Goal: Task Accomplishment & Management: Manage account settings

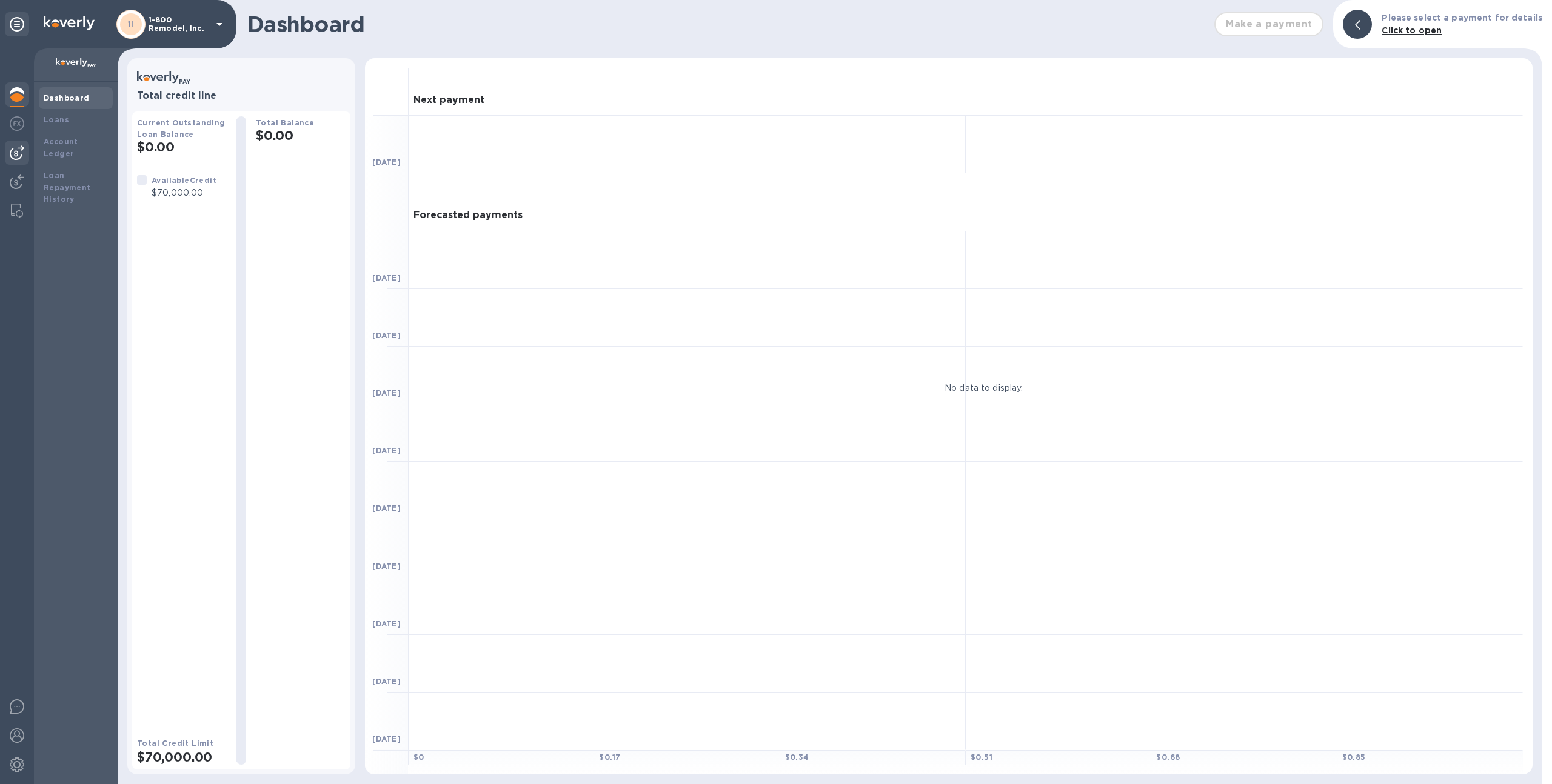
click at [7, 146] on div at bounding box center [17, 152] width 24 height 24
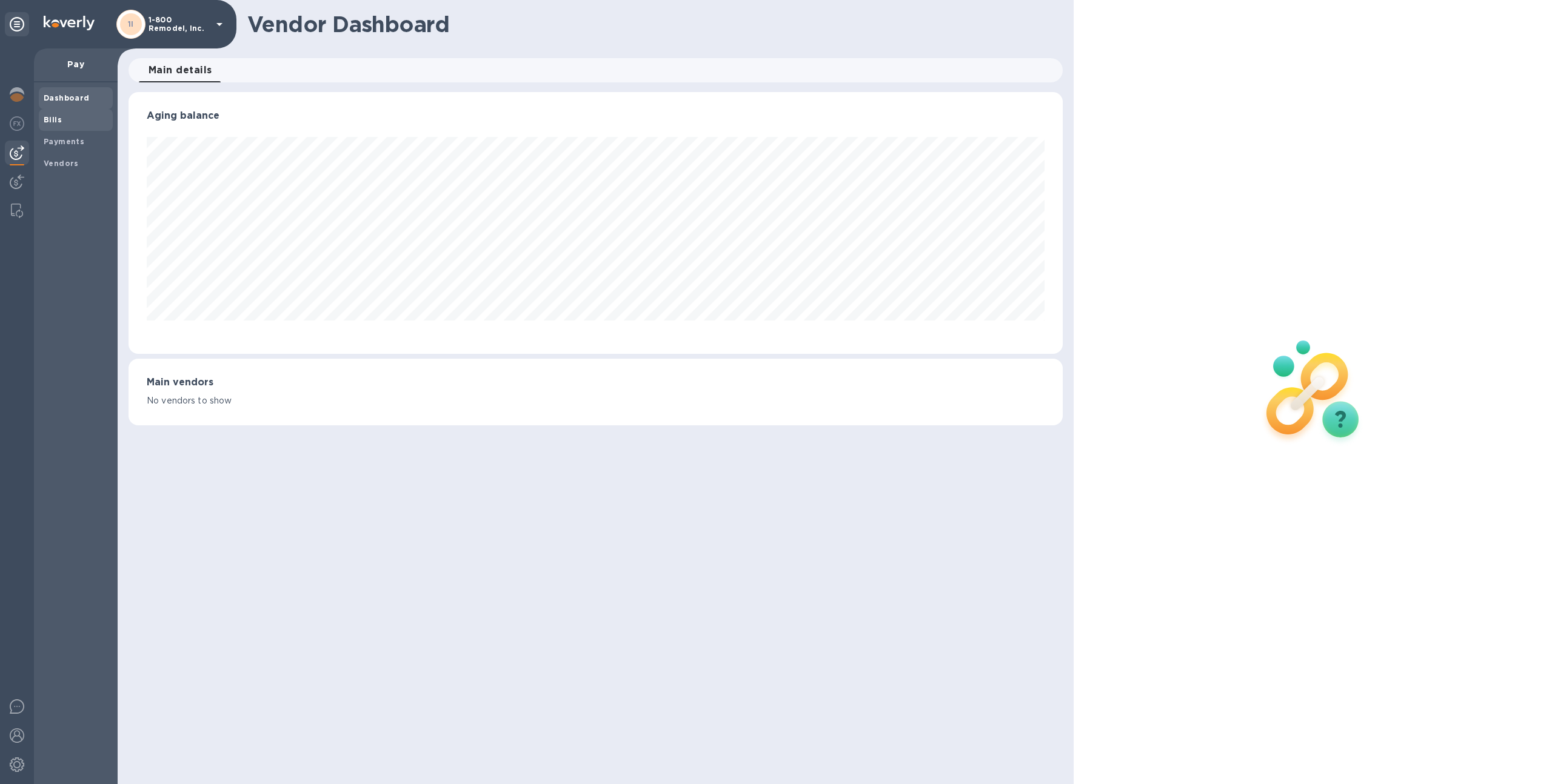
click at [58, 121] on b "Bills" at bounding box center [52, 120] width 18 height 9
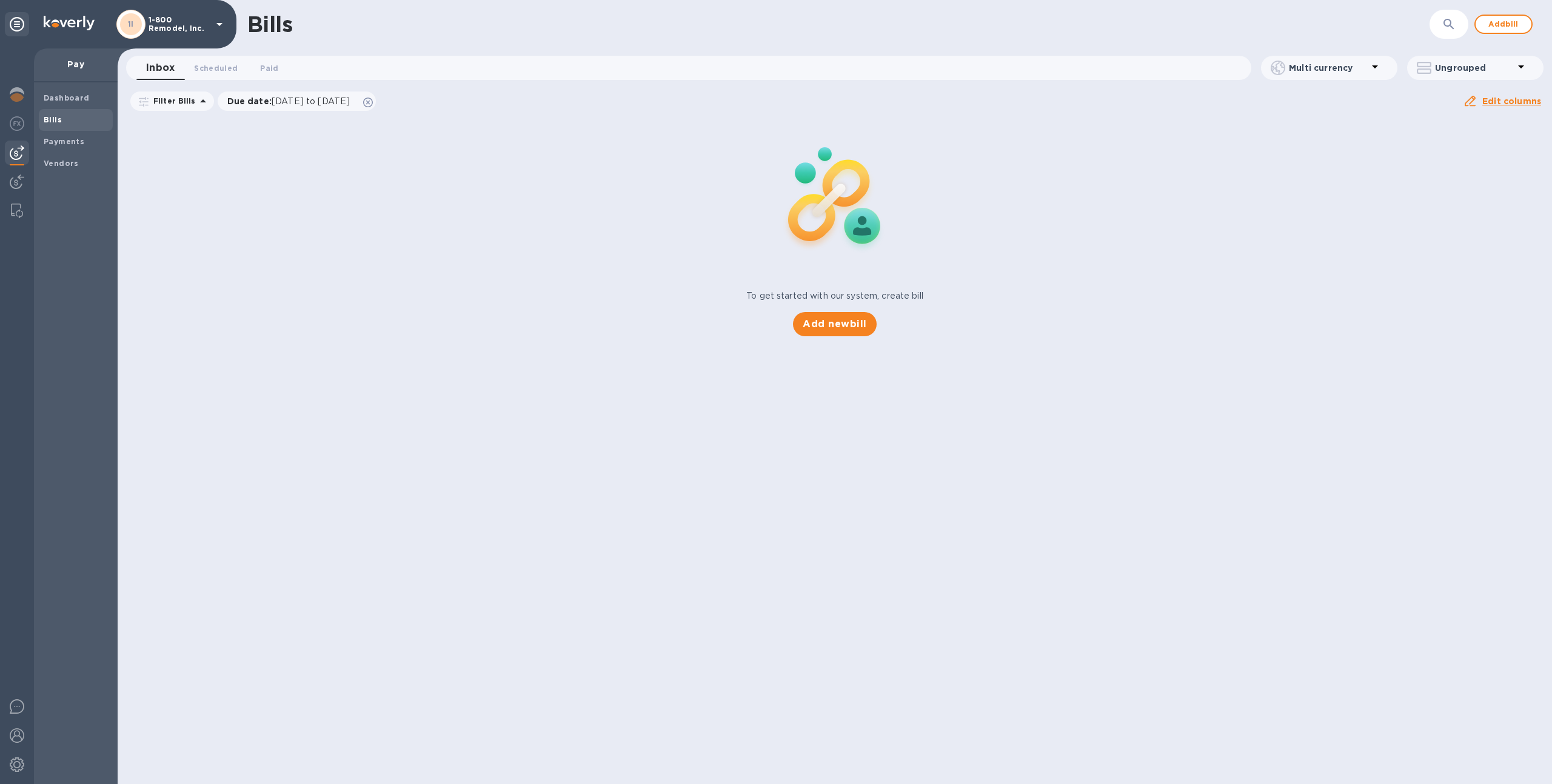
click at [183, 26] on p "1-800 Remodel, Inc." at bounding box center [179, 24] width 60 height 17
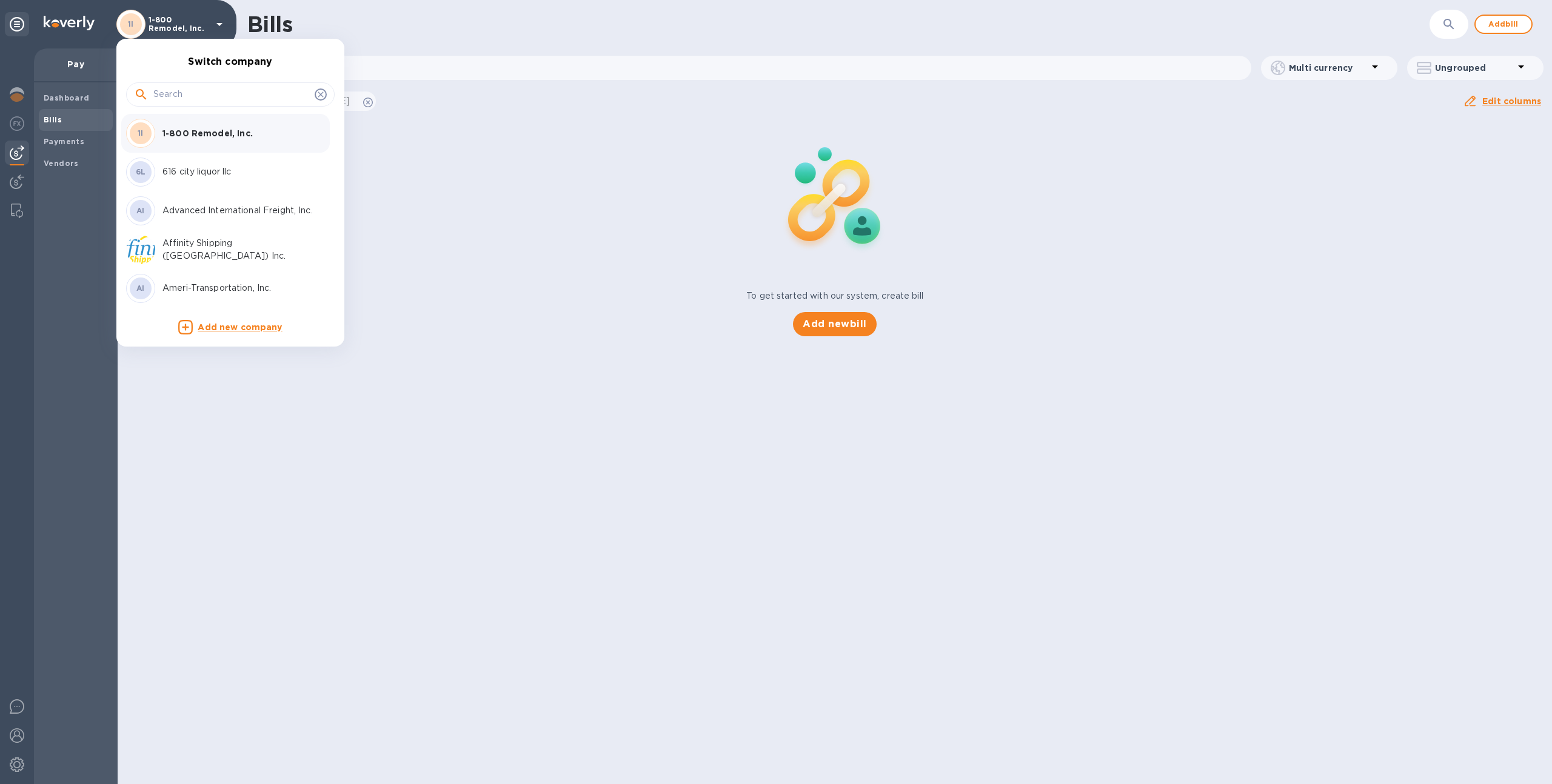
click at [186, 98] on input "text" at bounding box center [232, 94] width 156 height 18
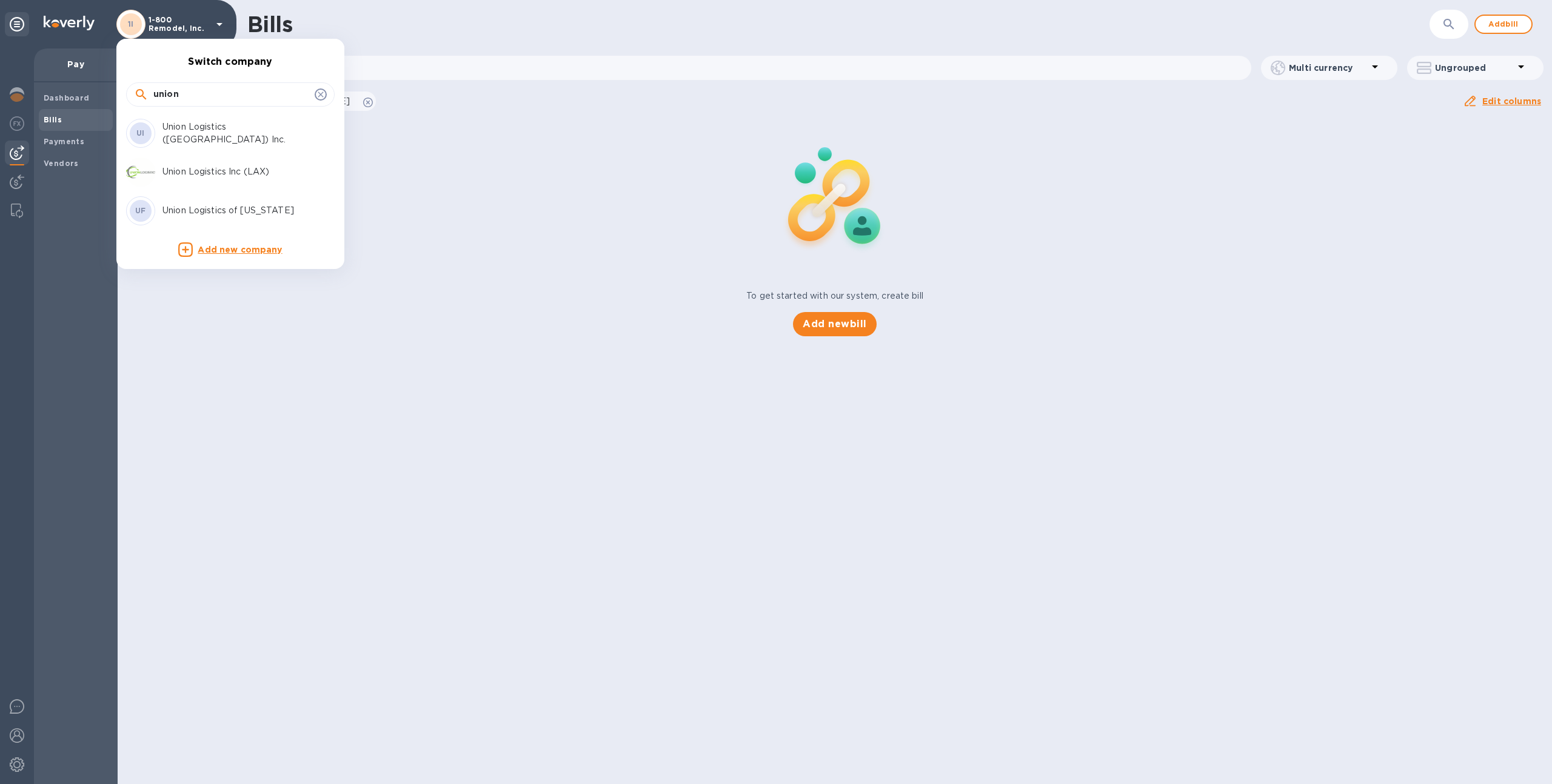
type input "union"
click at [180, 161] on div "Union Logistics Inc (LAX)" at bounding box center [220, 171] width 189 height 29
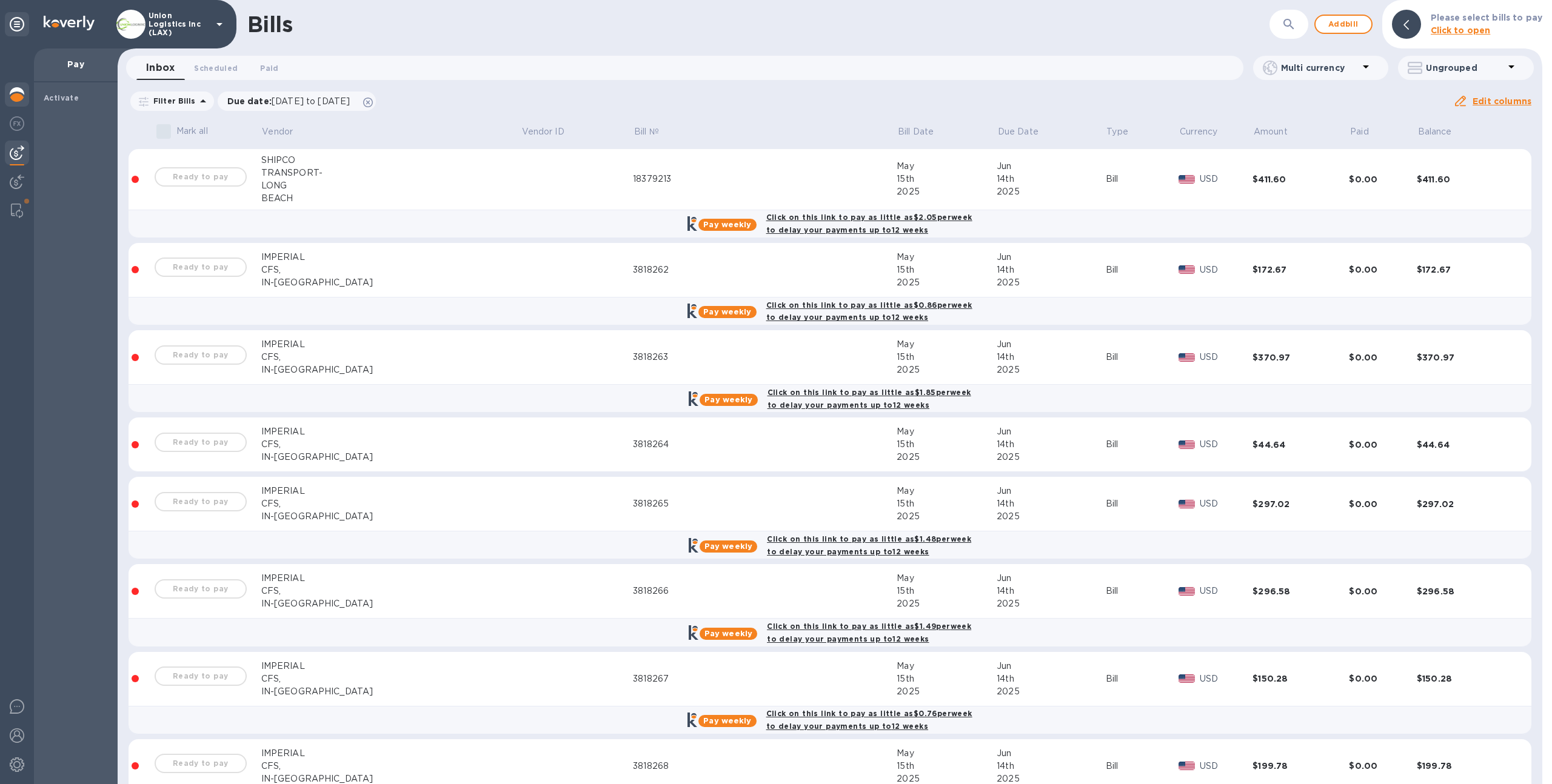
click at [16, 100] on img at bounding box center [16, 94] width 14 height 14
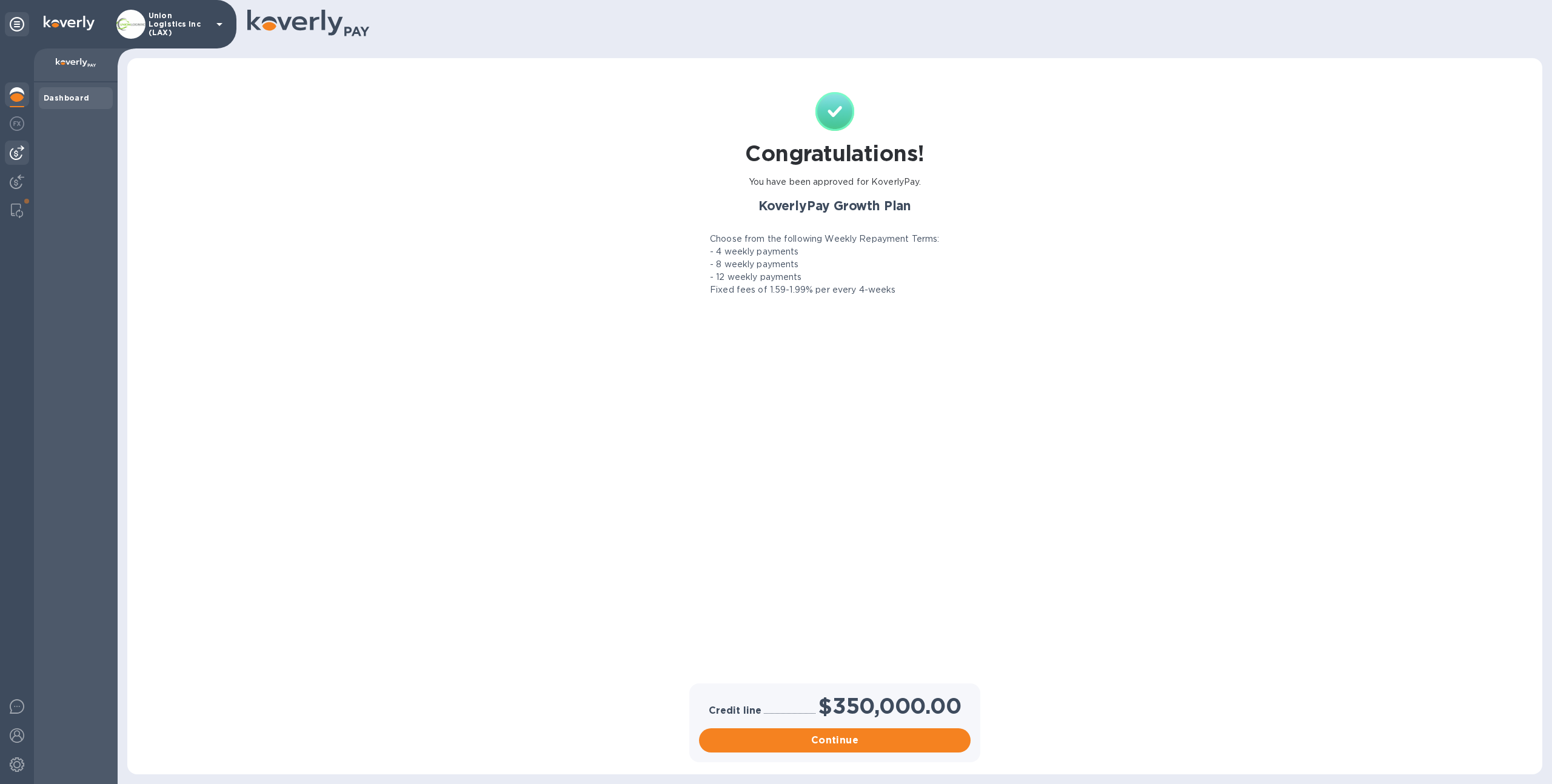
click at [26, 150] on div at bounding box center [17, 152] width 24 height 24
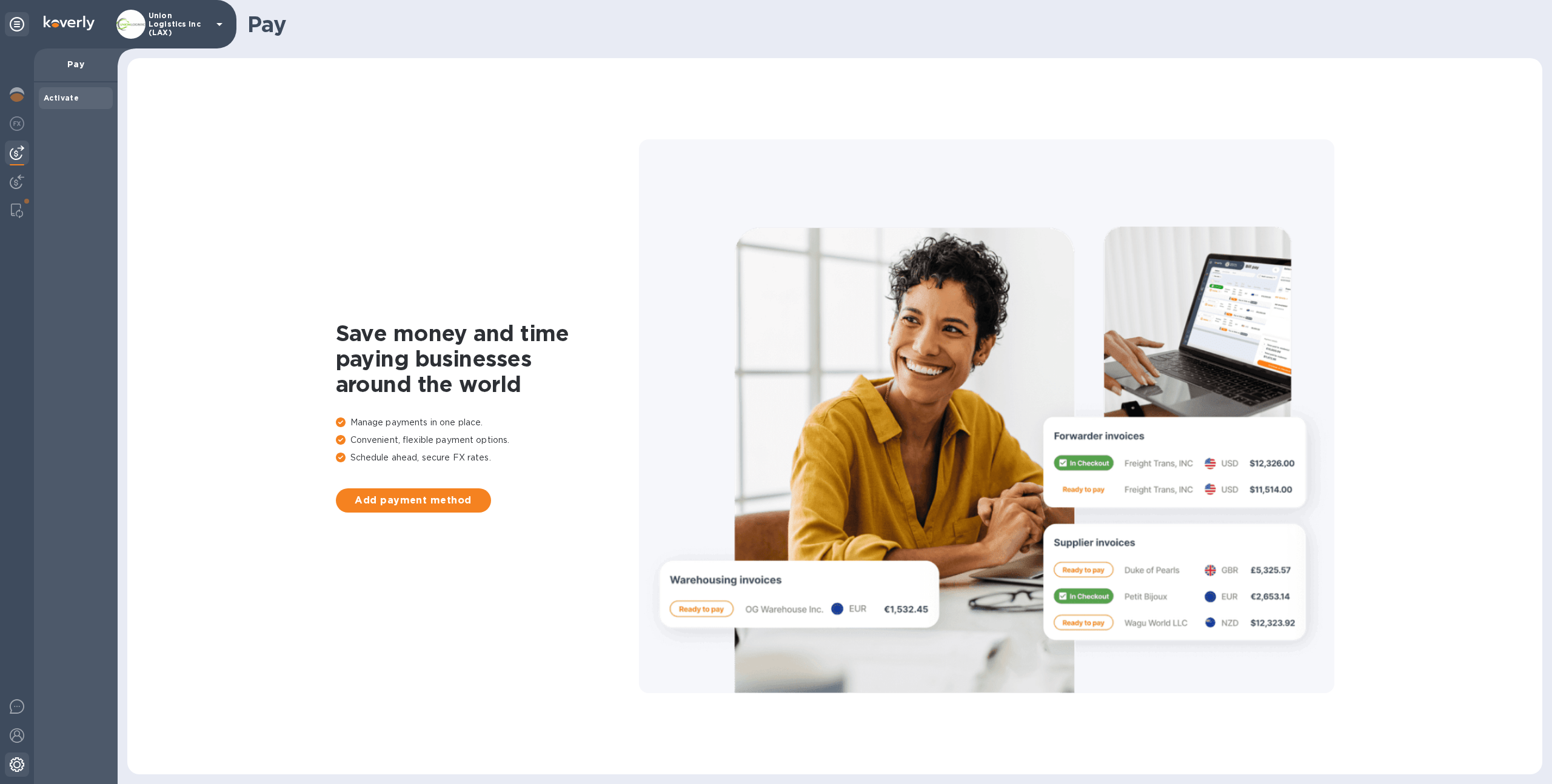
click at [24, 758] on img at bounding box center [16, 764] width 14 height 14
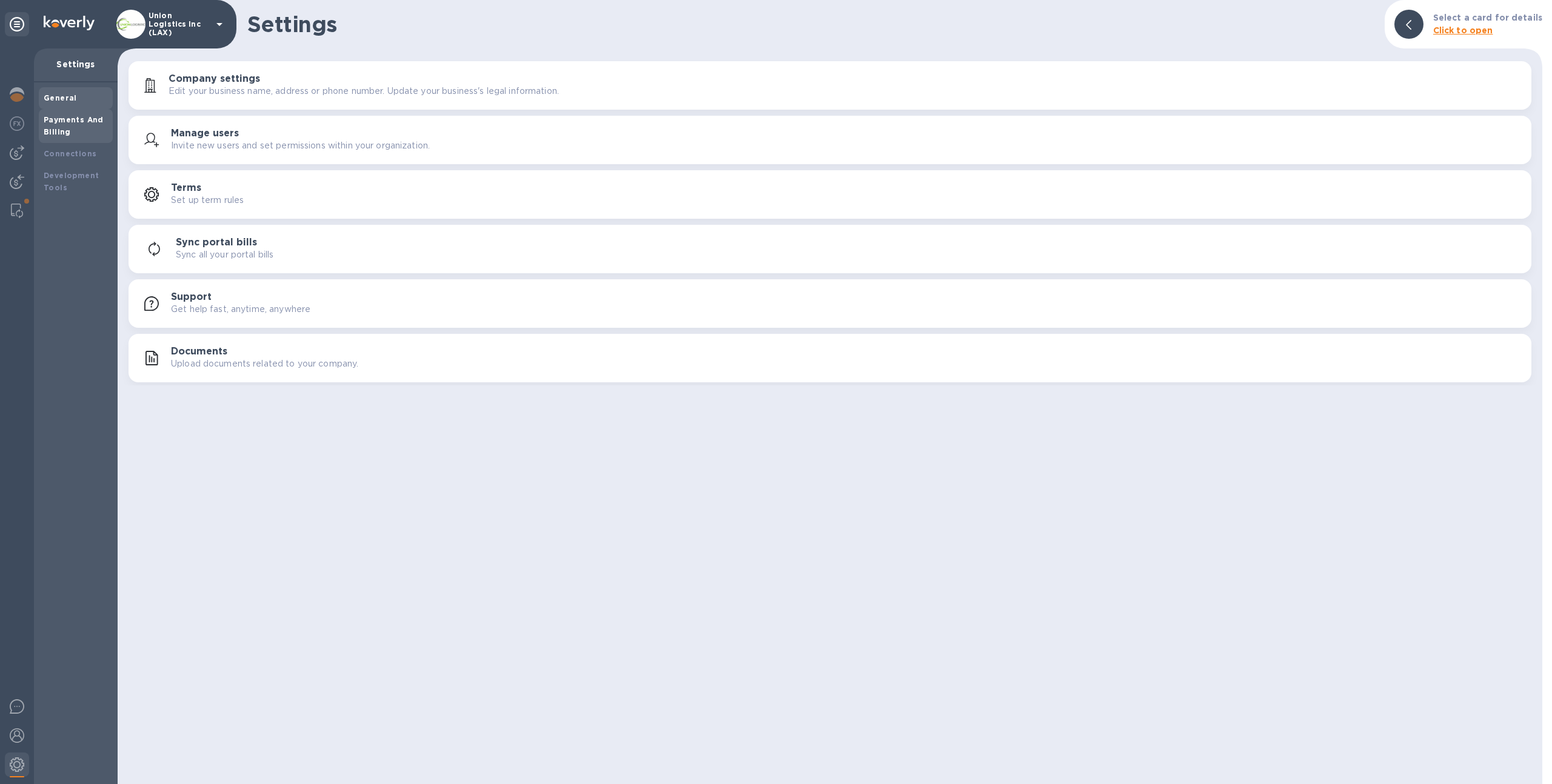
click at [81, 120] on b "Payments And Billing" at bounding box center [73, 125] width 60 height 22
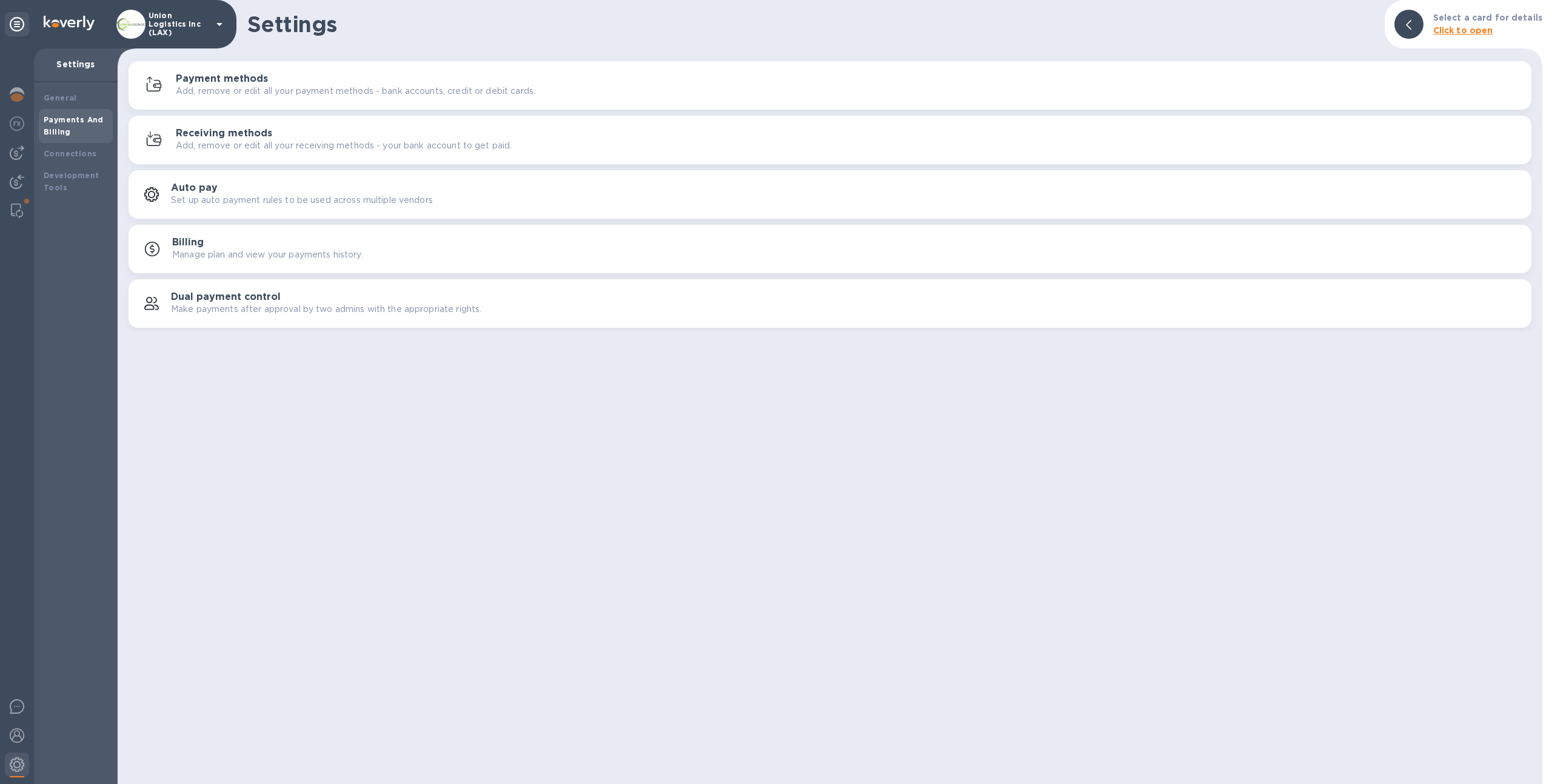
click at [267, 55] on div "Settings Select a card for details Click to open Payment methods Add, remove or…" at bounding box center [830, 392] width 1425 height 784
click at [268, 77] on div "Payment methods Add, remove or edit all your payment methods - bank accounts, c…" at bounding box center [849, 86] width 1346 height 24
click at [197, 83] on h3 "Payment methods" at bounding box center [222, 79] width 92 height 11
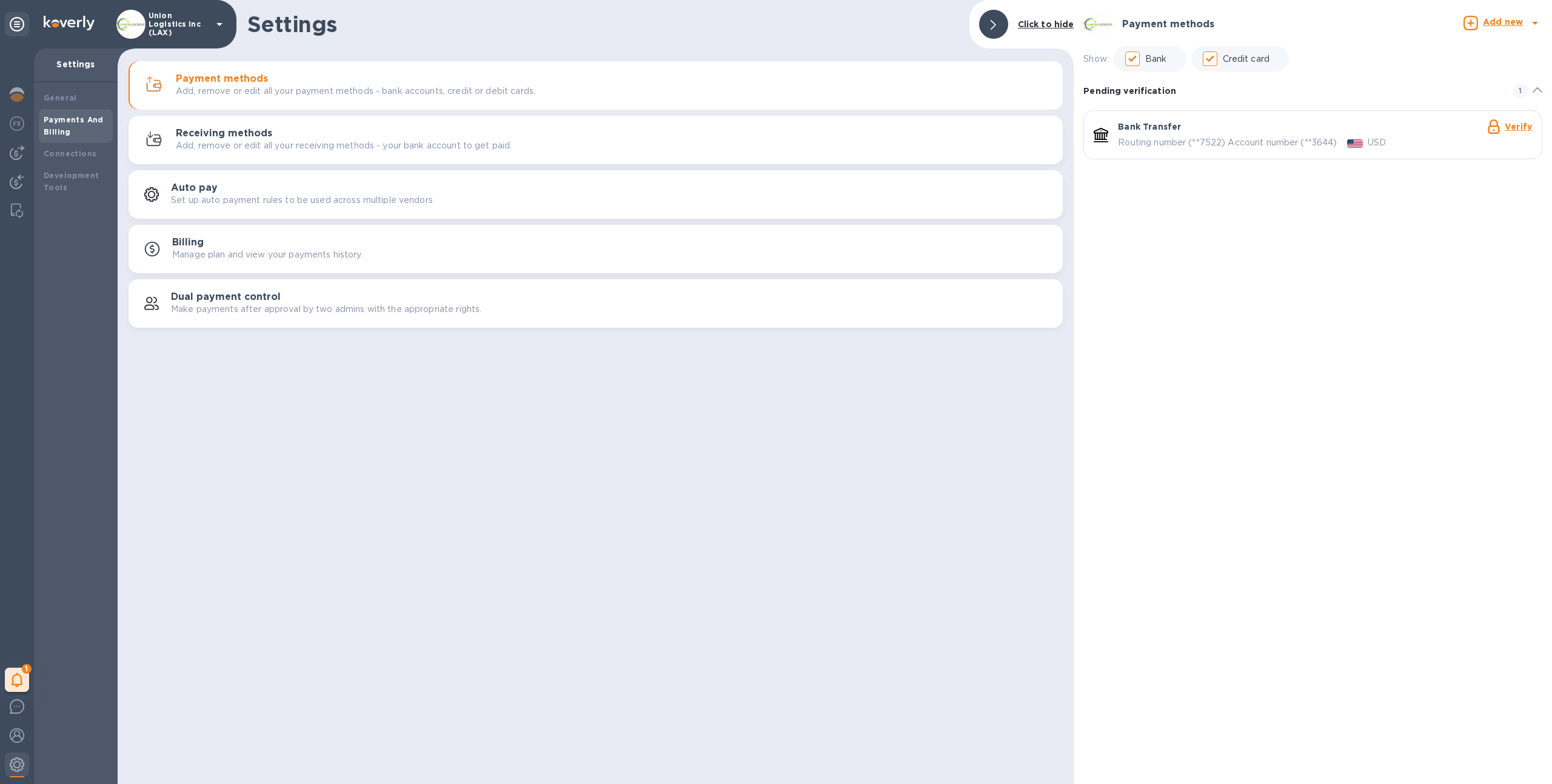
click at [734, 137] on div "Receiving methods Add, remove or edit all your receiving methods - your bank ac…" at bounding box center [614, 140] width 877 height 24
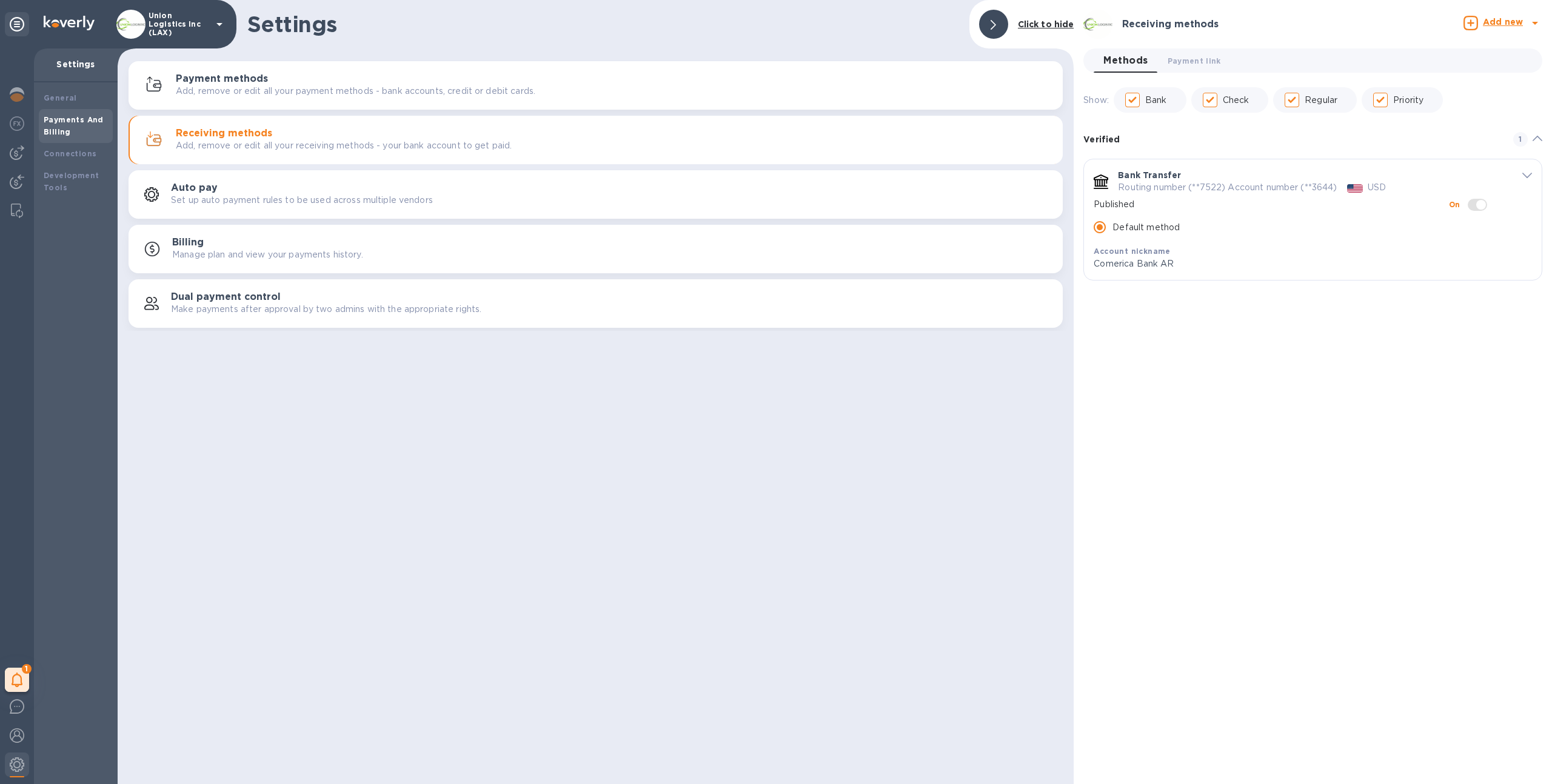
click at [733, 86] on div "Payment methods Add, remove or edit all your payment methods - bank accounts, c…" at bounding box center [614, 86] width 877 height 24
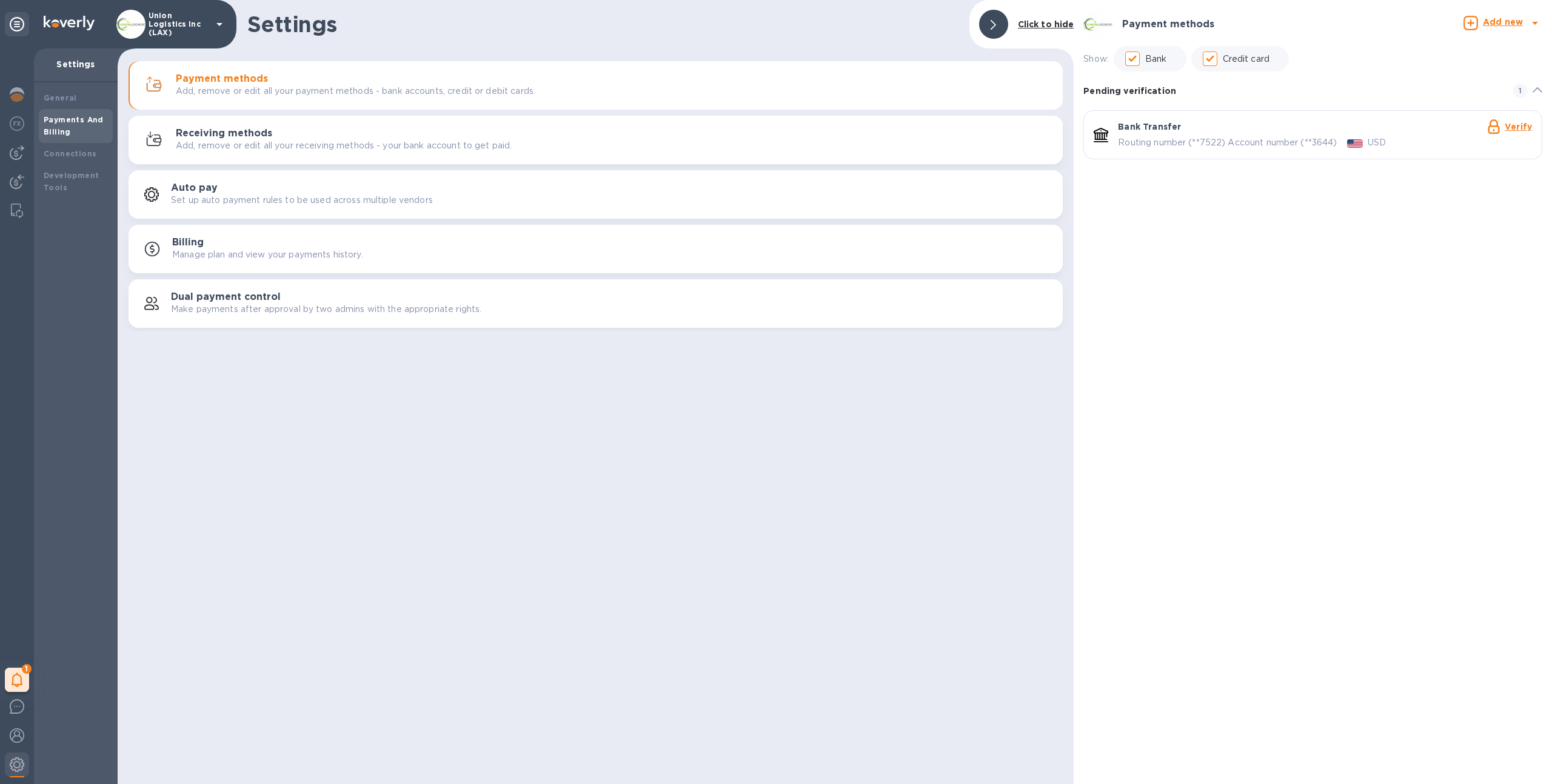
click at [742, 126] on div "Receiving methods Add, remove or edit all your receiving methods - your bank ac…" at bounding box center [595, 139] width 920 height 29
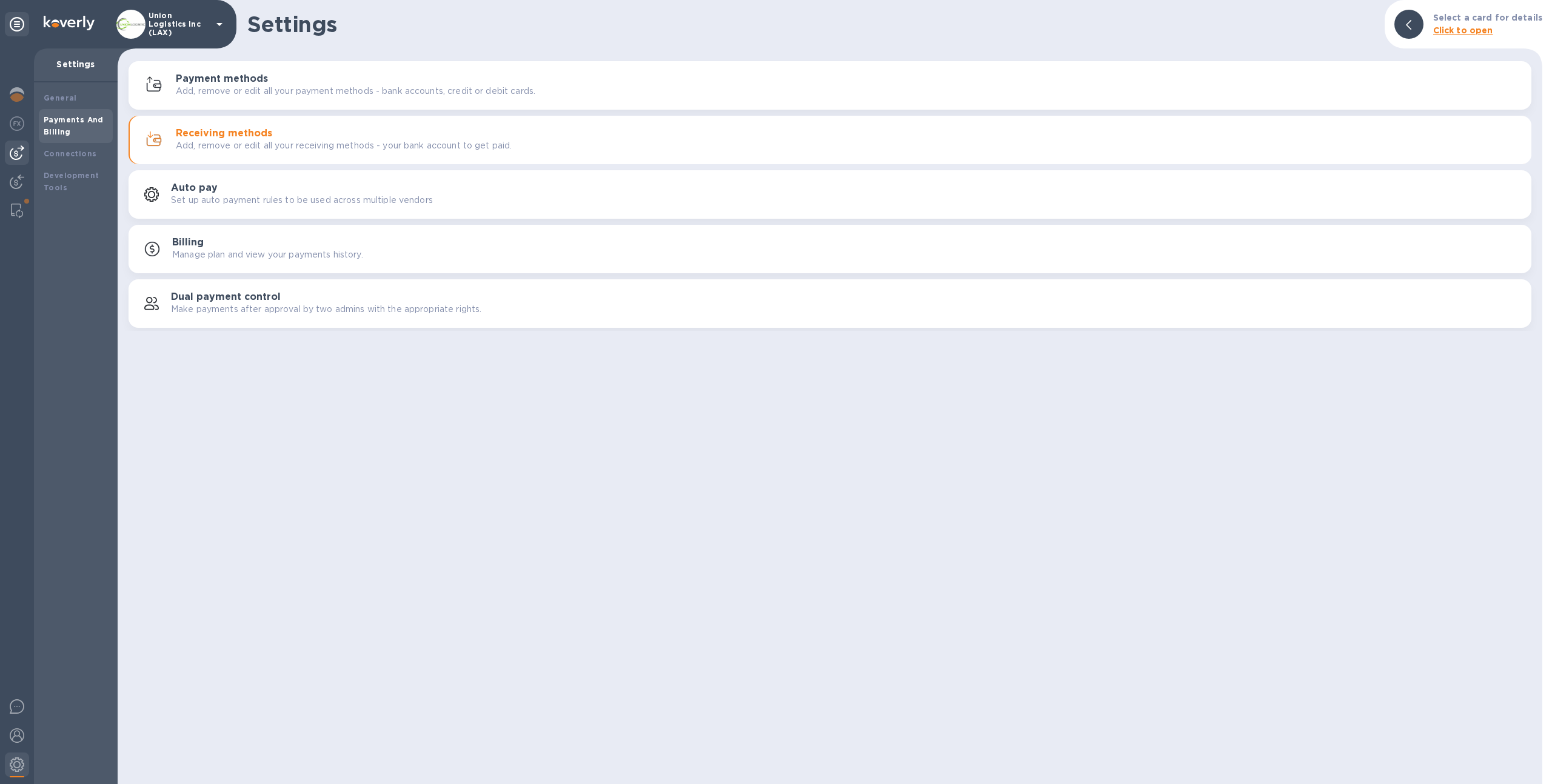
click at [11, 157] on img at bounding box center [16, 152] width 14 height 14
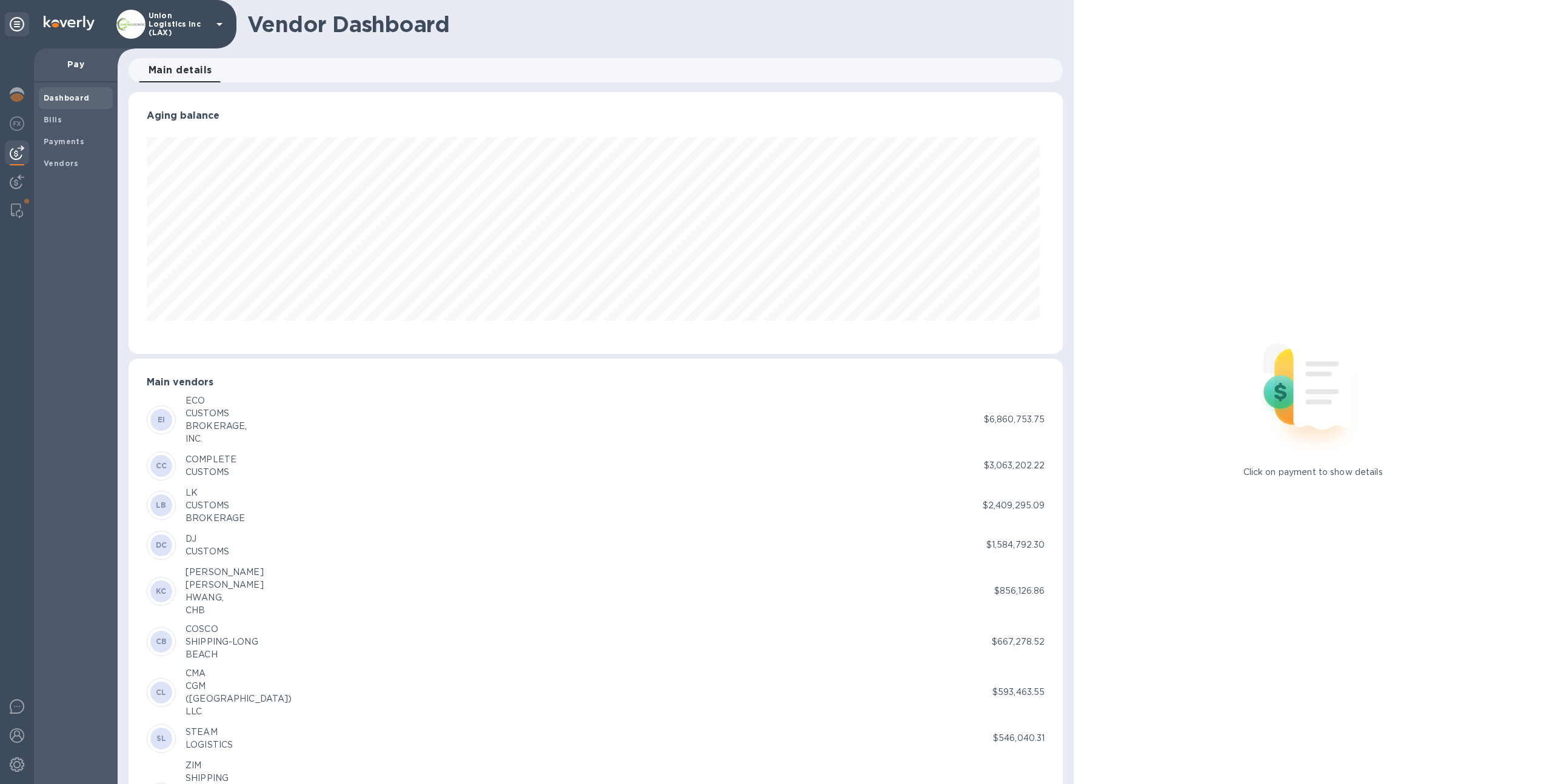
scroll to position [262, 930]
click at [52, 124] on span "Bills" at bounding box center [52, 120] width 18 height 12
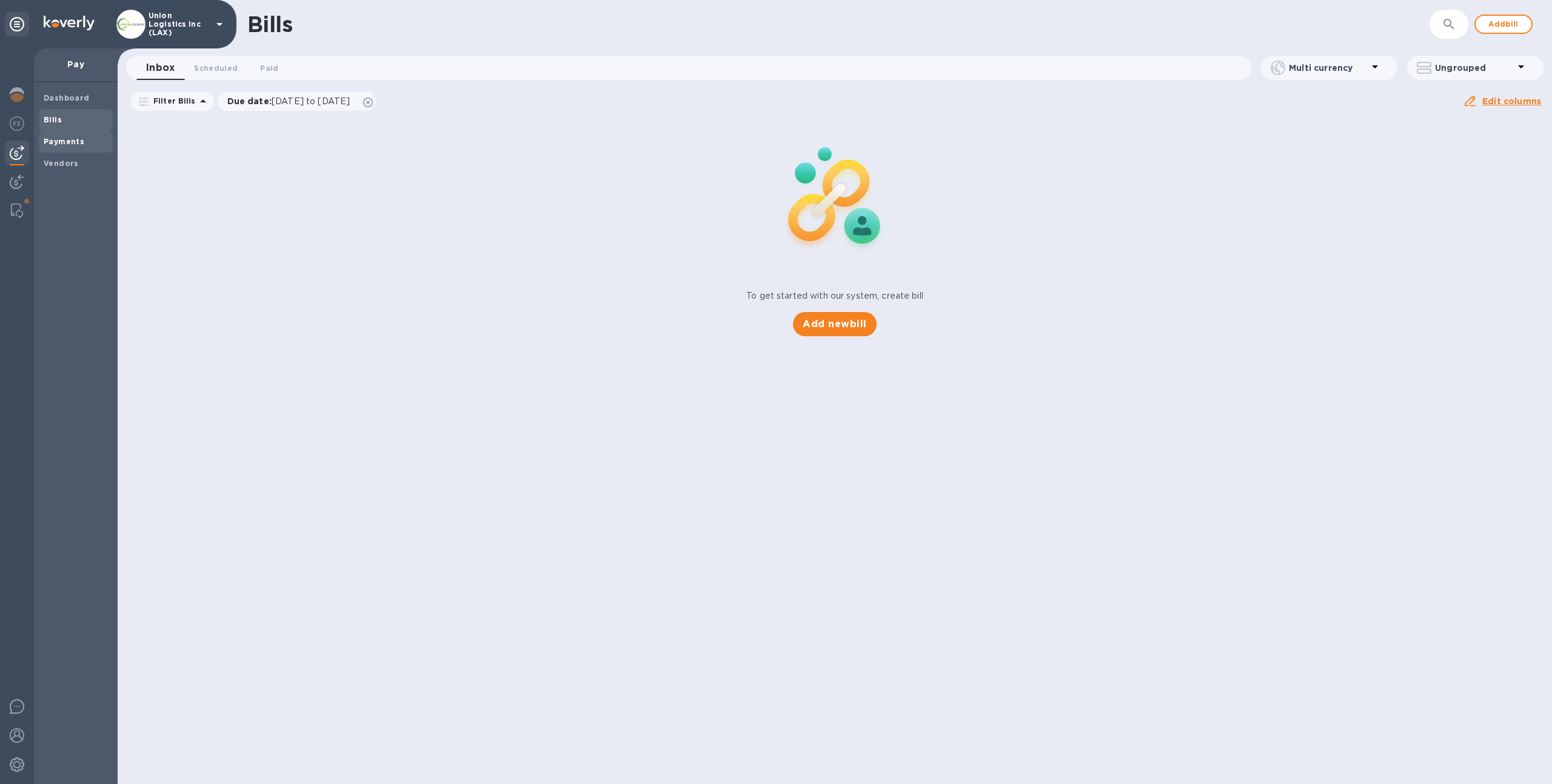
click at [69, 142] on b "Payments" at bounding box center [63, 141] width 40 height 9
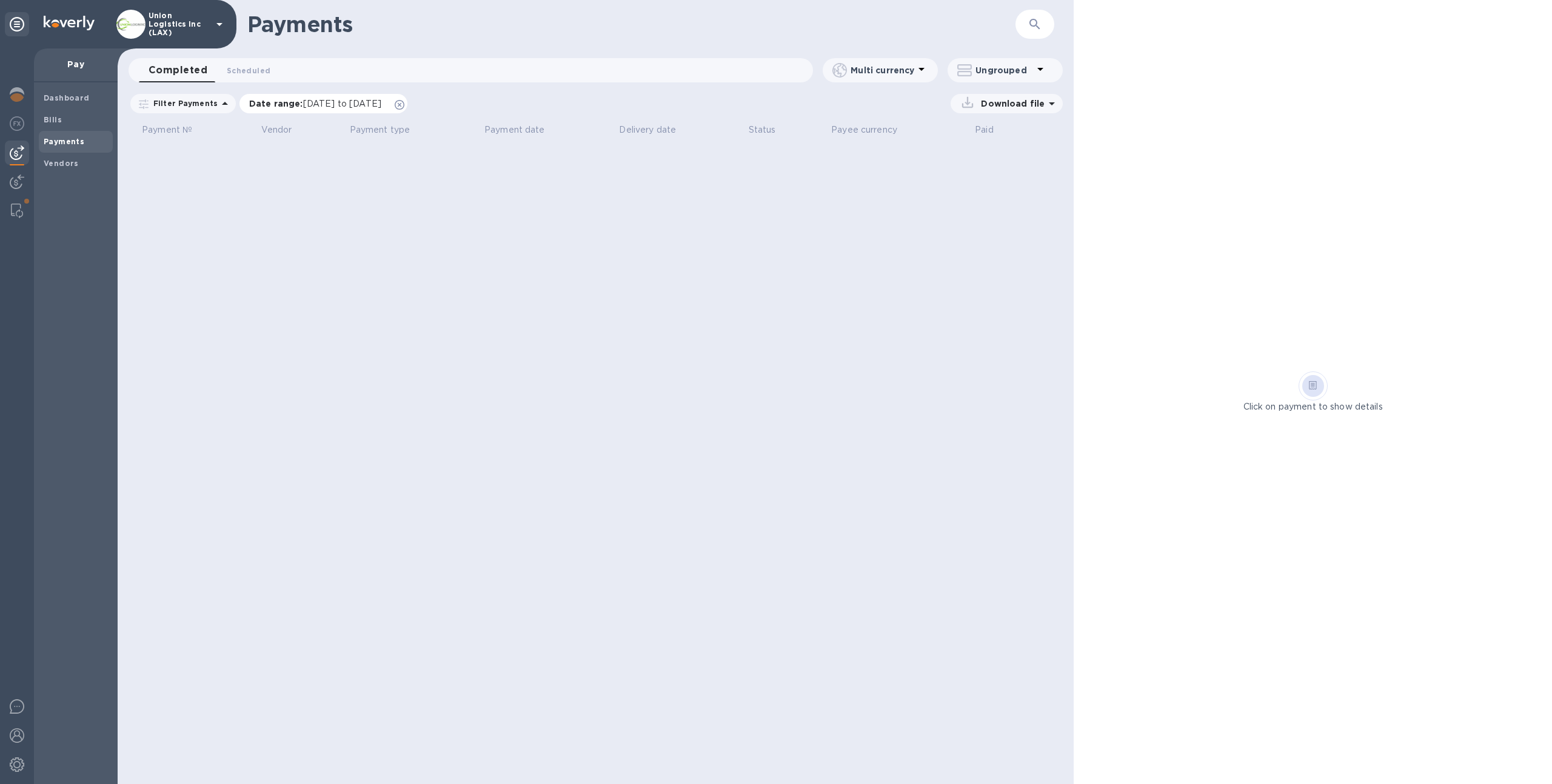
click at [404, 102] on icon at bounding box center [399, 104] width 9 height 9
click at [57, 119] on b "Bills" at bounding box center [52, 120] width 18 height 9
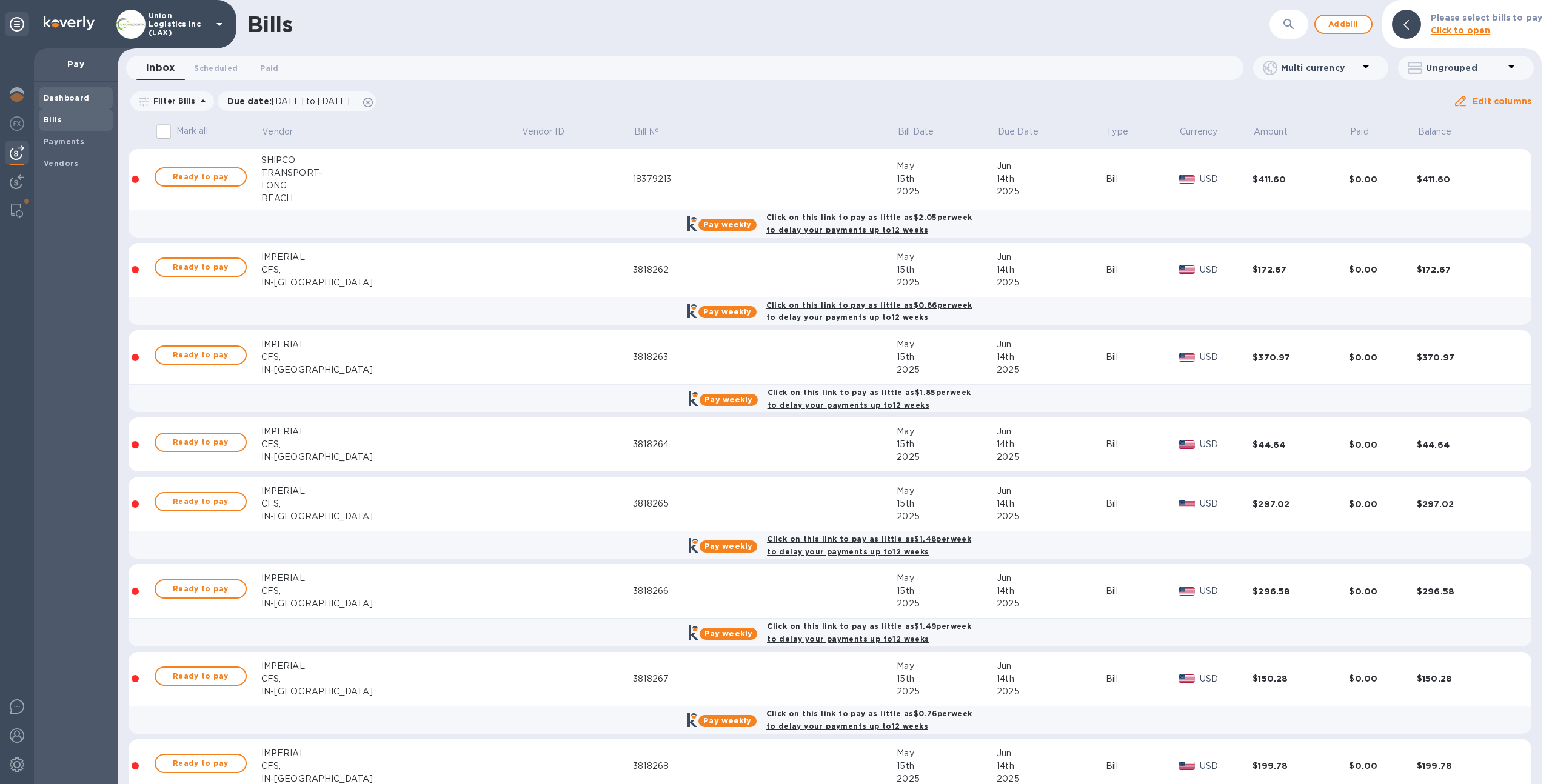
click at [45, 92] on span "Dashboard" at bounding box center [66, 98] width 46 height 12
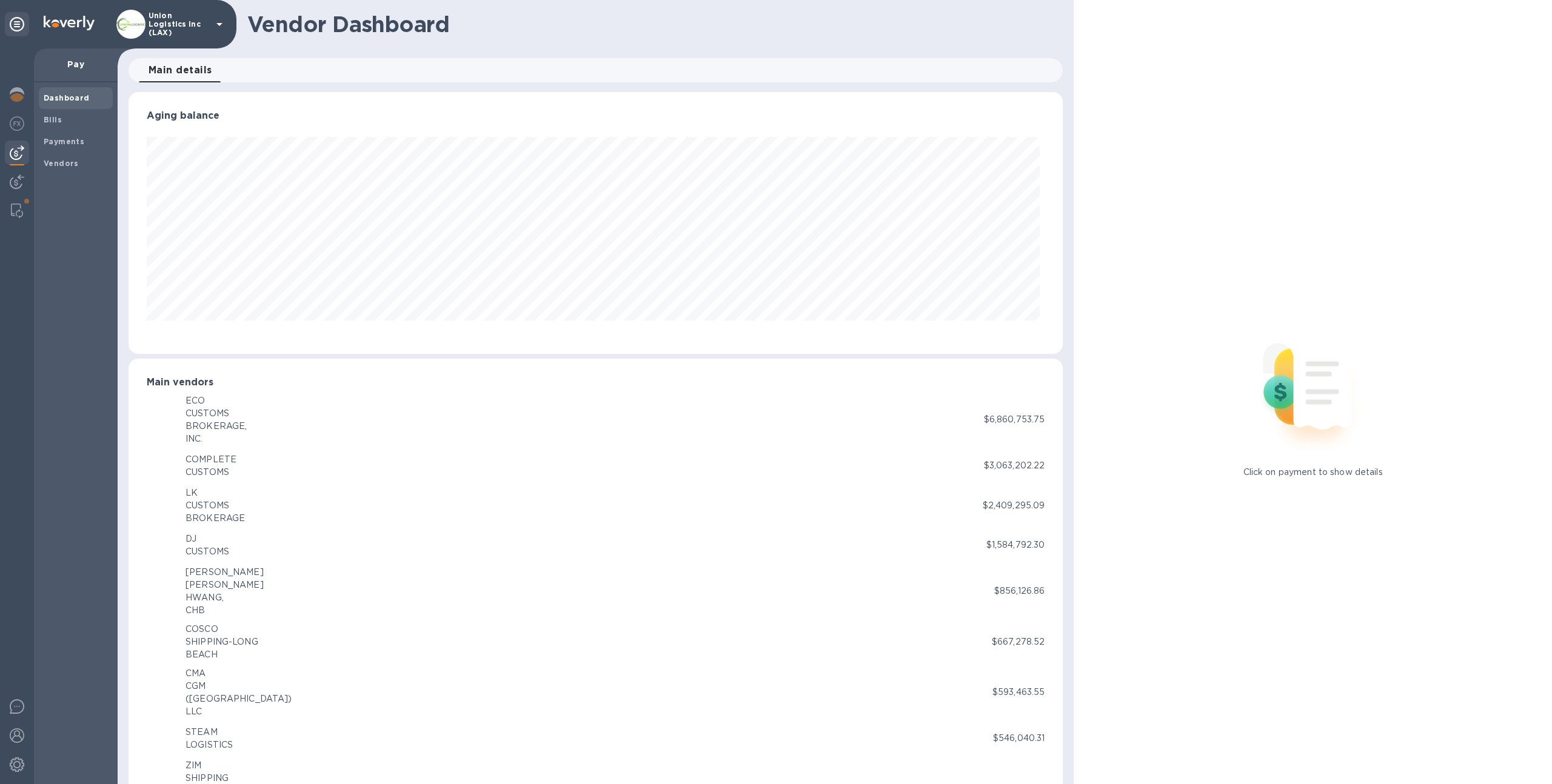
scroll to position [262, 930]
click at [61, 127] on div "Bills" at bounding box center [75, 120] width 74 height 22
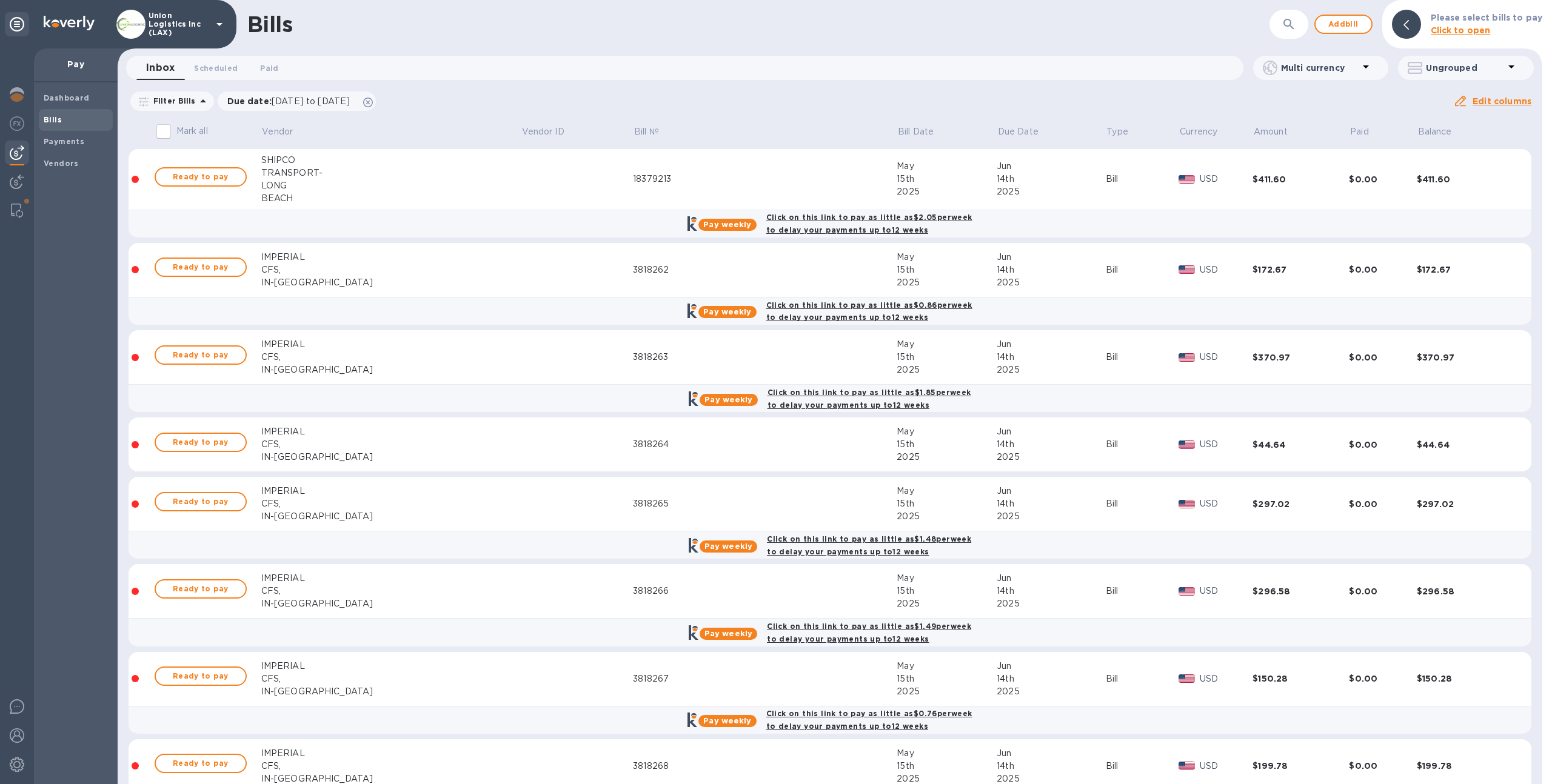
click at [691, 184] on div "18379213" at bounding box center [765, 179] width 264 height 13
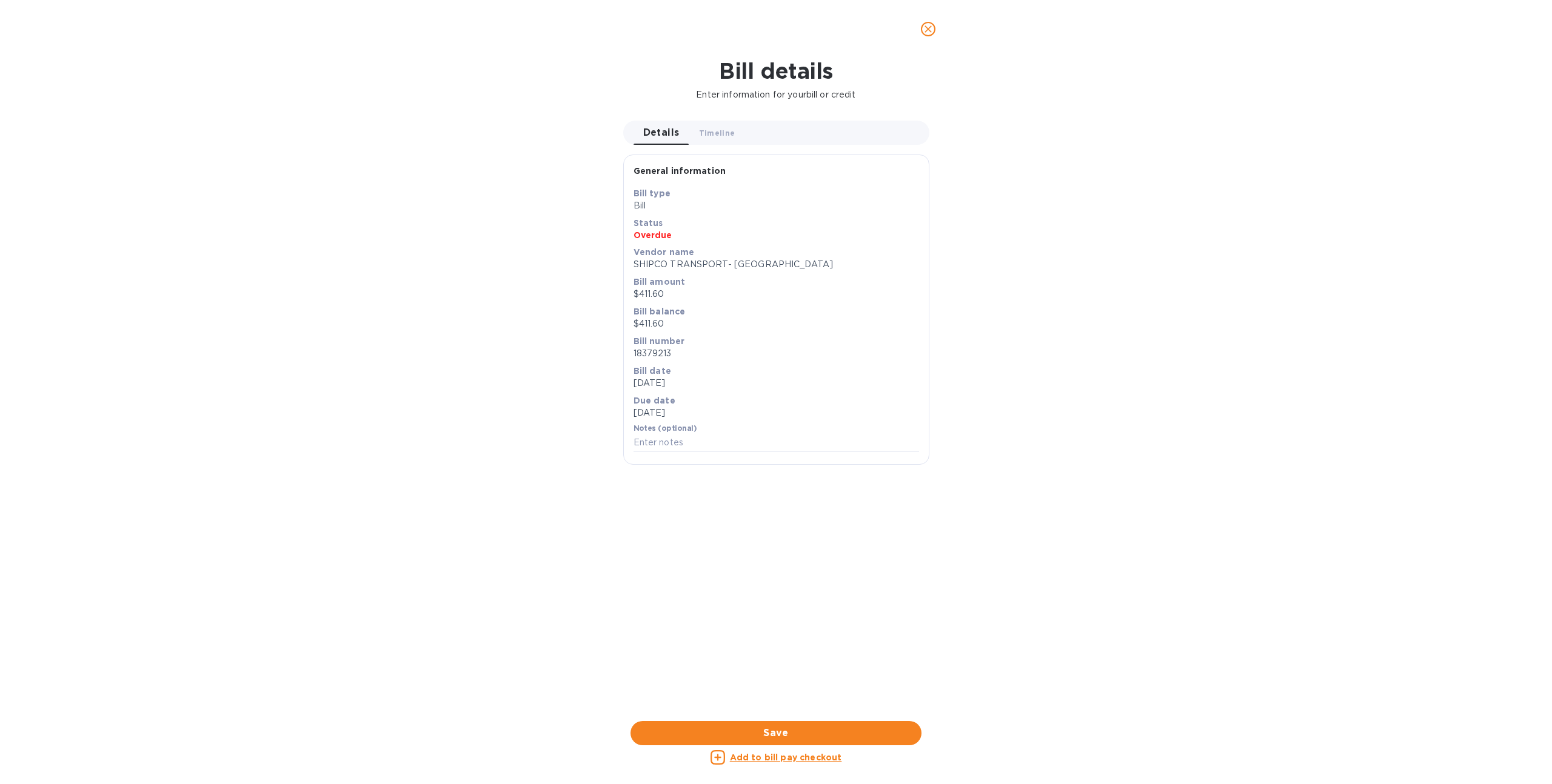
click at [927, 29] on icon "close" at bounding box center [929, 29] width 8 height 8
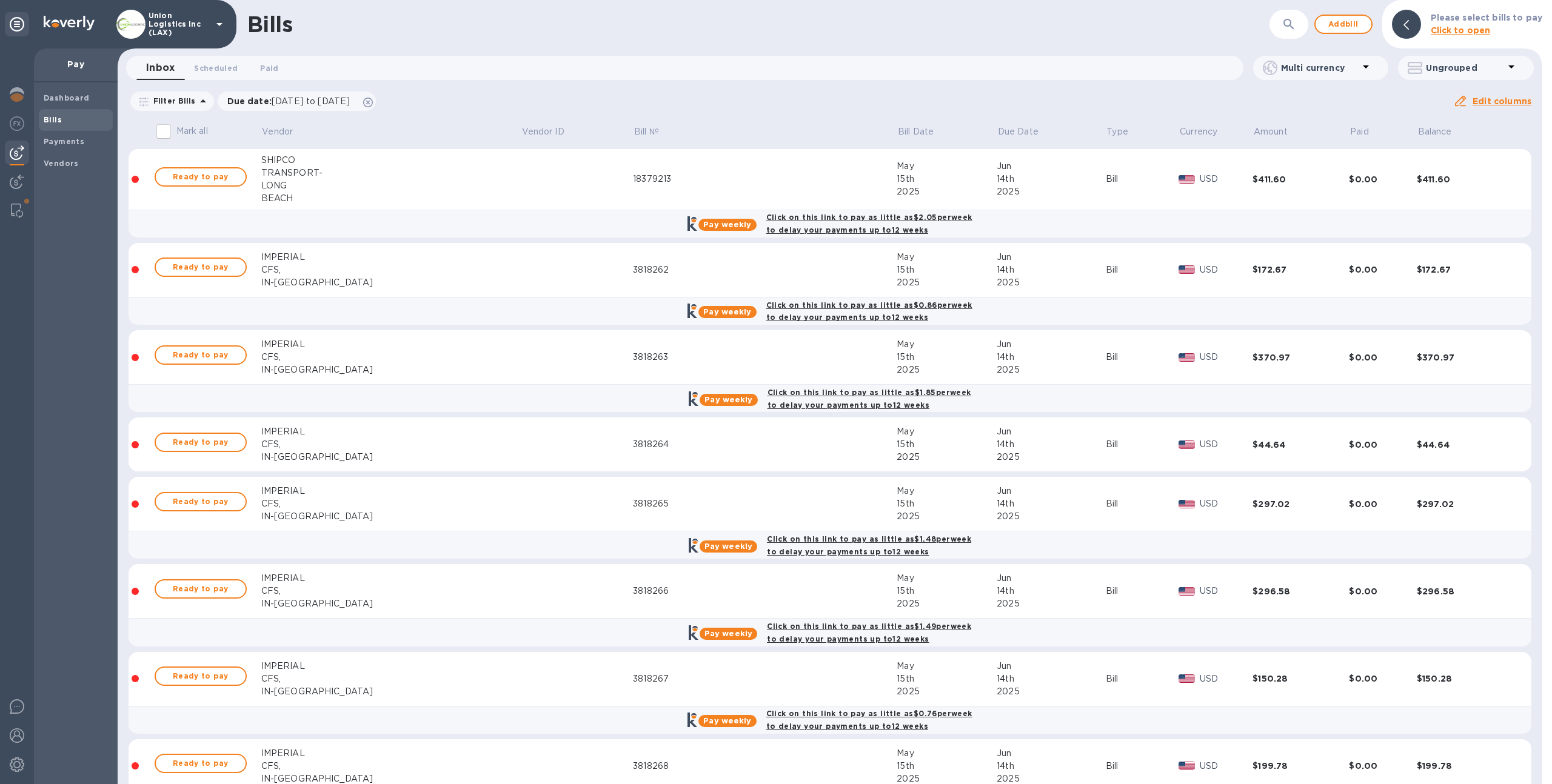
click at [178, 27] on p "Union Logistics Inc (LAX)" at bounding box center [179, 24] width 60 height 25
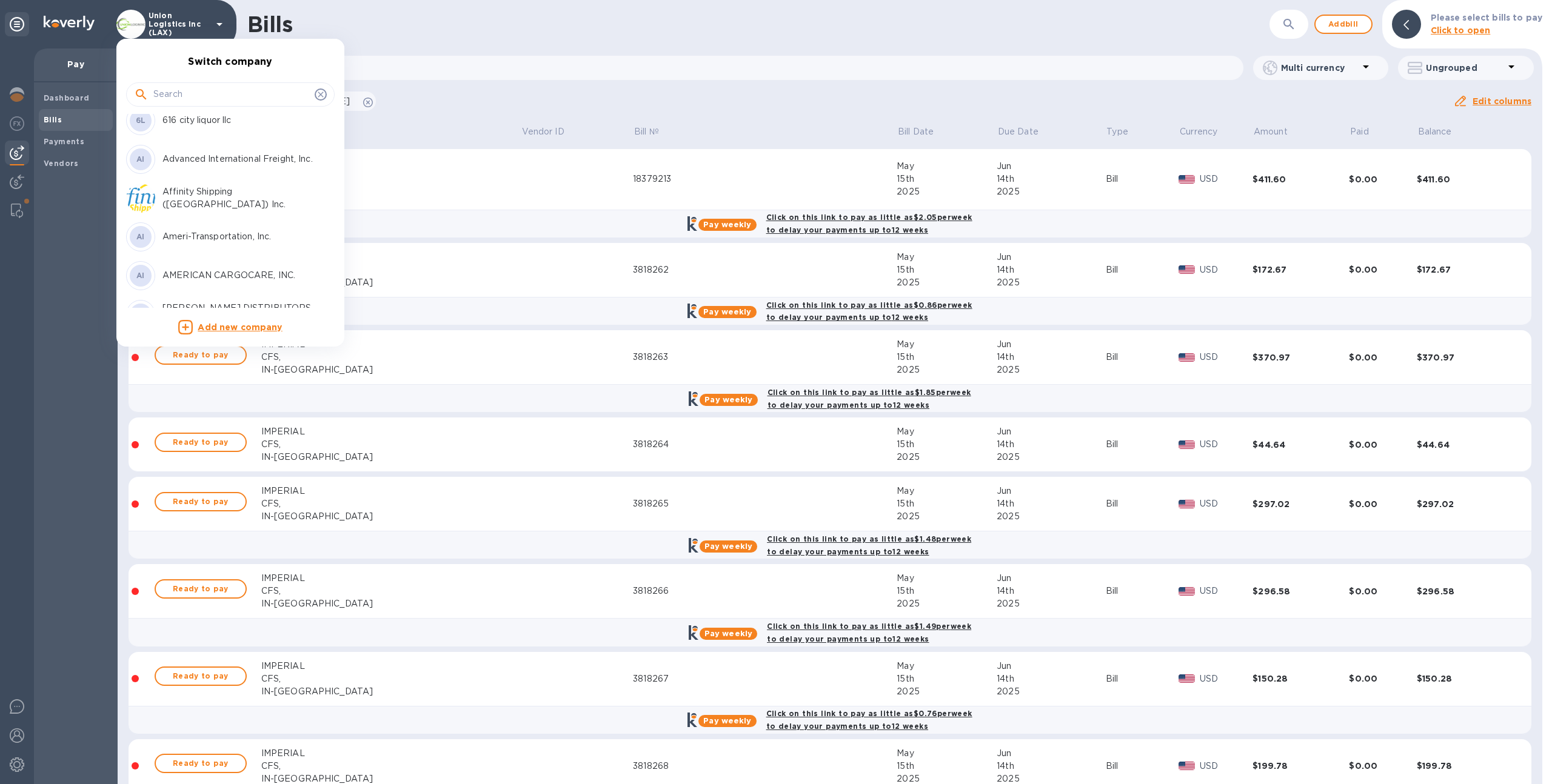
scroll to position [66, 0]
click at [232, 98] on input "text" at bounding box center [232, 94] width 156 height 18
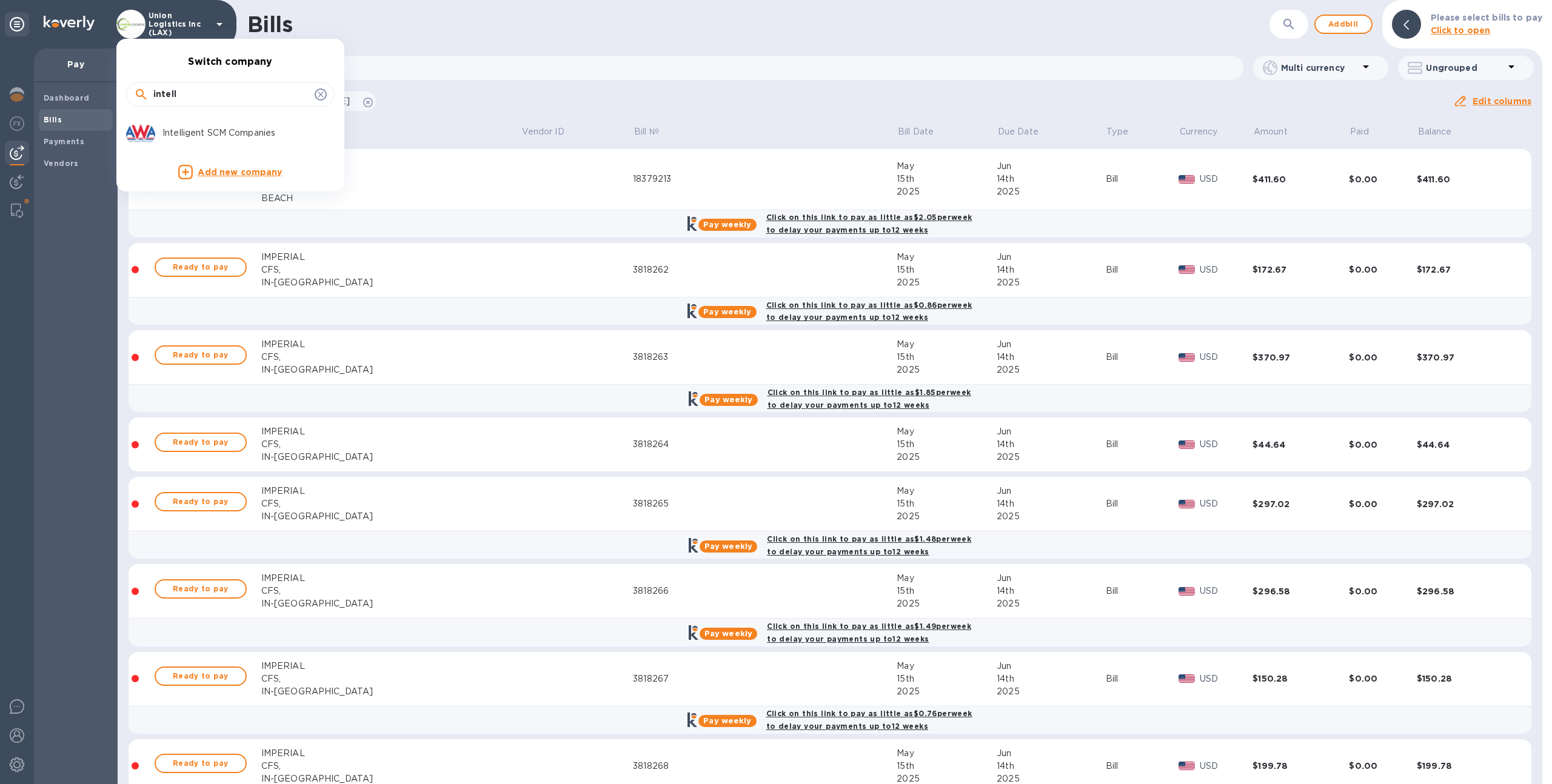
scroll to position [0, 0]
type input "intell"
click at [188, 140] on div "Intelligent SCM Companies" at bounding box center [220, 133] width 189 height 29
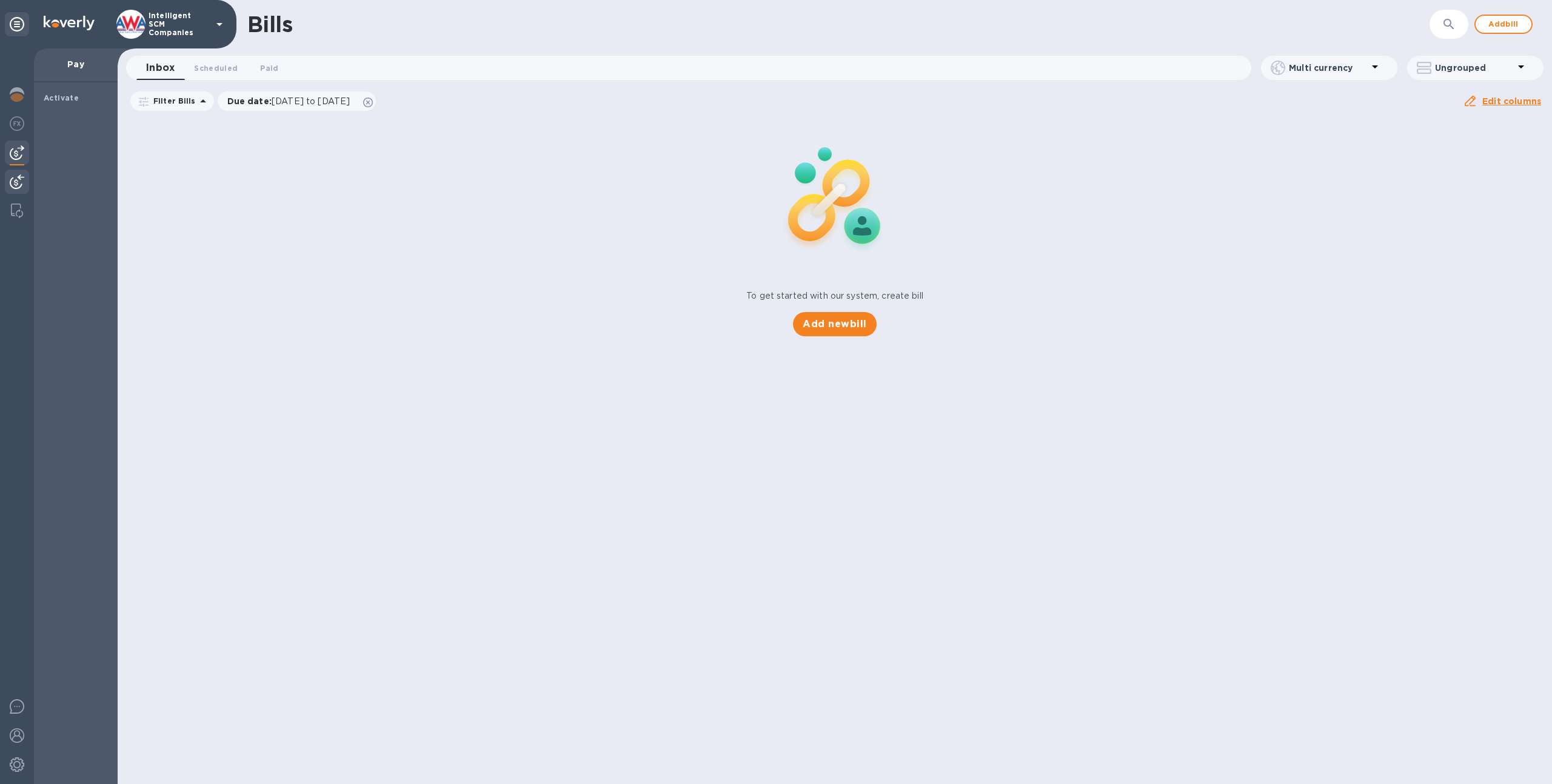
click at [22, 174] on img at bounding box center [16, 181] width 14 height 14
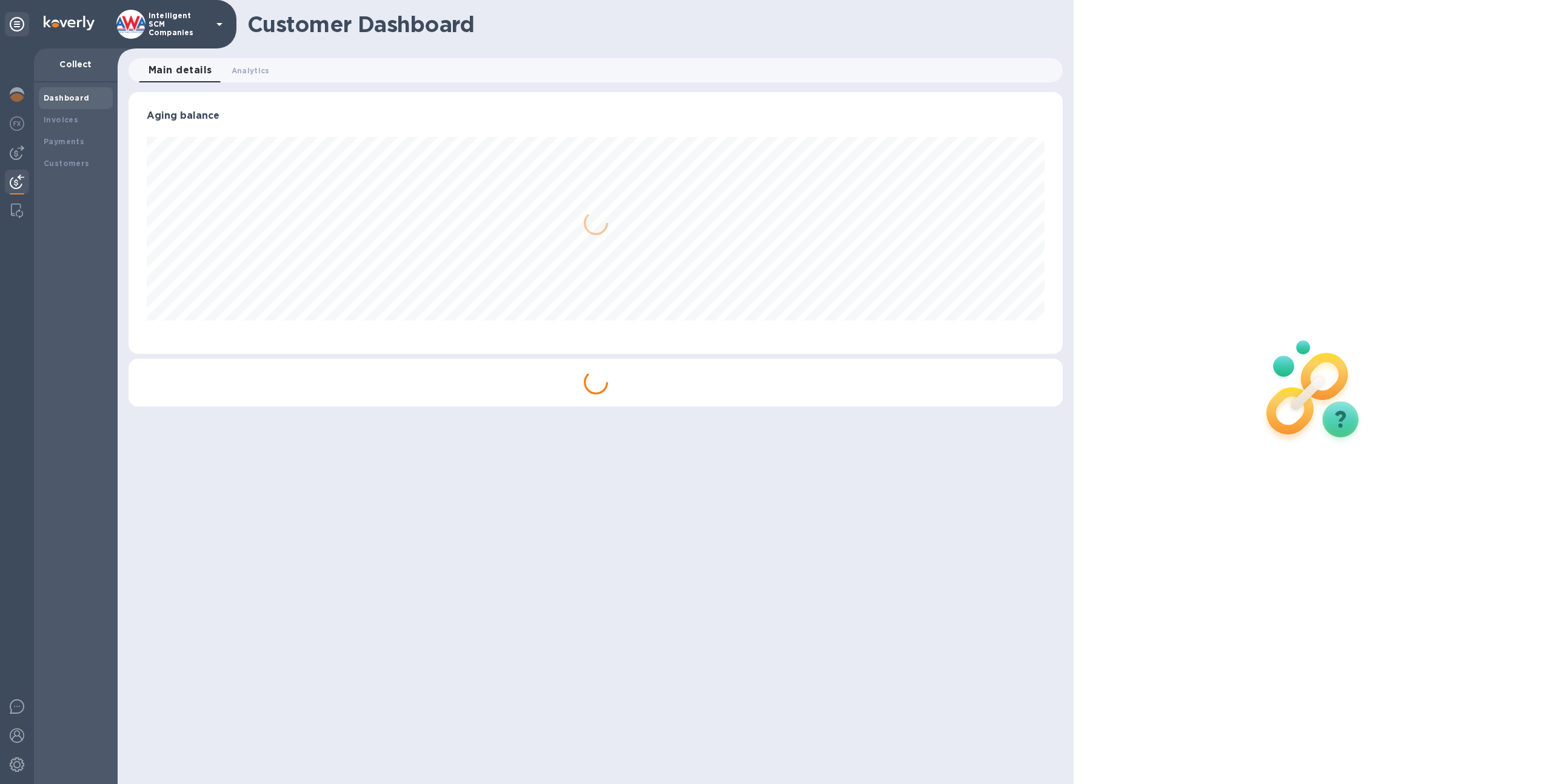
scroll to position [262, 935]
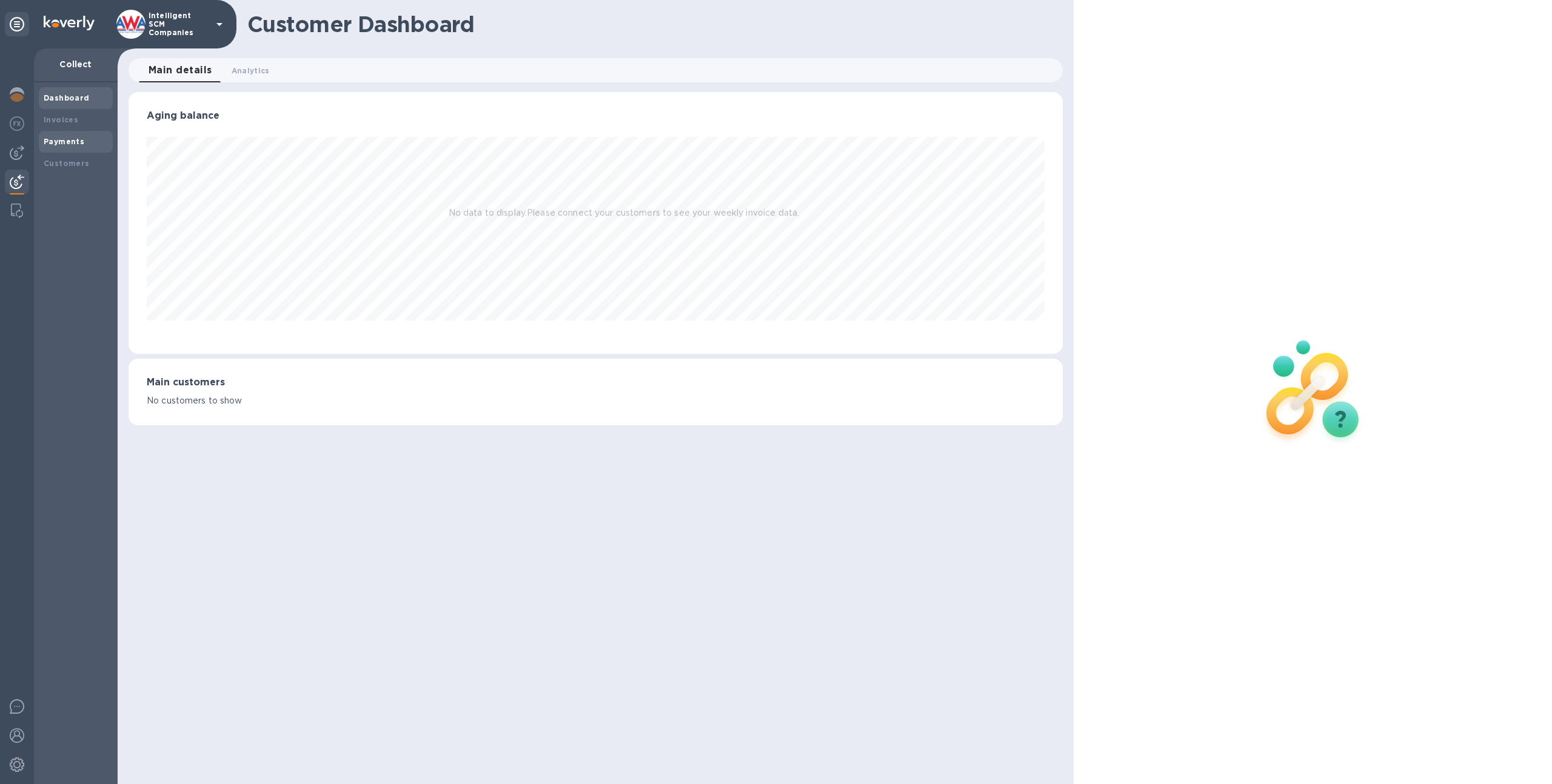
click at [60, 139] on b "Payments" at bounding box center [63, 141] width 40 height 9
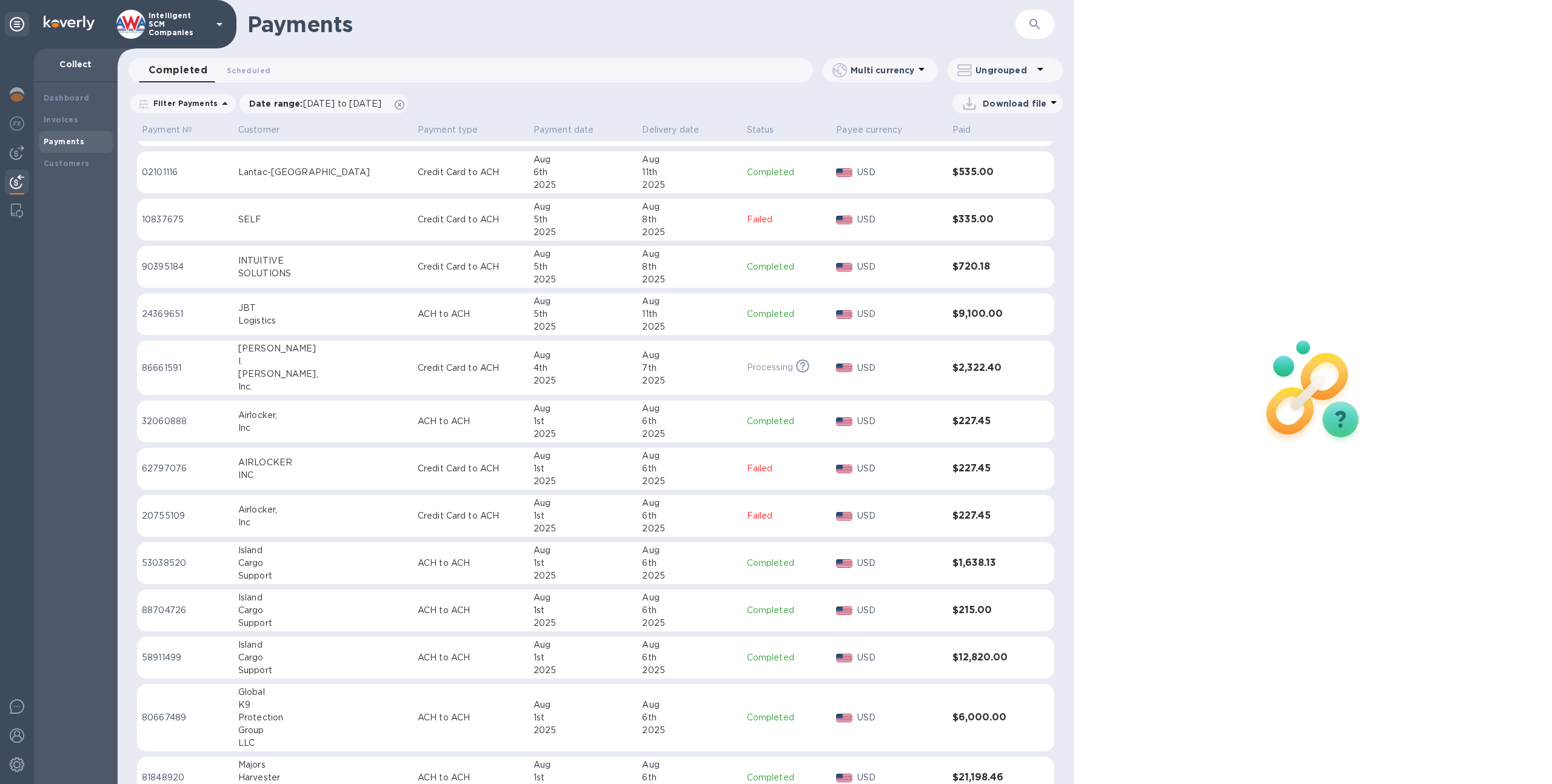
scroll to position [849, 0]
click at [341, 374] on div "Haas," at bounding box center [323, 373] width 170 height 13
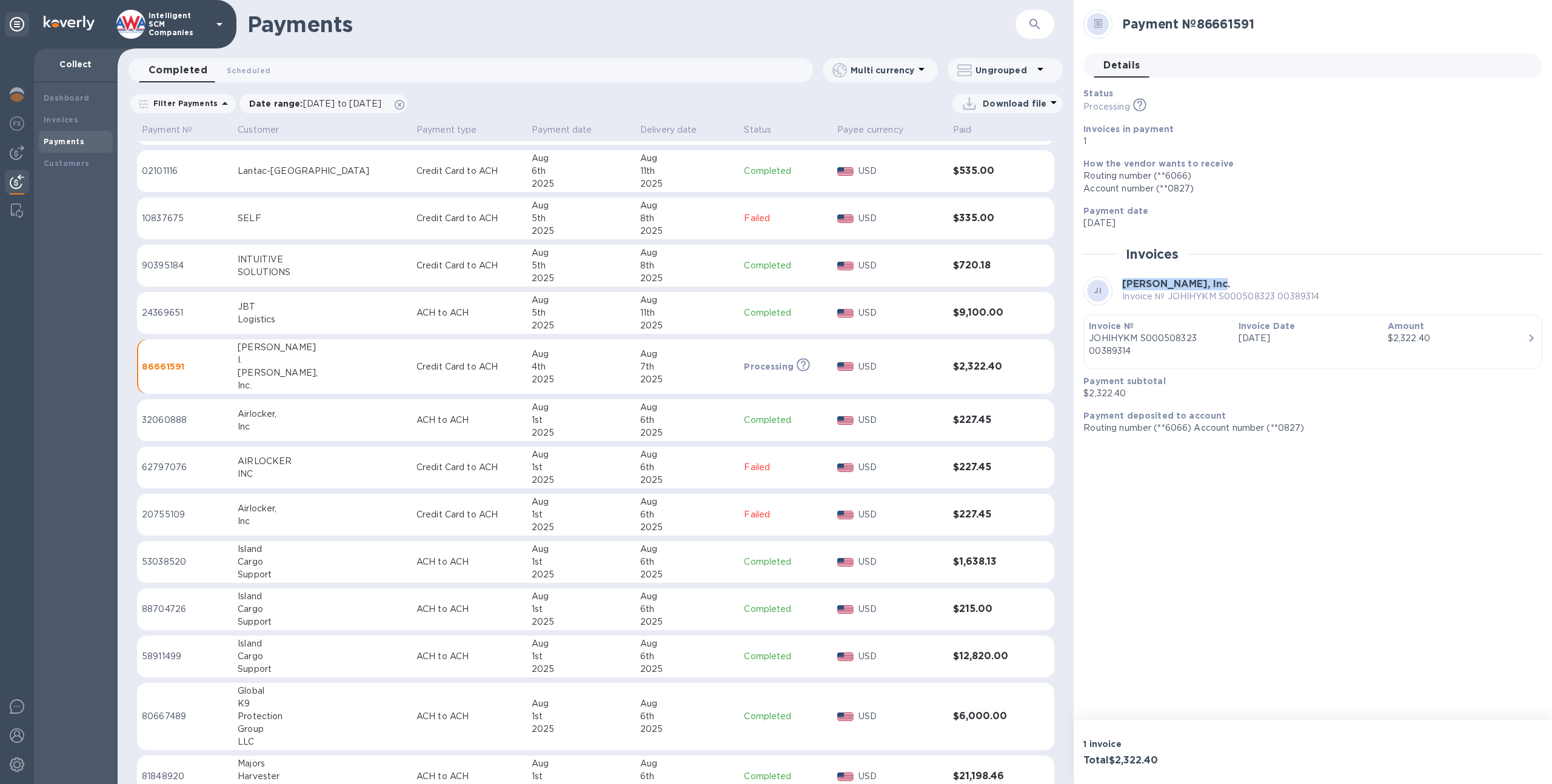
drag, startPoint x: 1220, startPoint y: 284, endPoint x: 1121, endPoint y: 278, distance: 99.2
click at [1121, 279] on div "JI John I. Haas, Inc. Invoice № JOHIHYKM S000508323 00389314" at bounding box center [1312, 291] width 459 height 29
copy b "John I. Haas, Inc."
click at [186, 28] on p "Intelligent SCM Companies" at bounding box center [179, 24] width 60 height 25
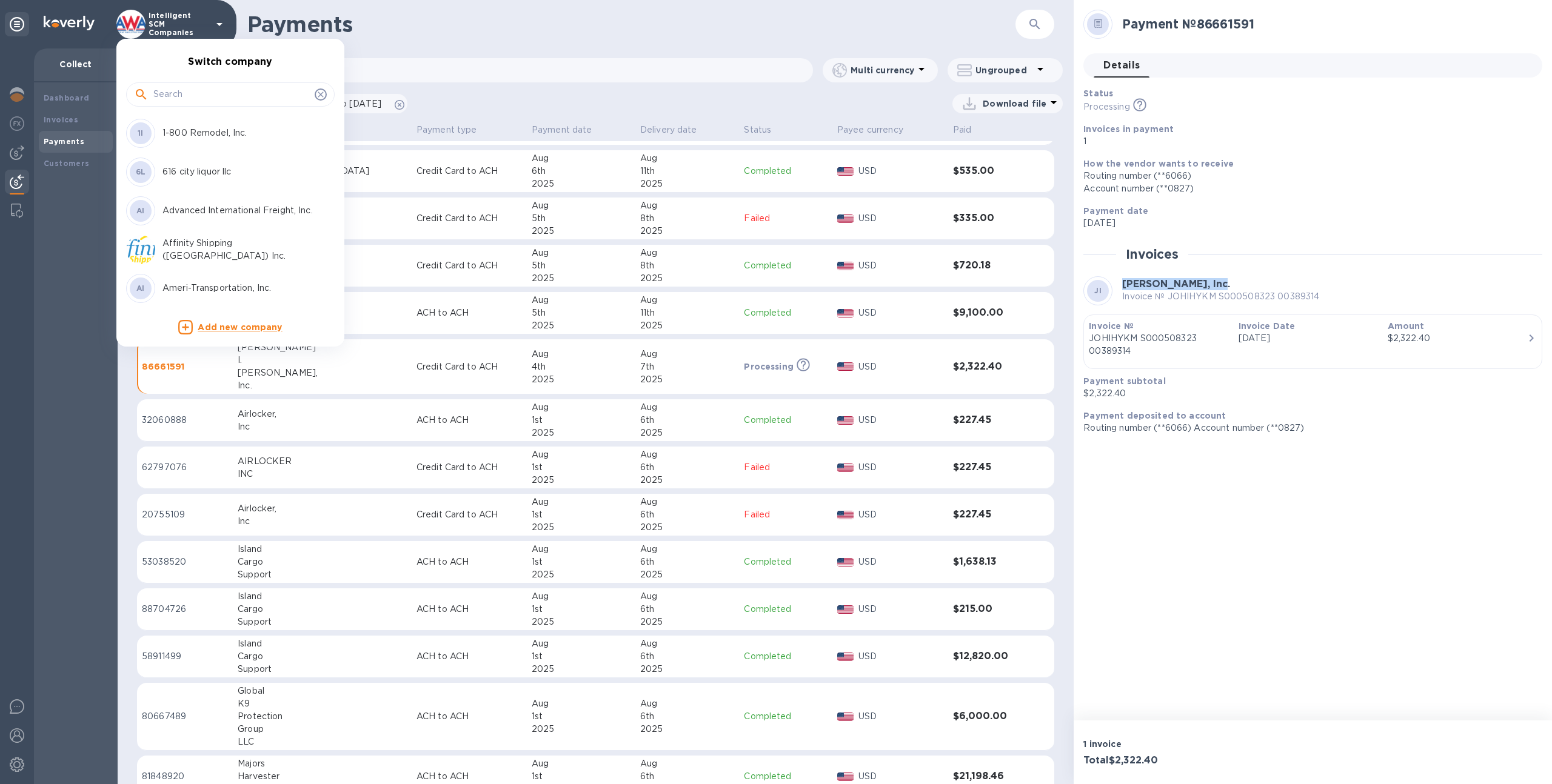
click at [165, 97] on input "text" at bounding box center [232, 94] width 156 height 18
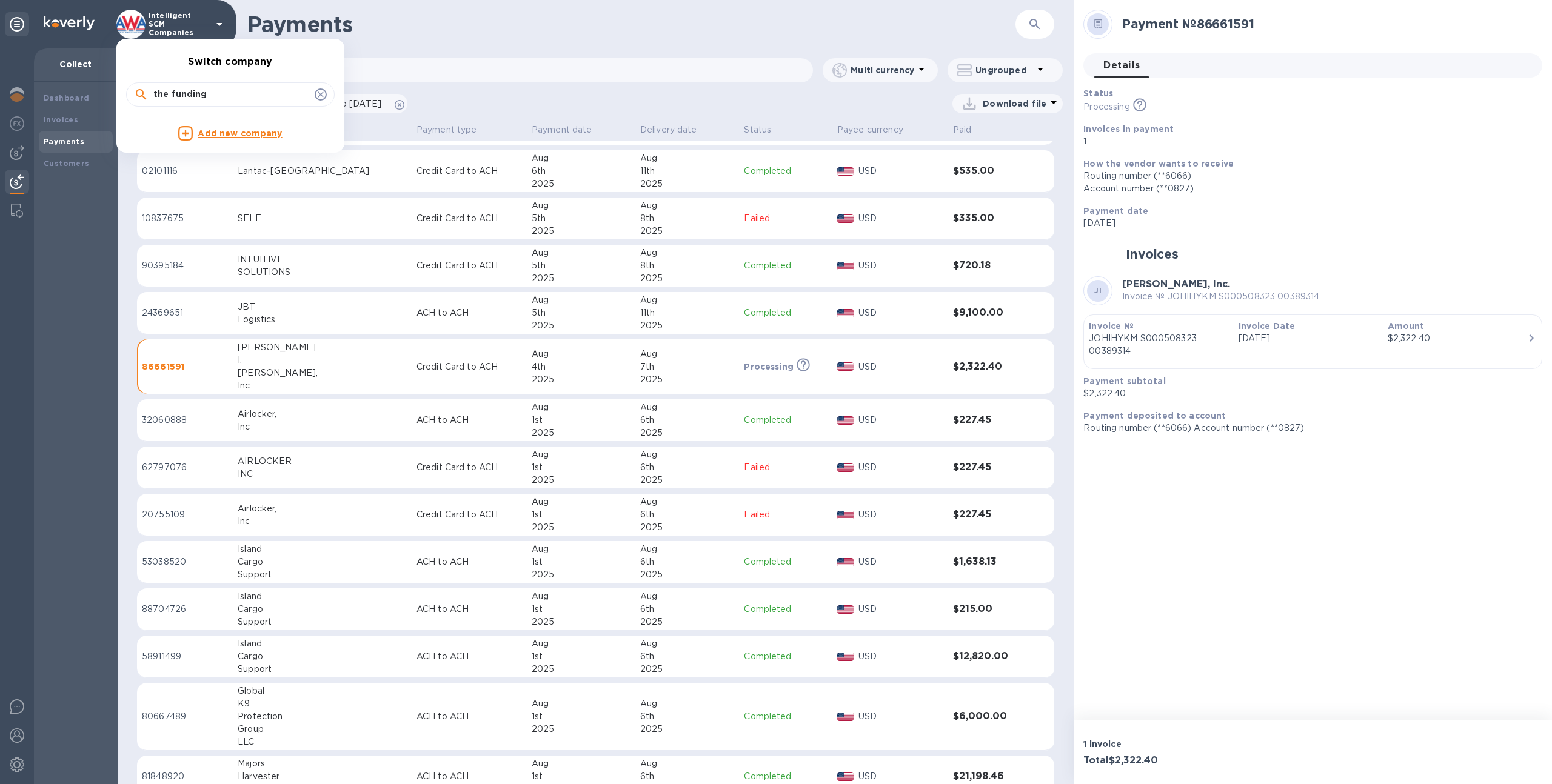
type input "the funding"
click at [325, 97] on icon at bounding box center [320, 94] width 9 height 9
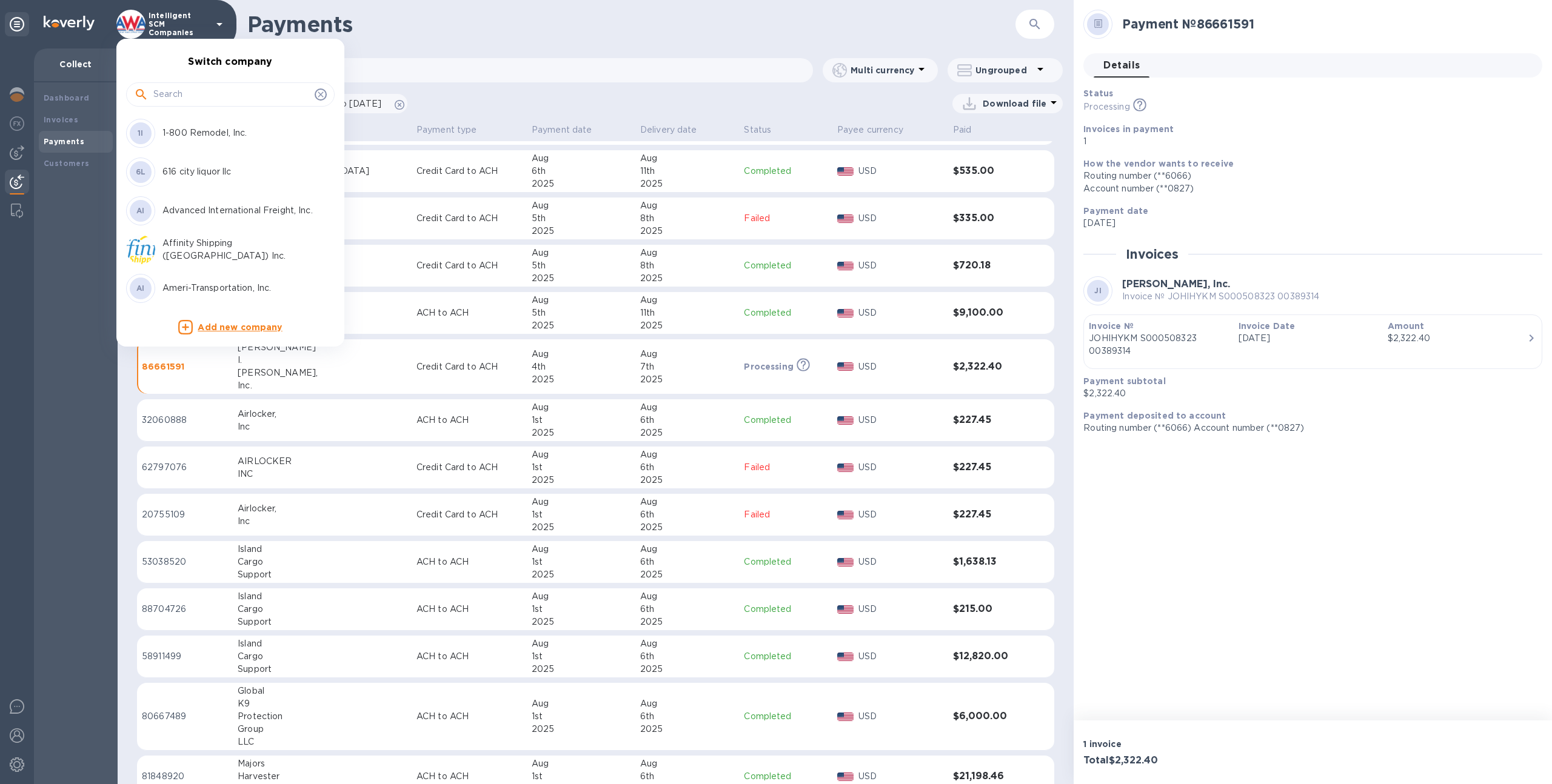
click at [299, 102] on input "text" at bounding box center [232, 94] width 156 height 18
type input "net capi"
click at [280, 145] on div "TI The Net Capital Inc" at bounding box center [220, 133] width 189 height 29
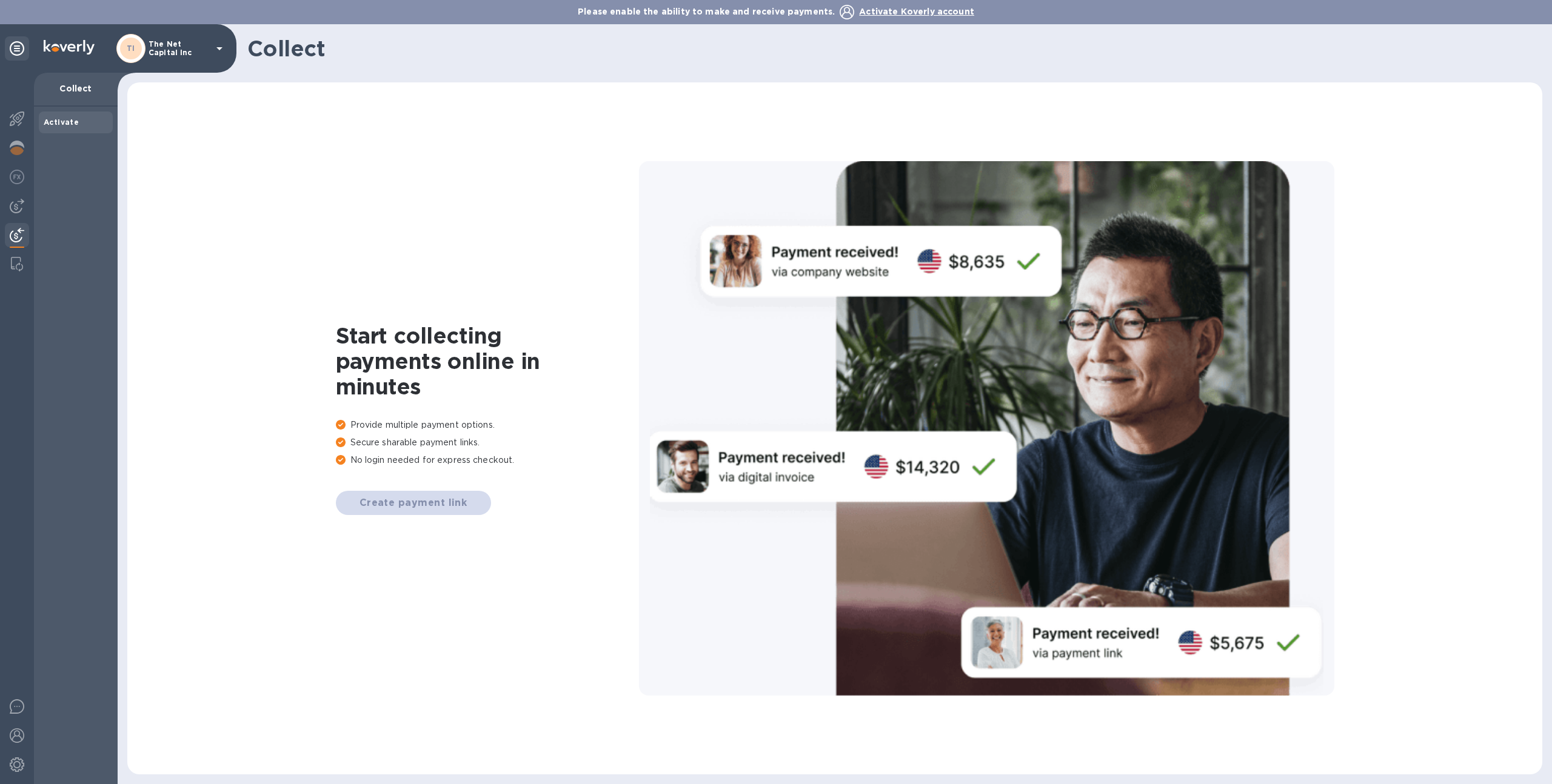
click at [924, 11] on span "Activate Koverly account" at bounding box center [916, 11] width 115 height 9
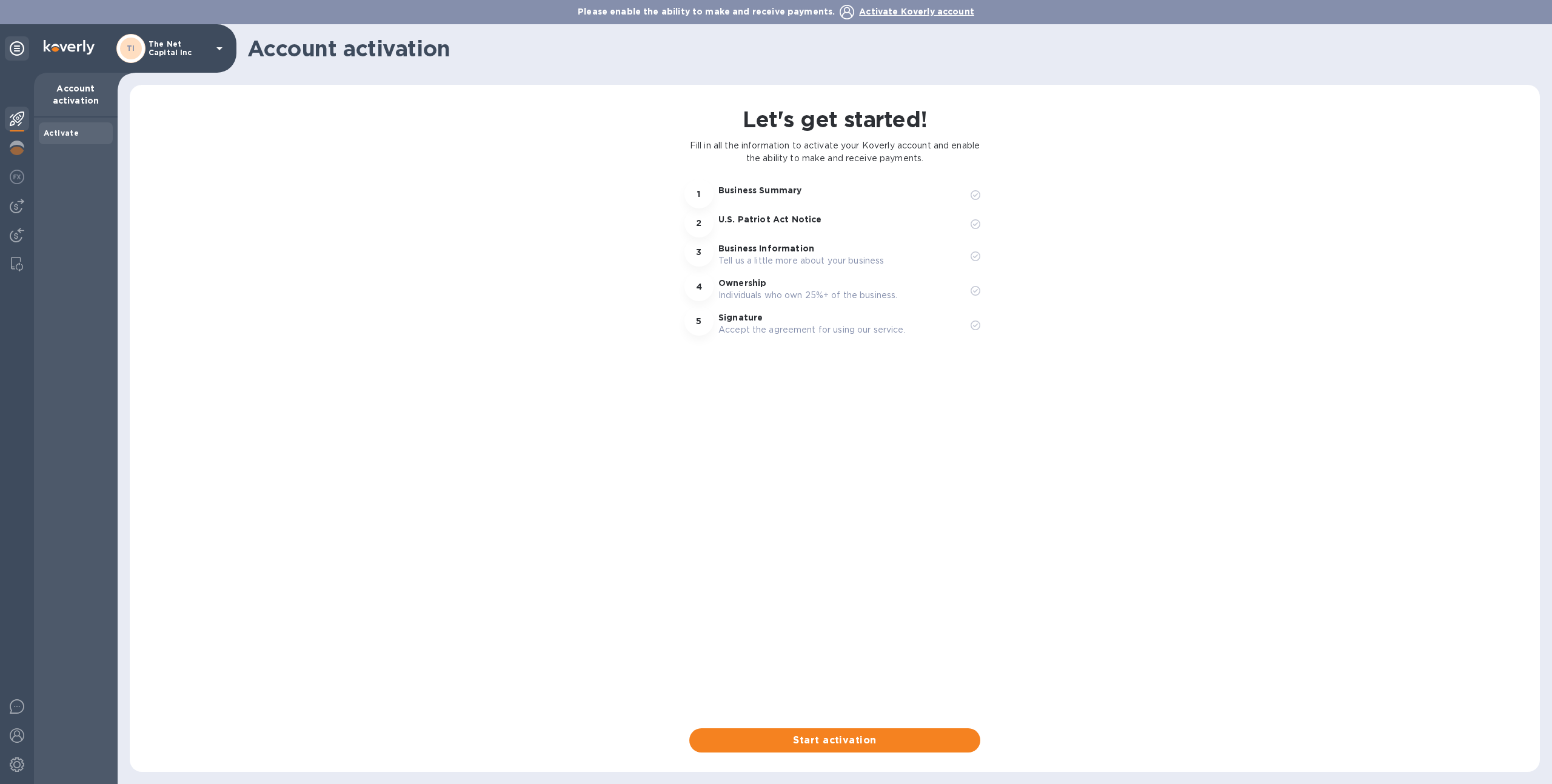
click at [170, 56] on p "The Net Capital Inc" at bounding box center [179, 48] width 60 height 17
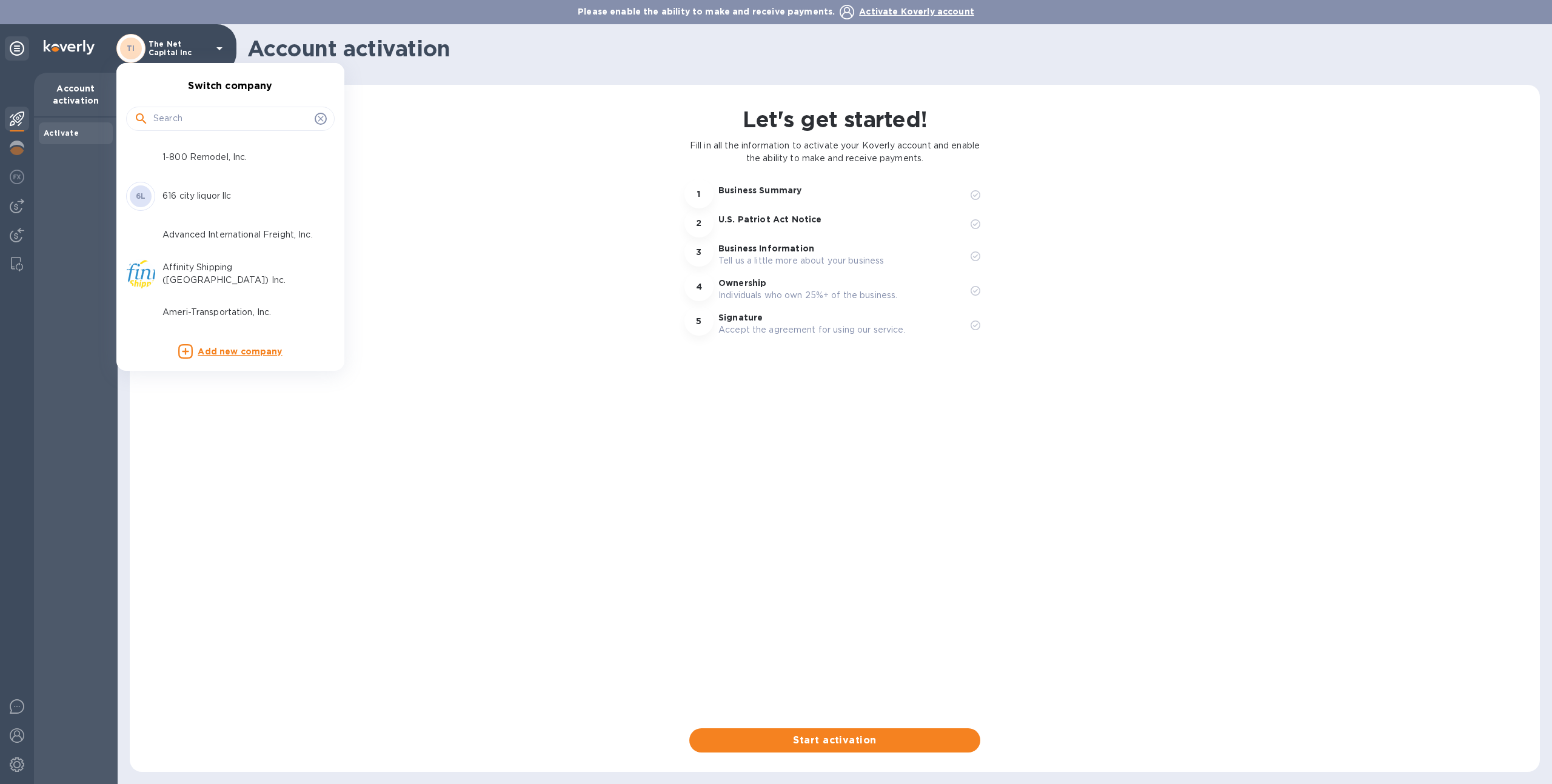
click at [188, 124] on input "text" at bounding box center [232, 119] width 156 height 18
type input "union l"
click at [195, 191] on p "Union Logistics Inc (LAX)" at bounding box center [239, 196] width 153 height 13
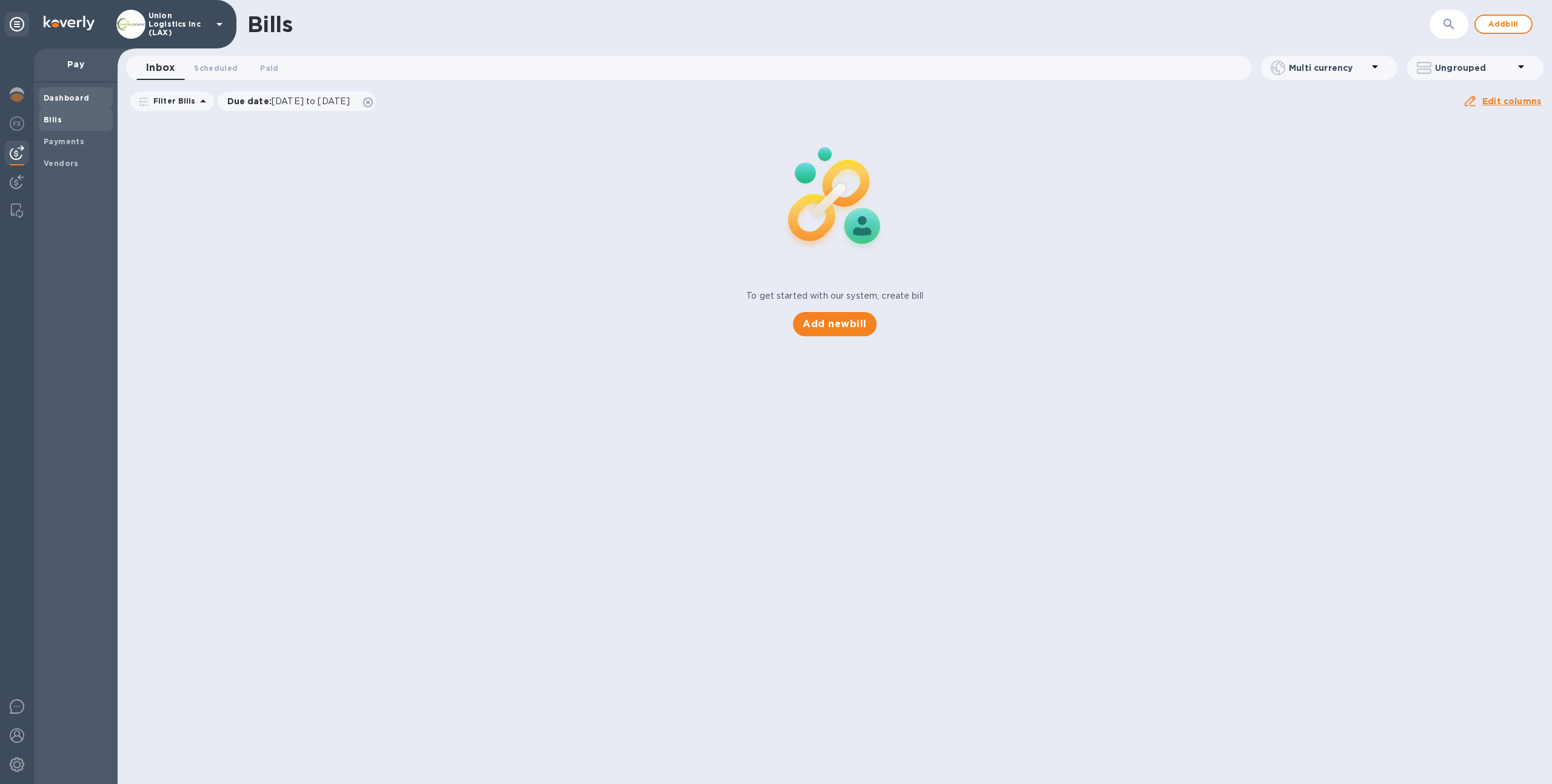
click at [75, 94] on b "Dashboard" at bounding box center [66, 98] width 46 height 9
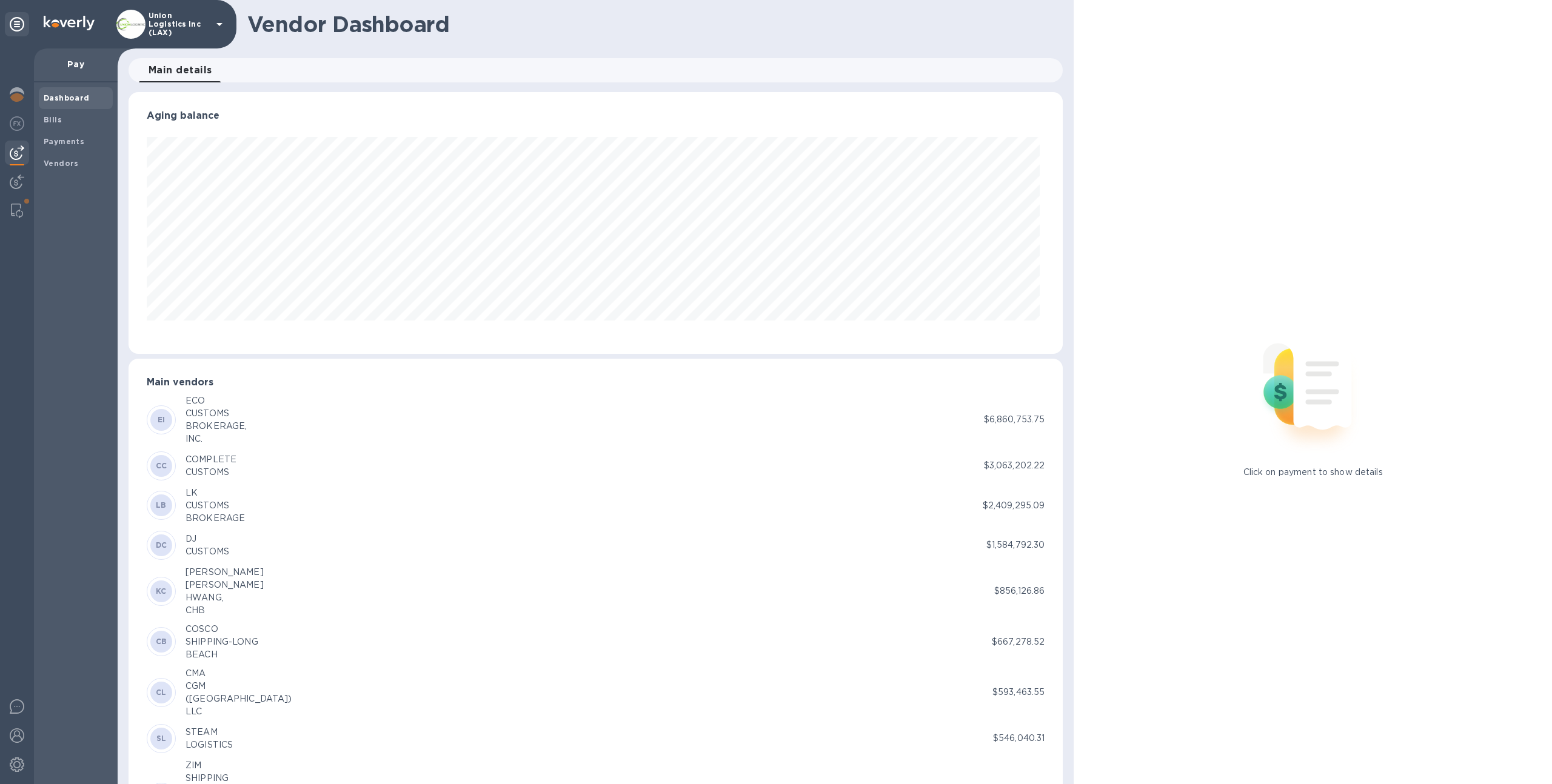
scroll to position [262, 930]
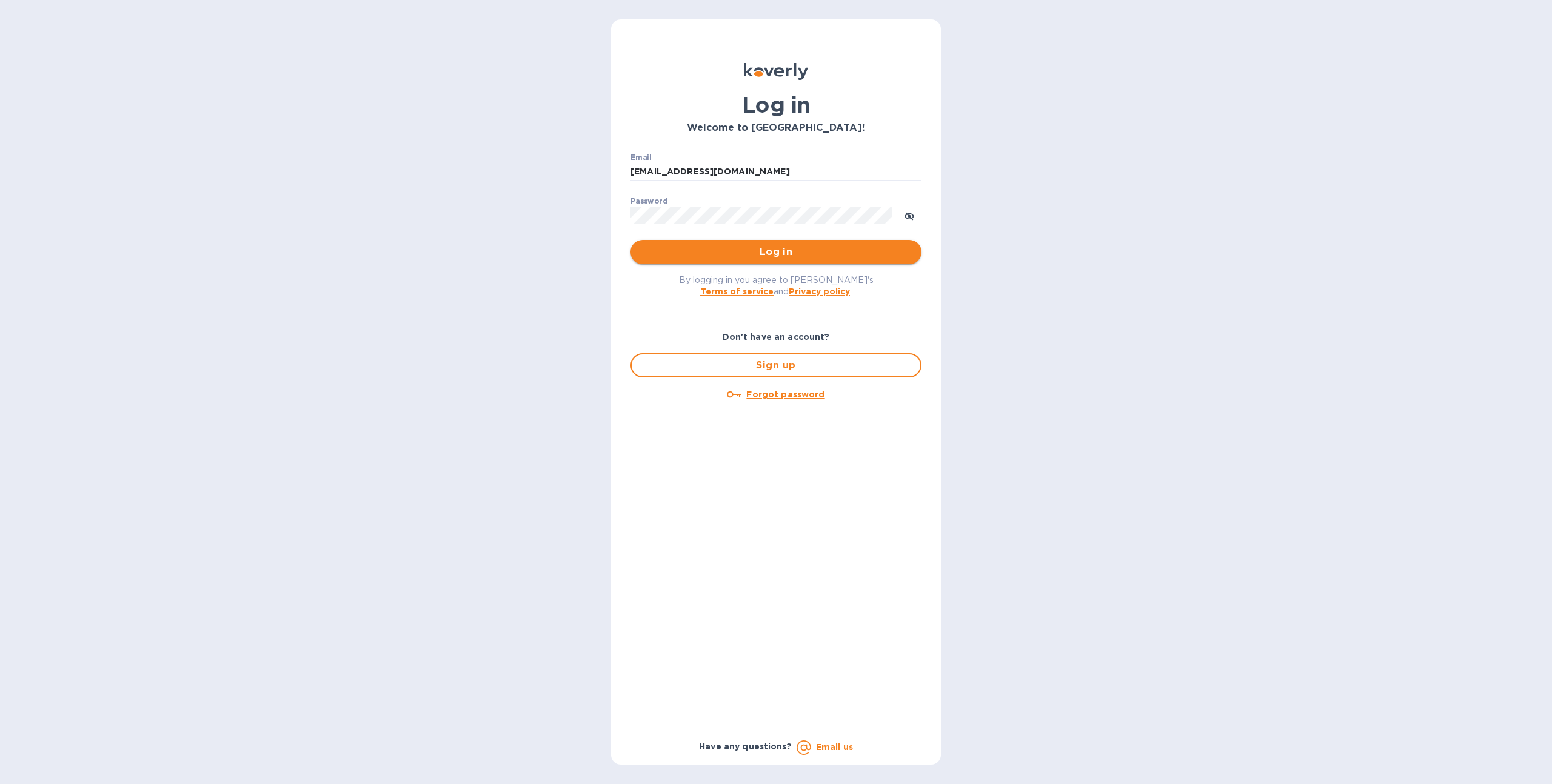
click at [727, 246] on span "Log in" at bounding box center [776, 251] width 271 height 14
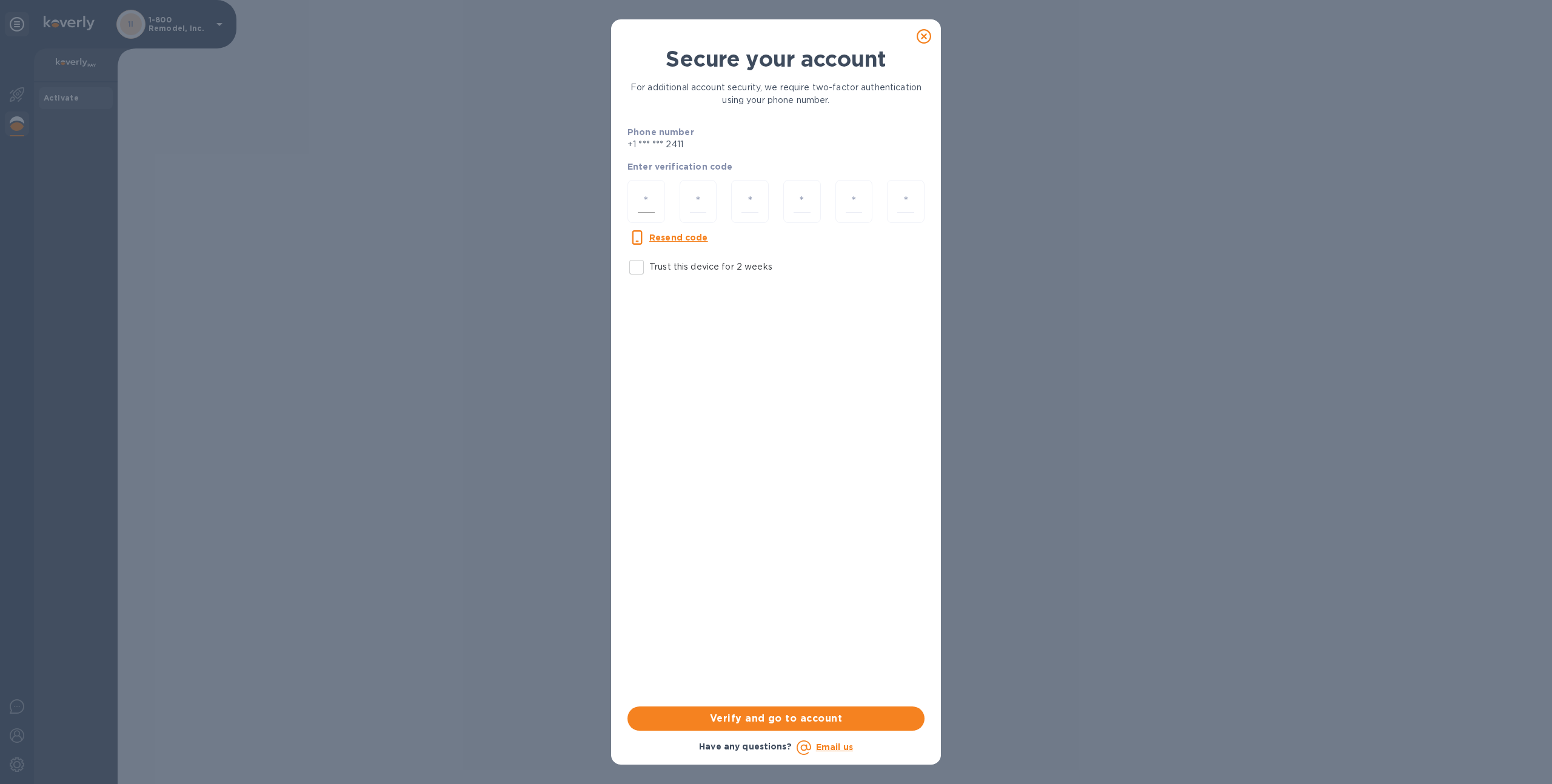
click at [645, 199] on input "number" at bounding box center [646, 201] width 17 height 23
type input "8"
type input "9"
type input "0"
type input "3"
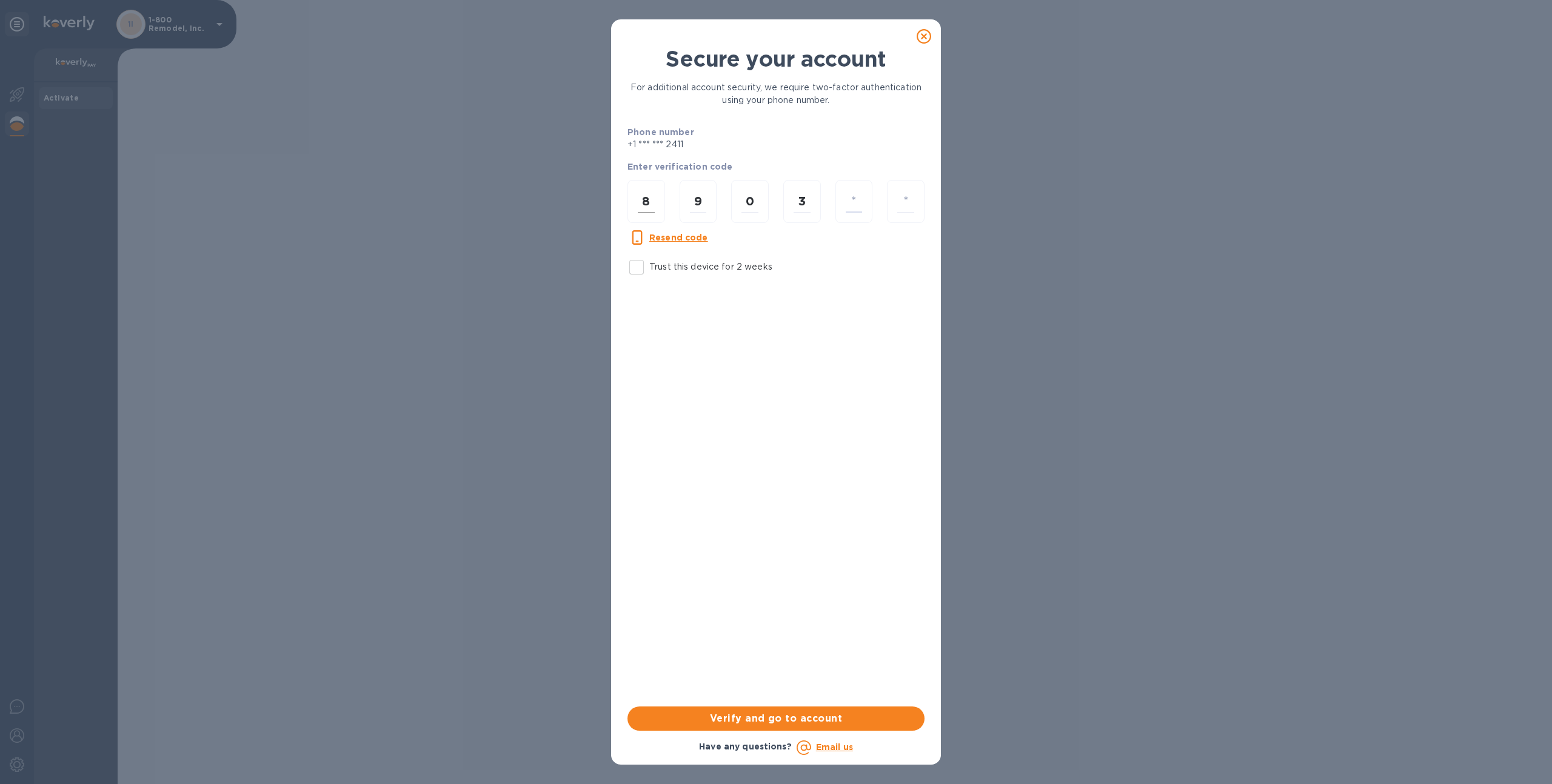
type input "1"
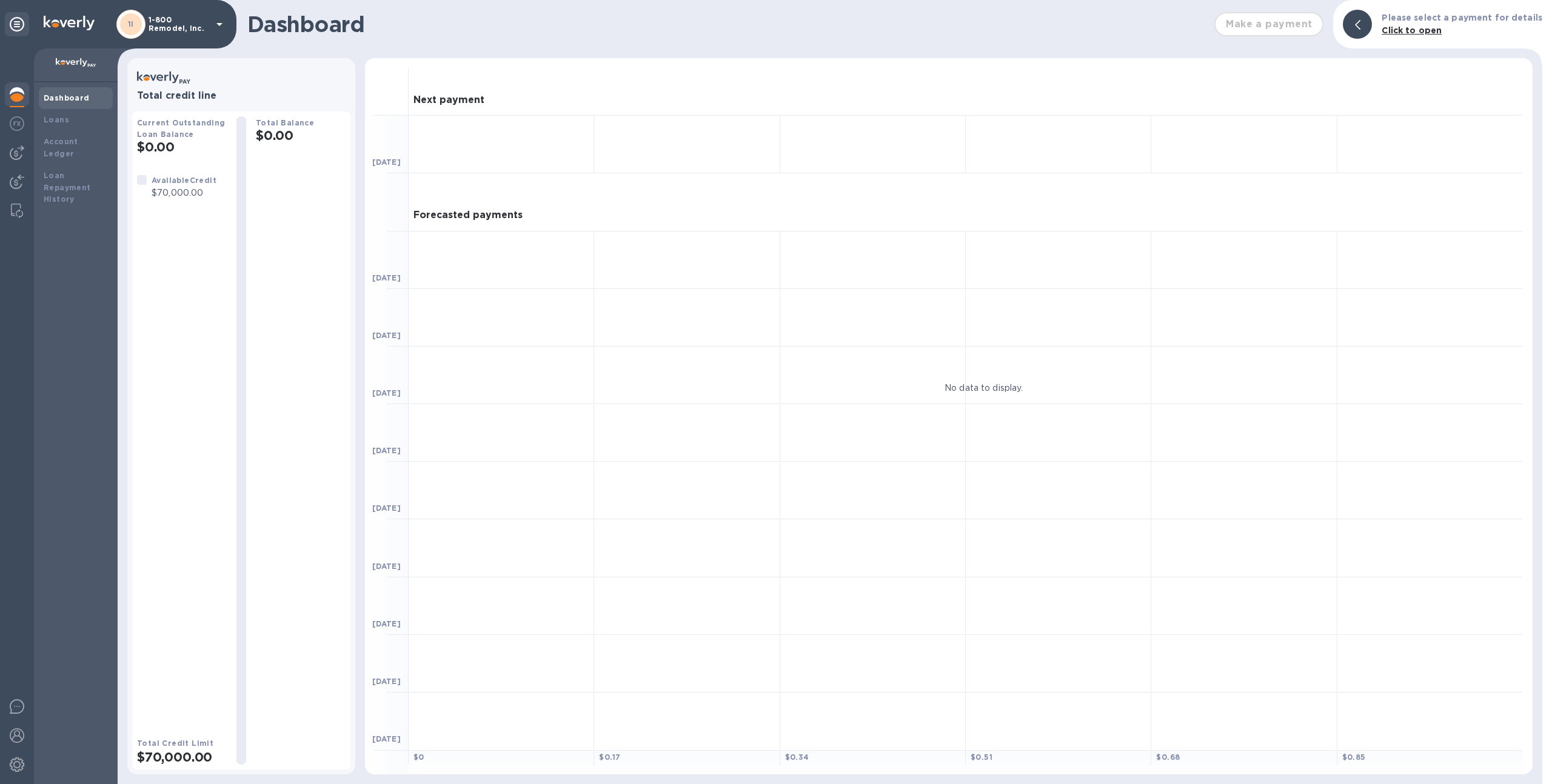
click at [144, 24] on div "1I" at bounding box center [131, 24] width 29 height 29
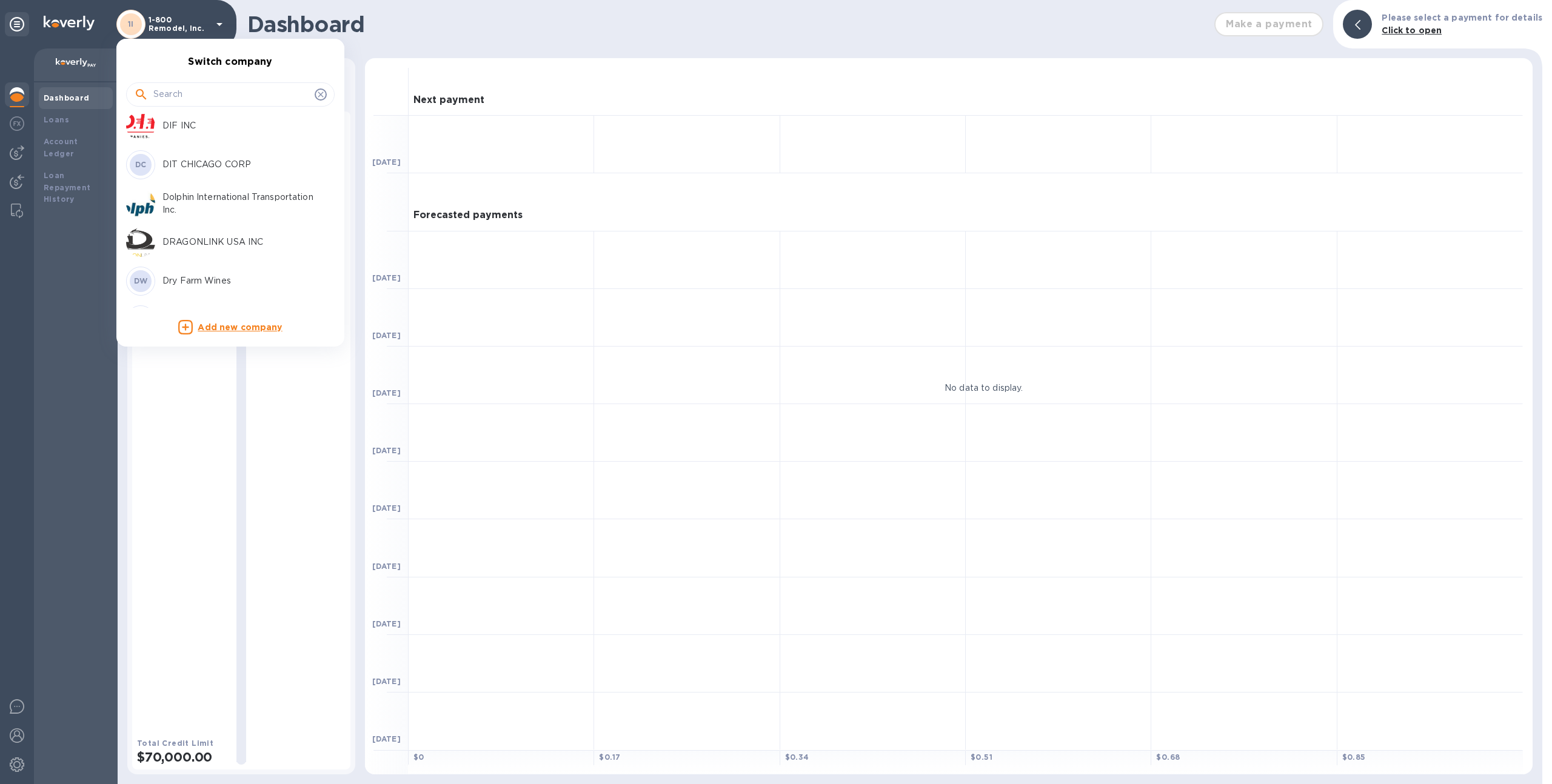
scroll to position [840, 0]
click at [226, 91] on input "text" at bounding box center [232, 94] width 156 height 18
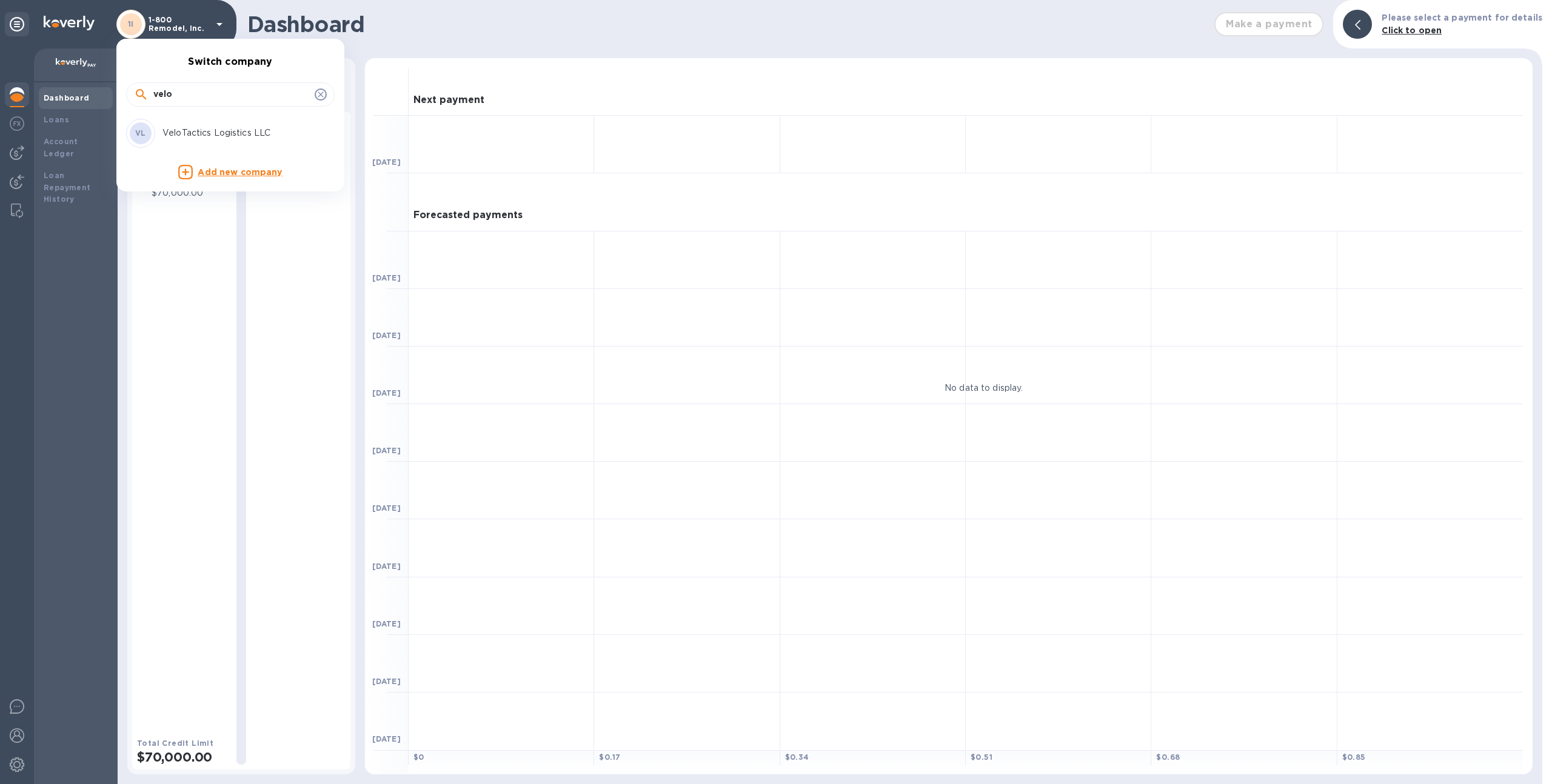
type input "velo"
click at [229, 120] on div "VL VeloTactics Logistics LLC" at bounding box center [220, 133] width 189 height 29
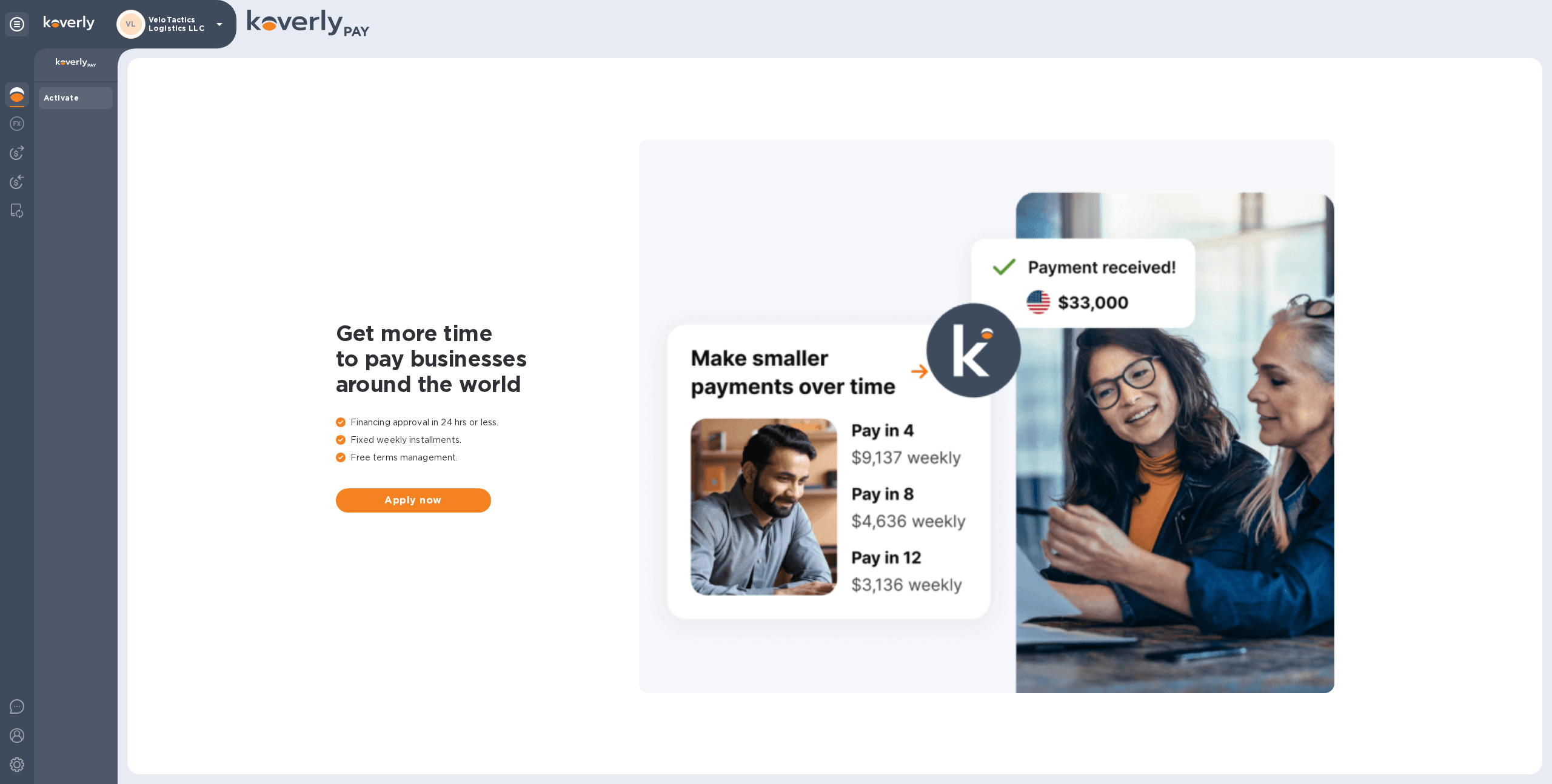
click at [31, 193] on div at bounding box center [17, 415] width 34 height 735
click at [13, 175] on img at bounding box center [16, 181] width 14 height 14
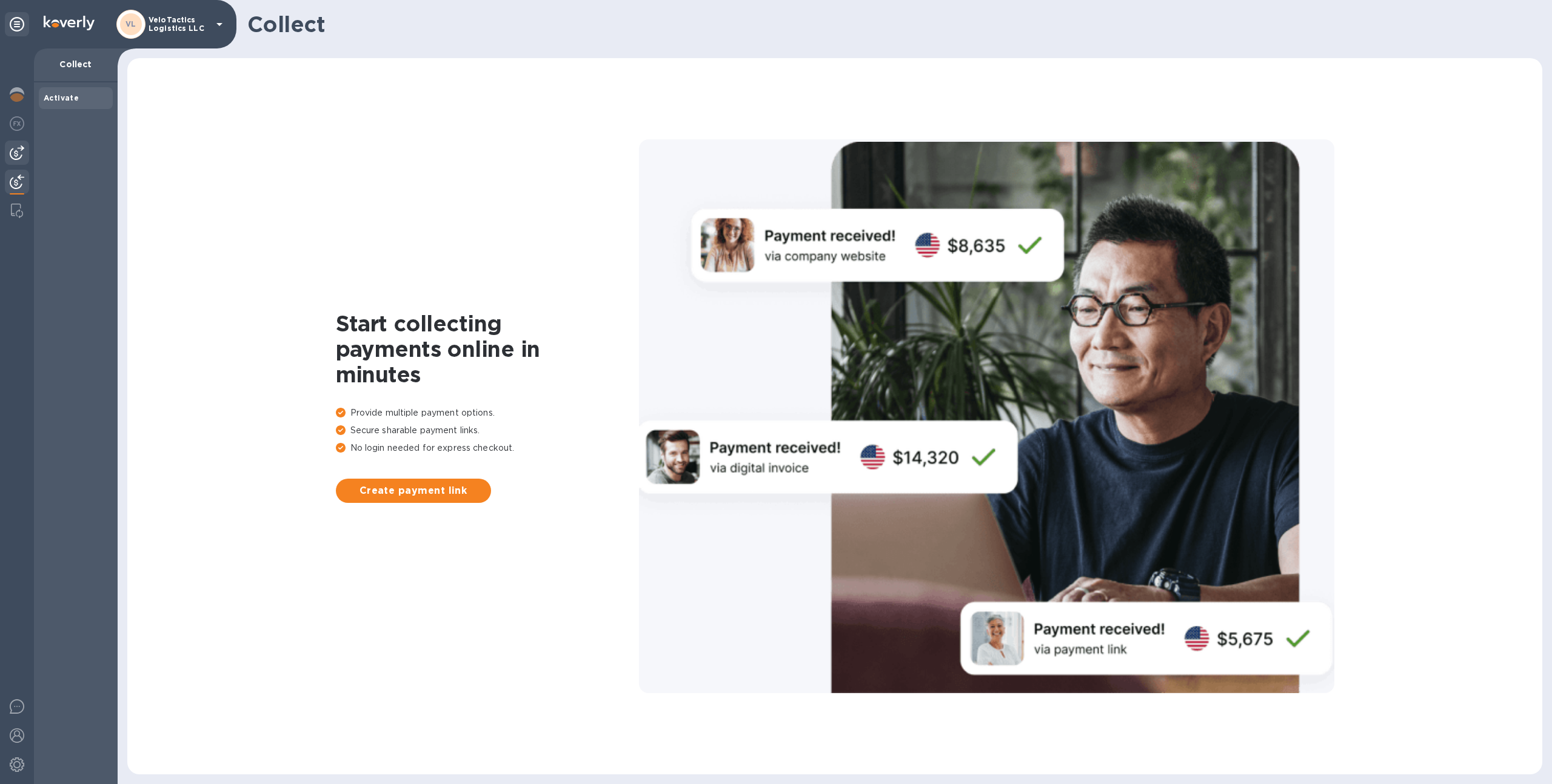
click at [14, 154] on img at bounding box center [16, 152] width 14 height 14
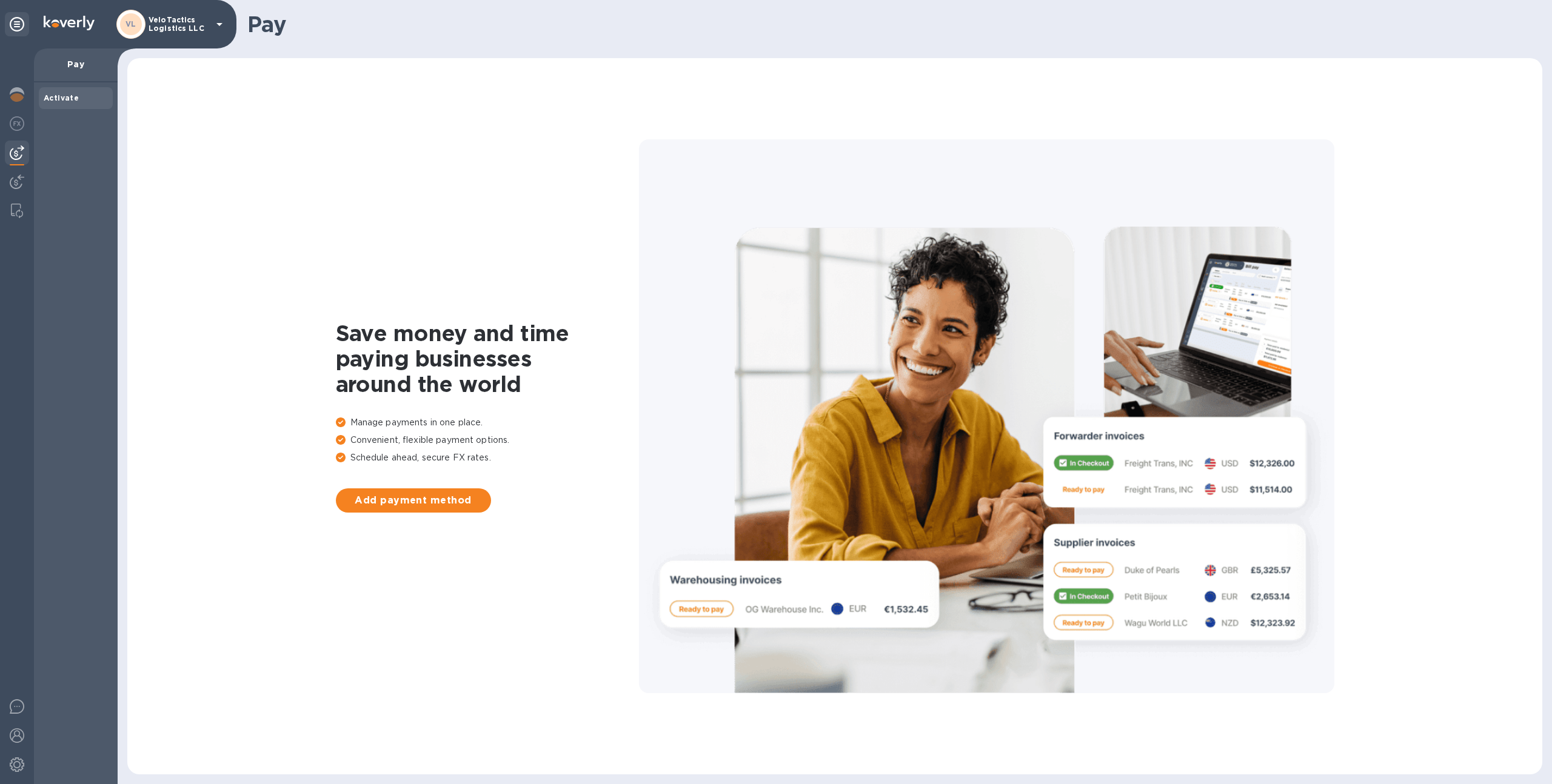
click at [125, 20] on b "VL" at bounding box center [131, 24] width 11 height 9
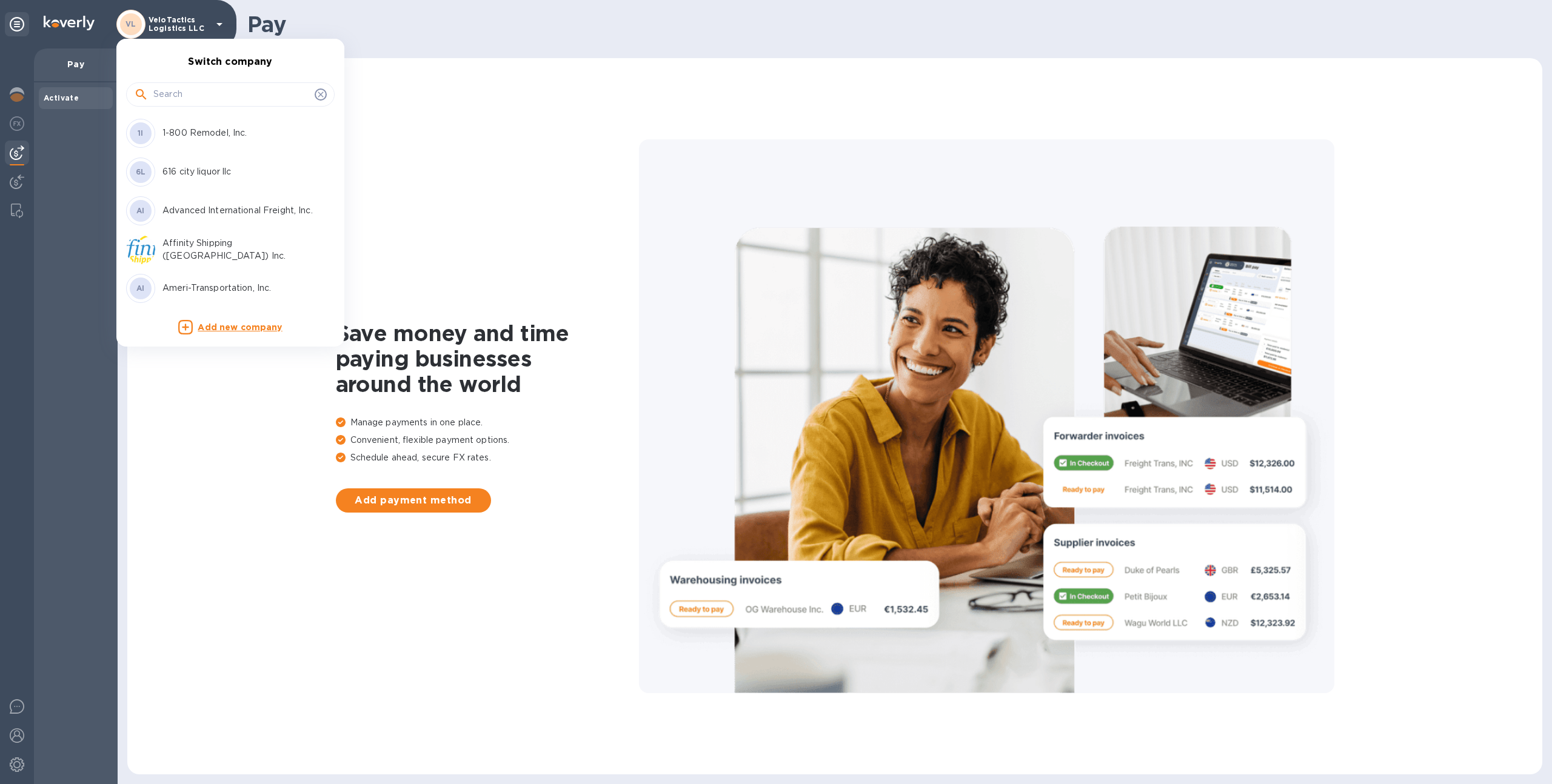
click at [186, 98] on input "text" at bounding box center [232, 94] width 156 height 18
type input "trans"
click at [220, 218] on div "TransX Logistics Technology LLC" at bounding box center [220, 227] width 189 height 29
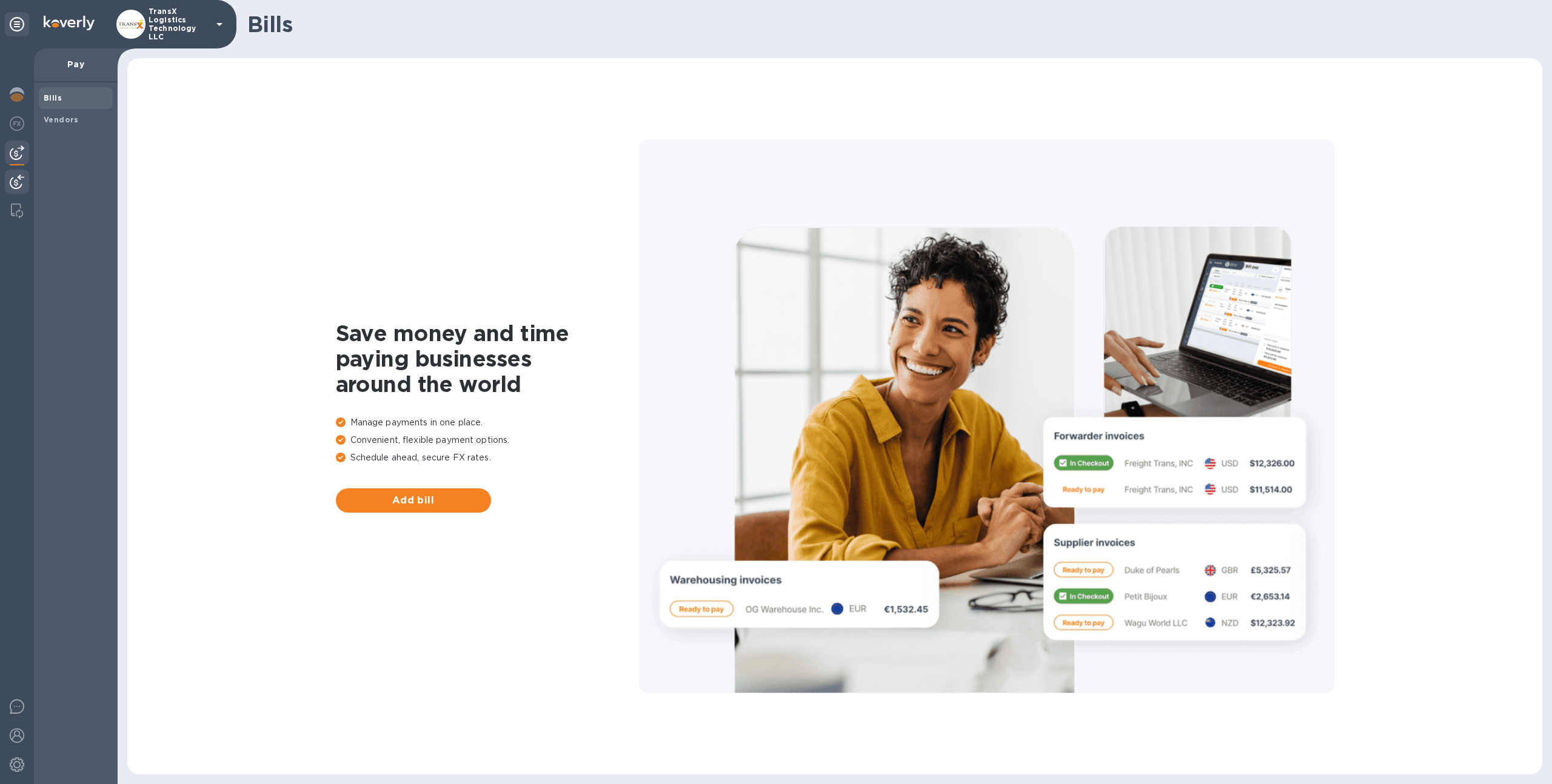
click at [8, 179] on div at bounding box center [17, 183] width 24 height 26
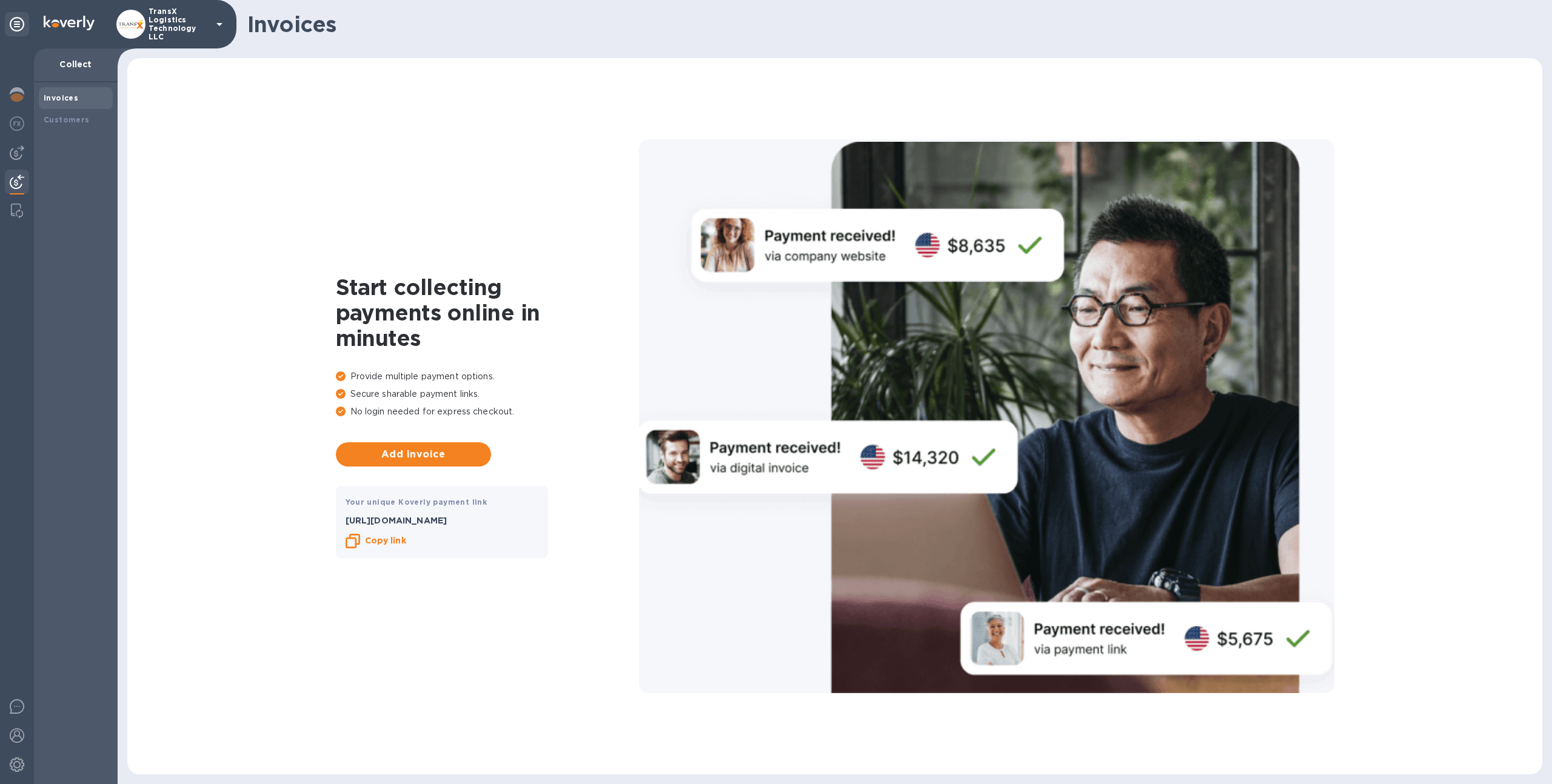
click at [174, 24] on p "TransX Logistics Technology LLC" at bounding box center [179, 24] width 60 height 34
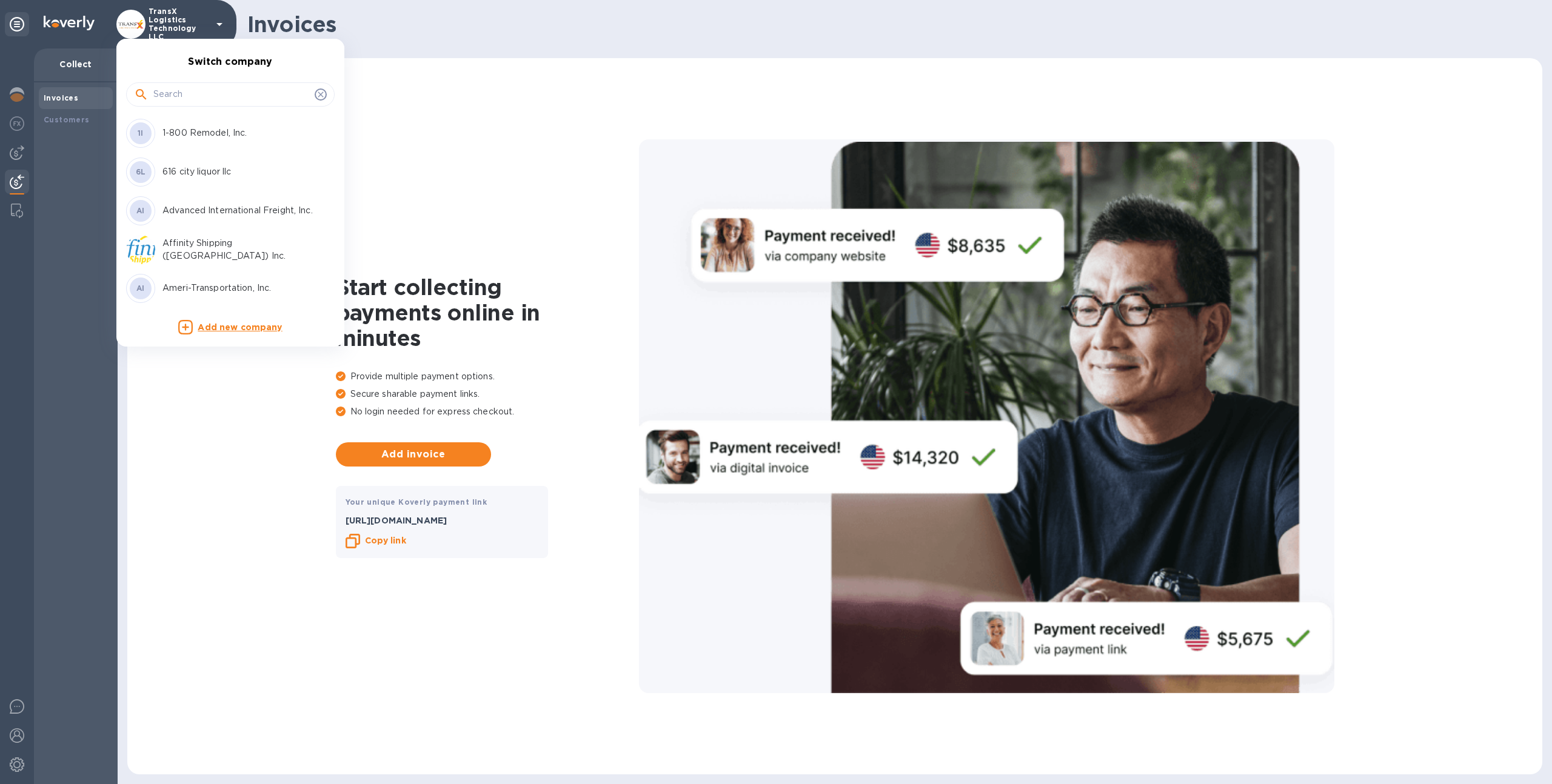
click at [176, 105] on div at bounding box center [230, 95] width 208 height 24
click at [176, 98] on input "text" at bounding box center [232, 94] width 156 height 18
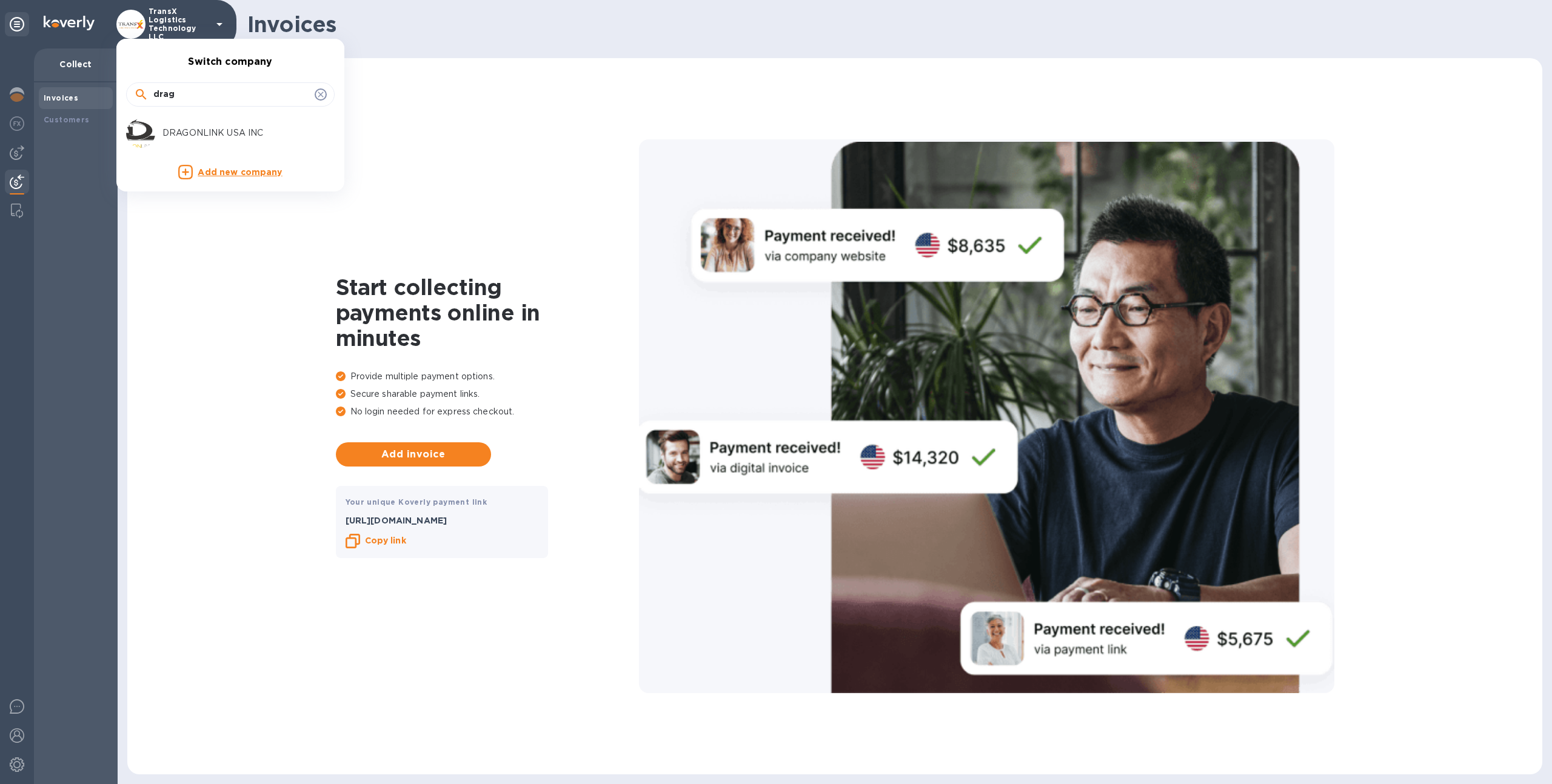
type input "drag"
click at [148, 132] on img at bounding box center [140, 133] width 29 height 29
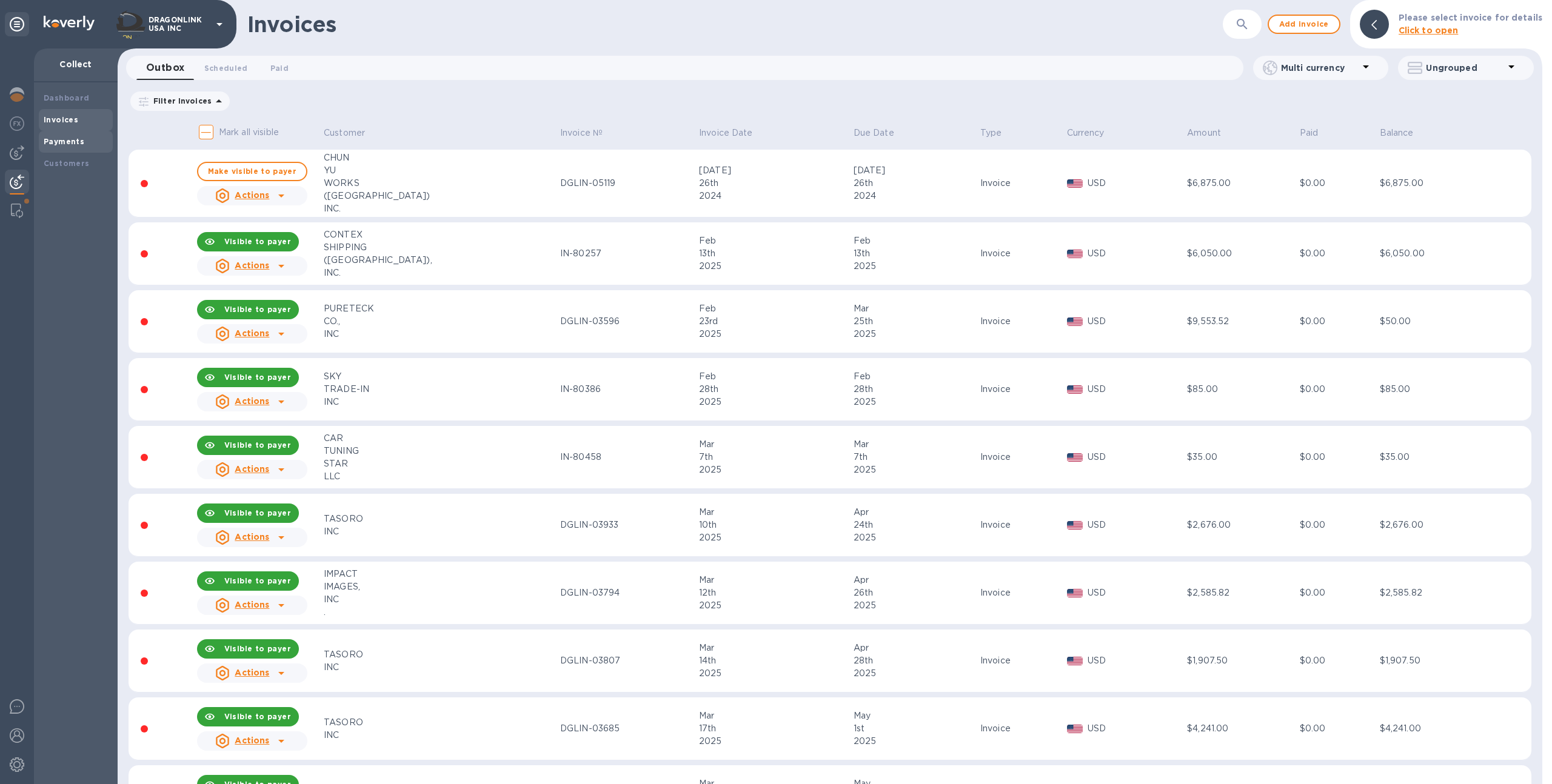
click at [51, 145] on b "Payments" at bounding box center [63, 141] width 40 height 9
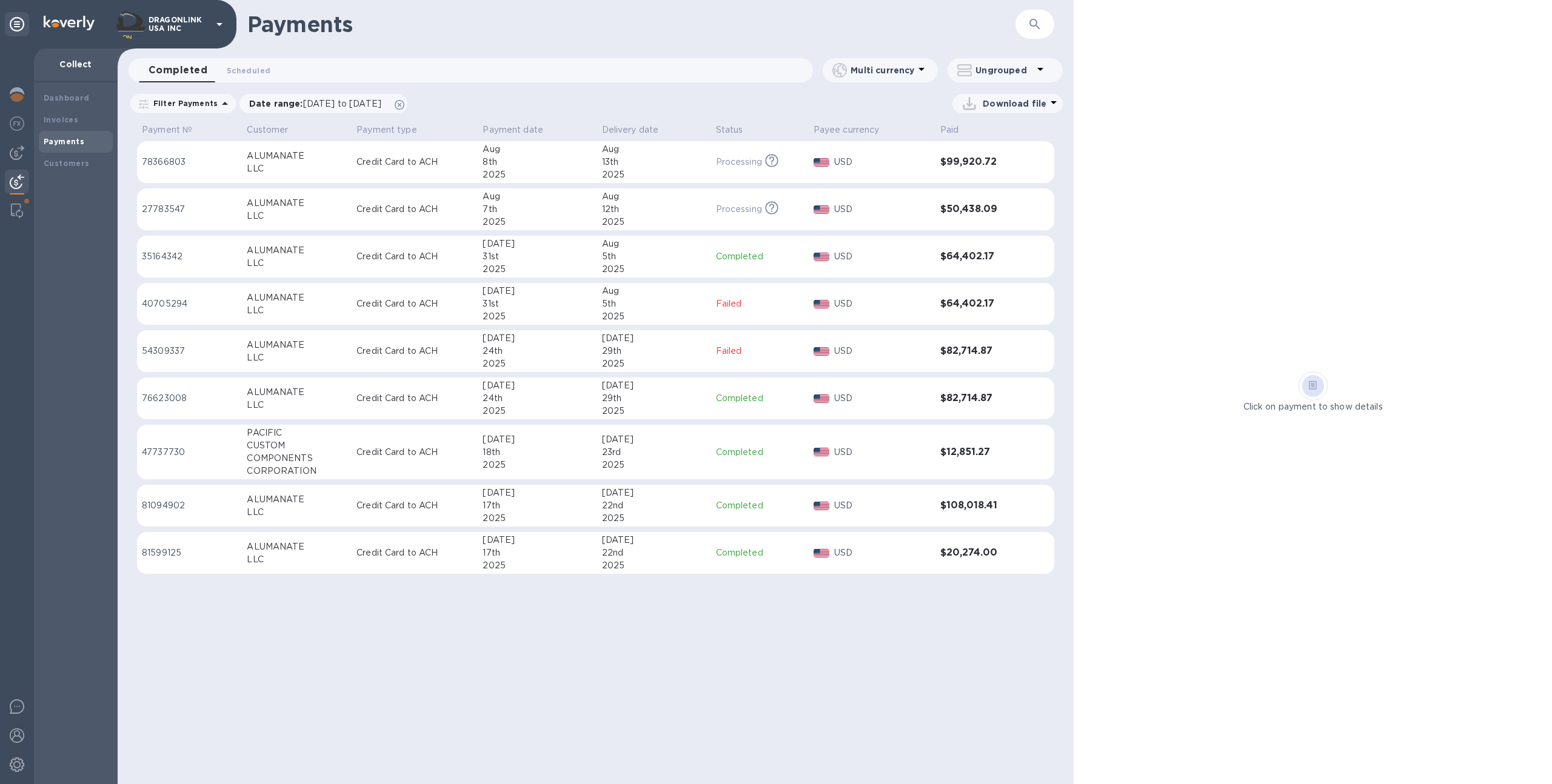
click at [166, 8] on div "DRAGONLINK USA INC" at bounding box center [118, 24] width 236 height 48
click at [163, 20] on p "DRAGONLINK USA INC" at bounding box center [179, 24] width 60 height 17
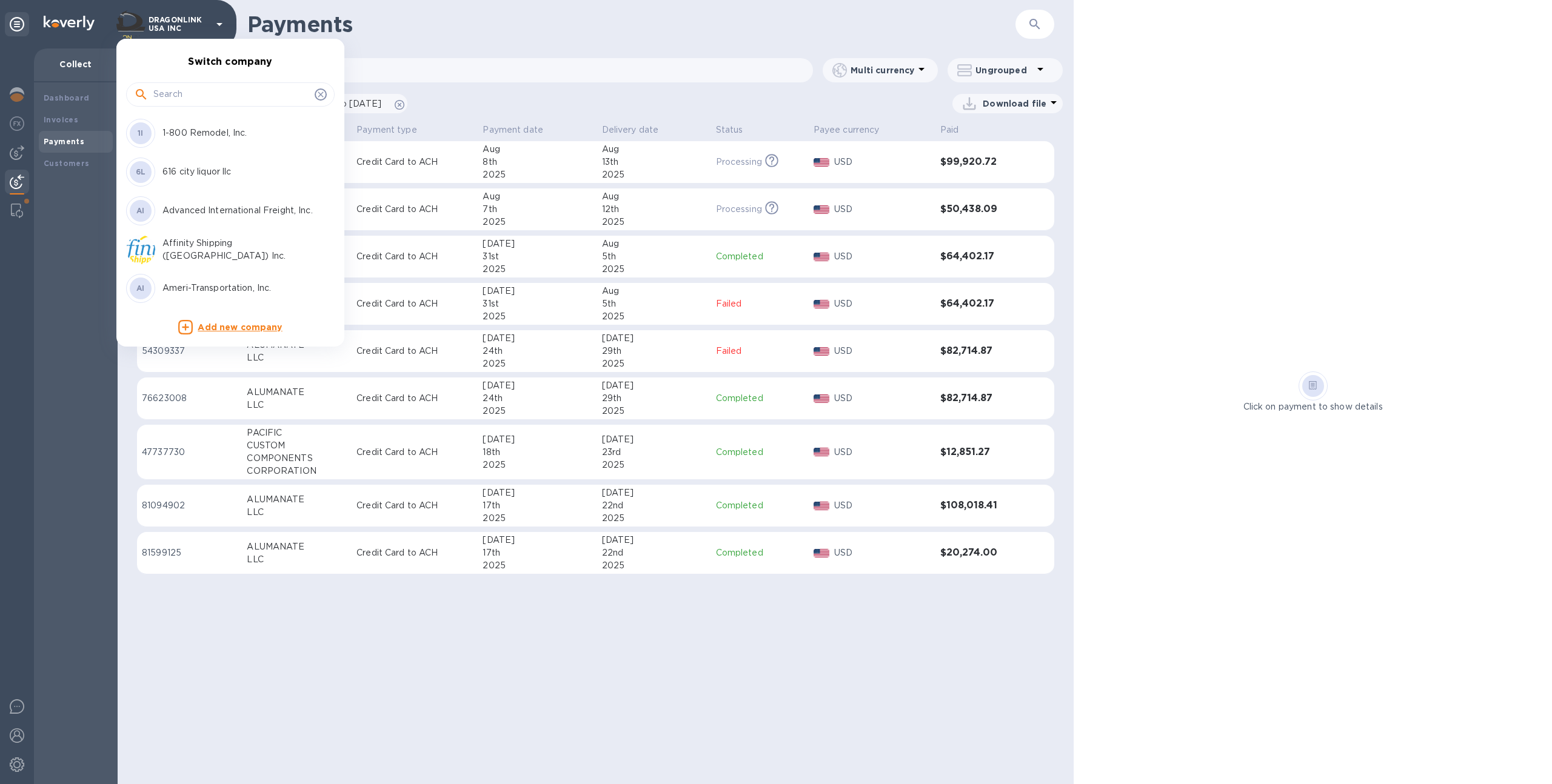
click at [184, 96] on input "text" at bounding box center [232, 94] width 156 height 18
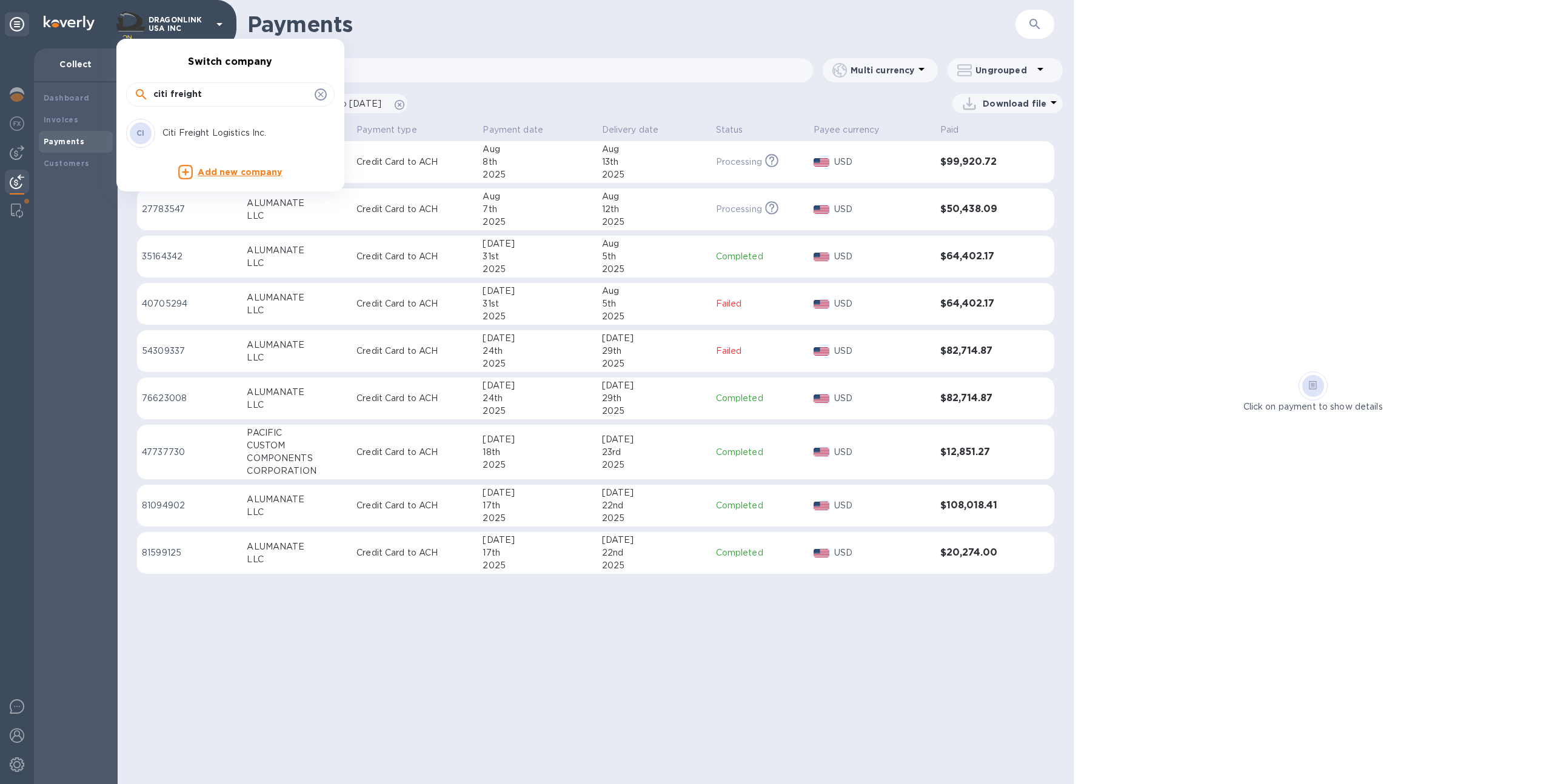
type input "citi freight"
click at [196, 136] on p "Citi Freight Logistics Inc." at bounding box center [239, 134] width 153 height 13
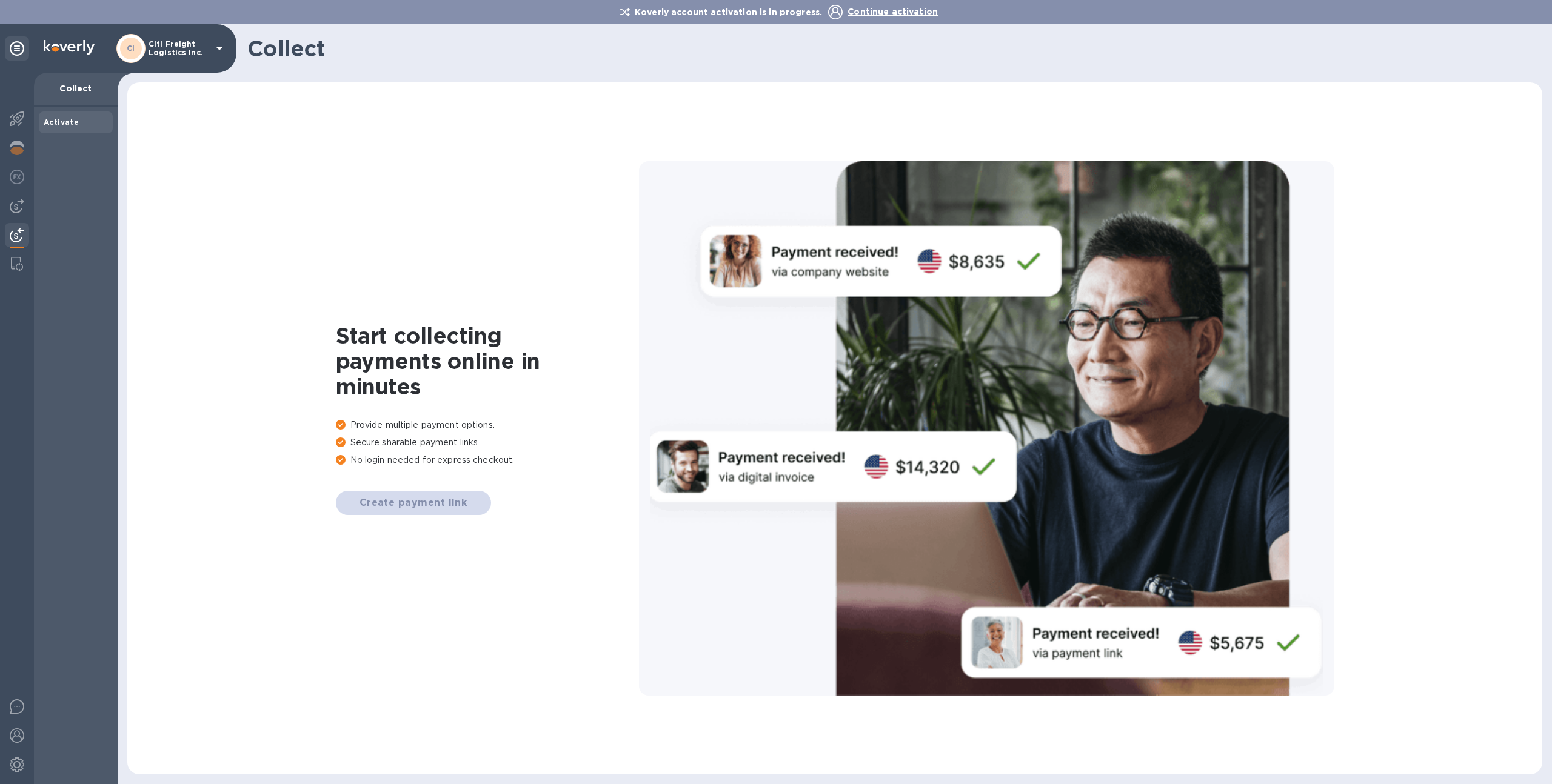
click at [878, 14] on span "Continue activation" at bounding box center [893, 11] width 90 height 9
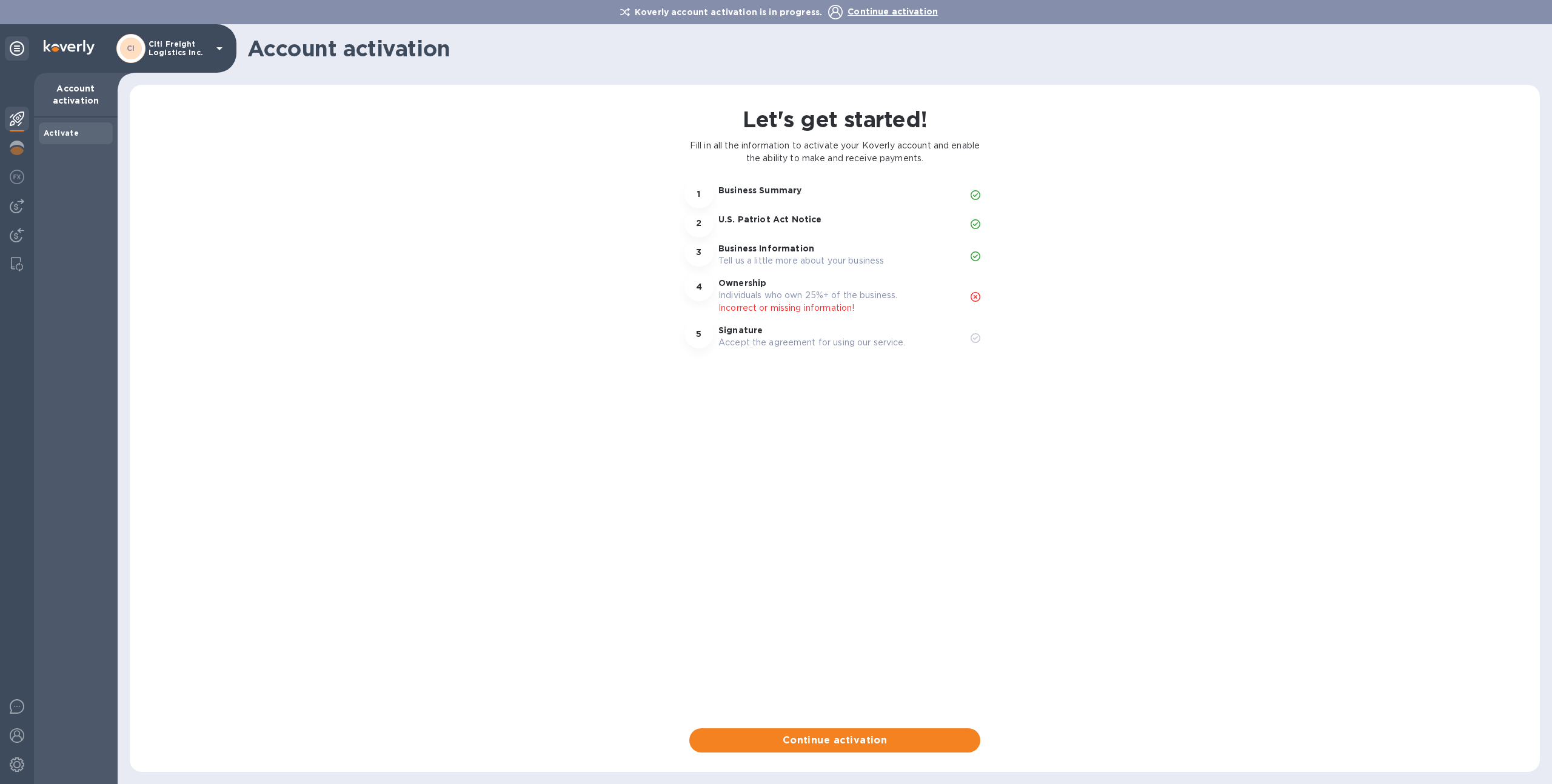
click at [150, 41] on p "Citi Freight Logistics Inc." at bounding box center [179, 48] width 60 height 17
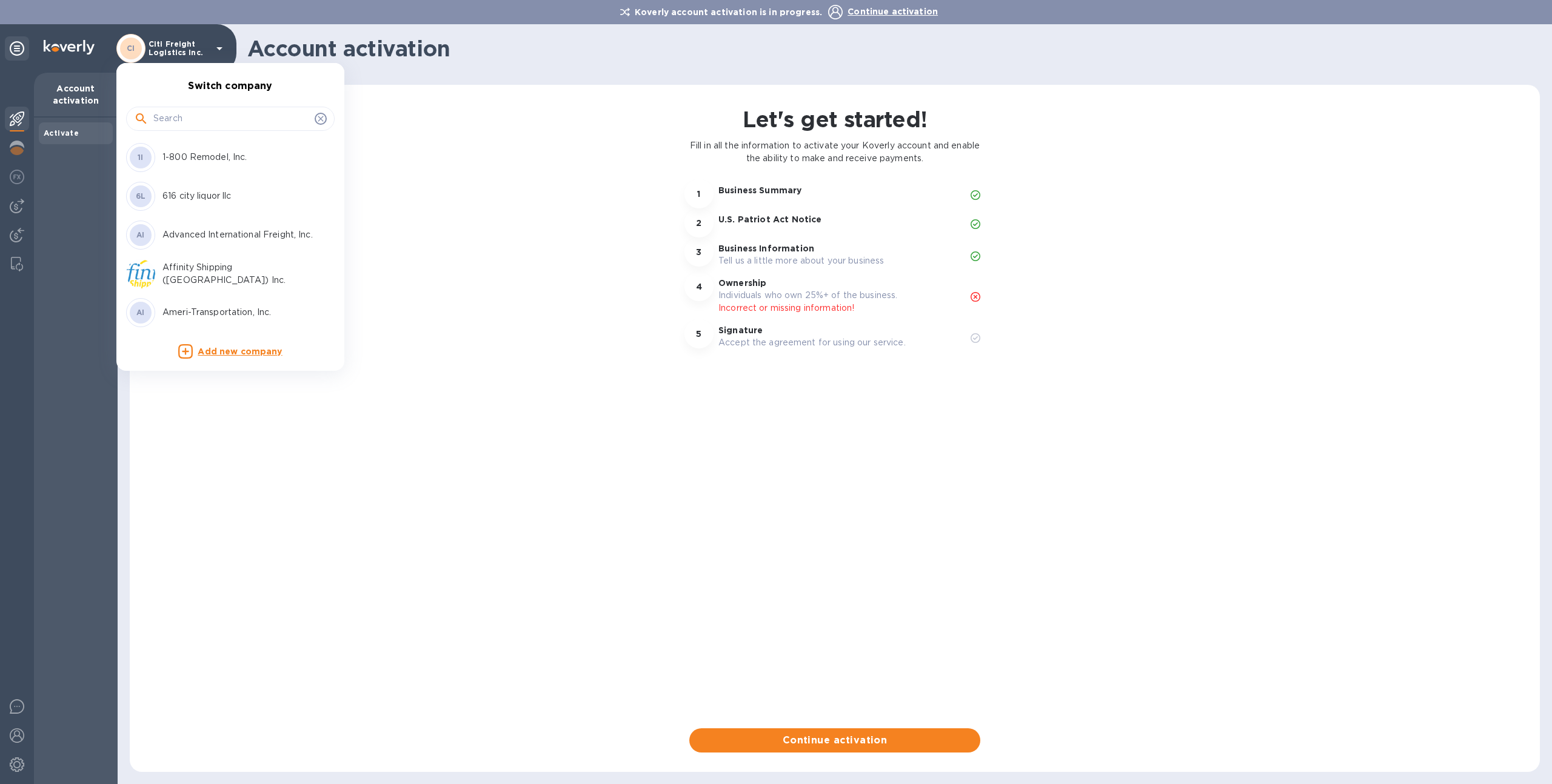
click at [196, 119] on input "text" at bounding box center [232, 119] width 156 height 18
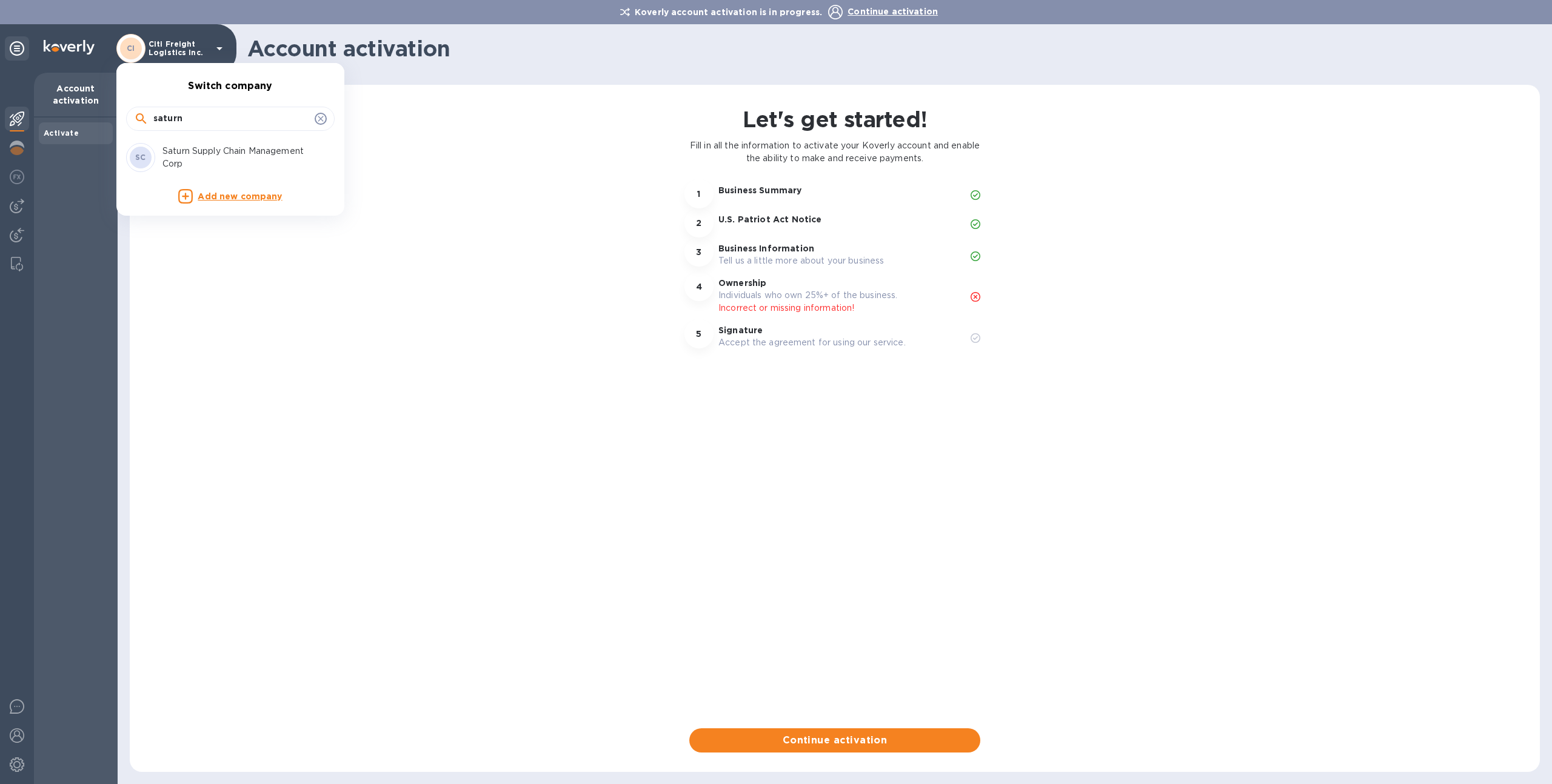
type input "saturn"
click at [196, 163] on p "Saturn Supply Chain Management Corp" at bounding box center [239, 157] width 153 height 25
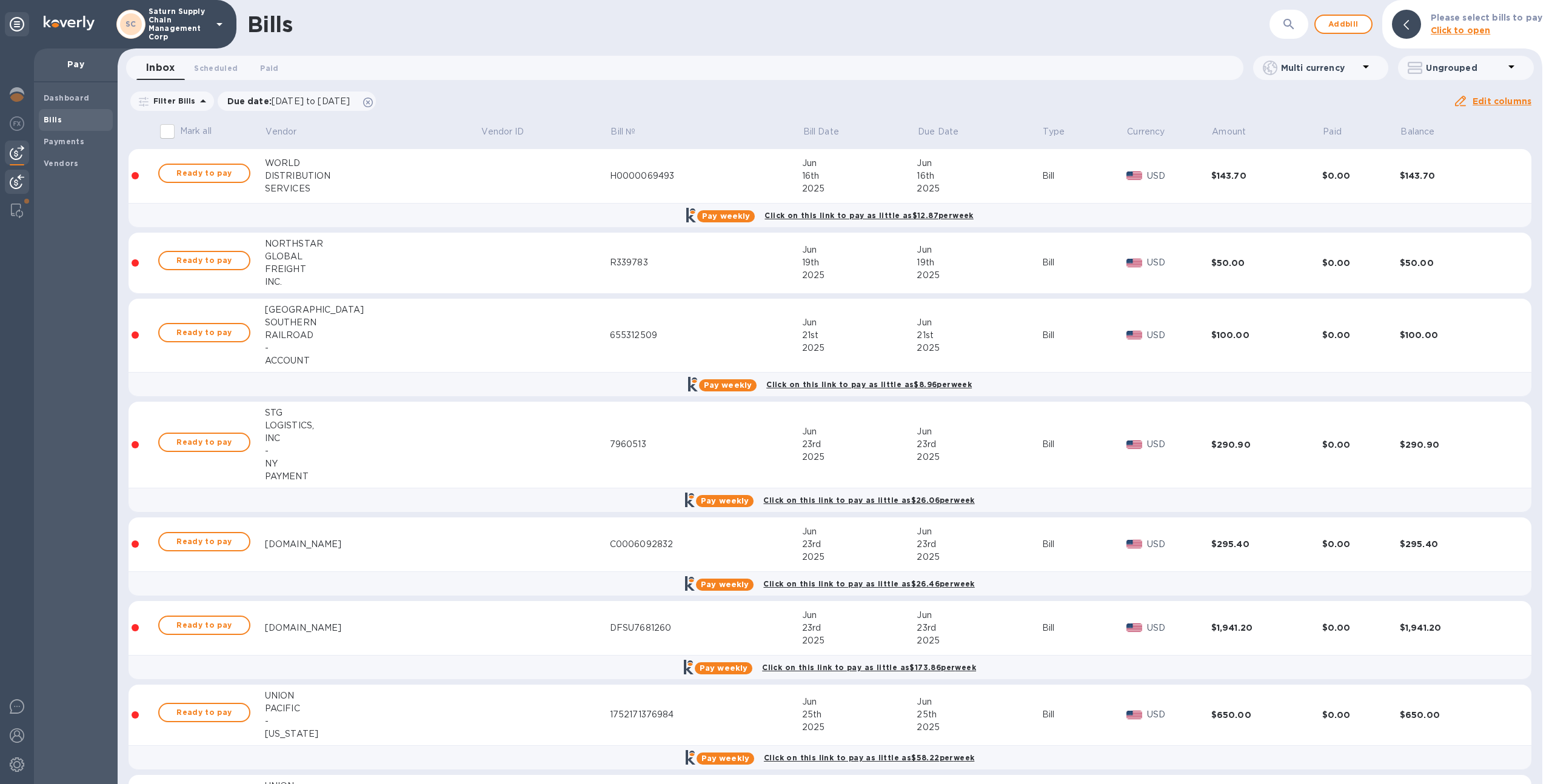
click at [12, 191] on div at bounding box center [17, 183] width 24 height 26
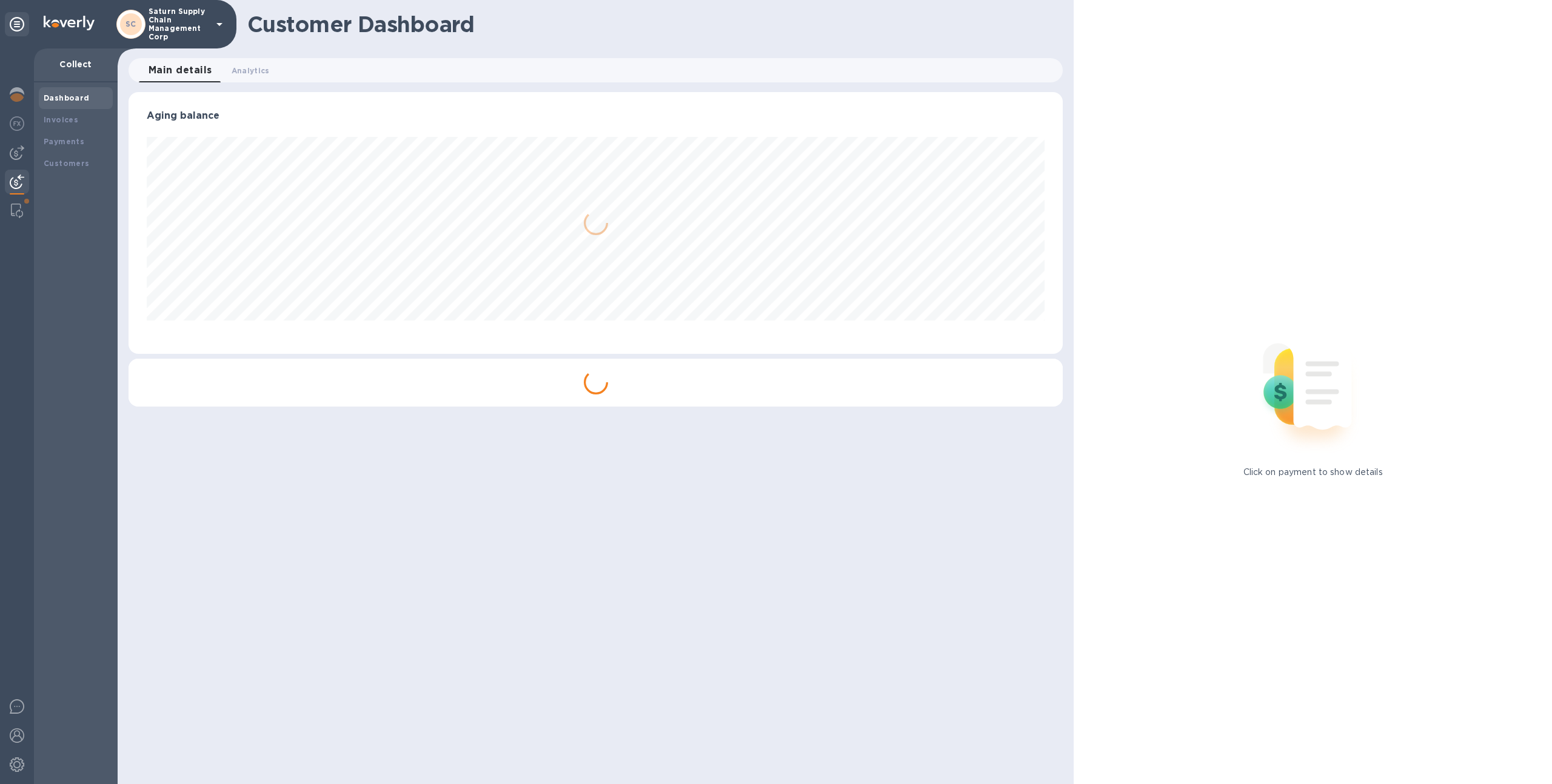
scroll to position [262, 930]
